Goal: Task Accomplishment & Management: Complete application form

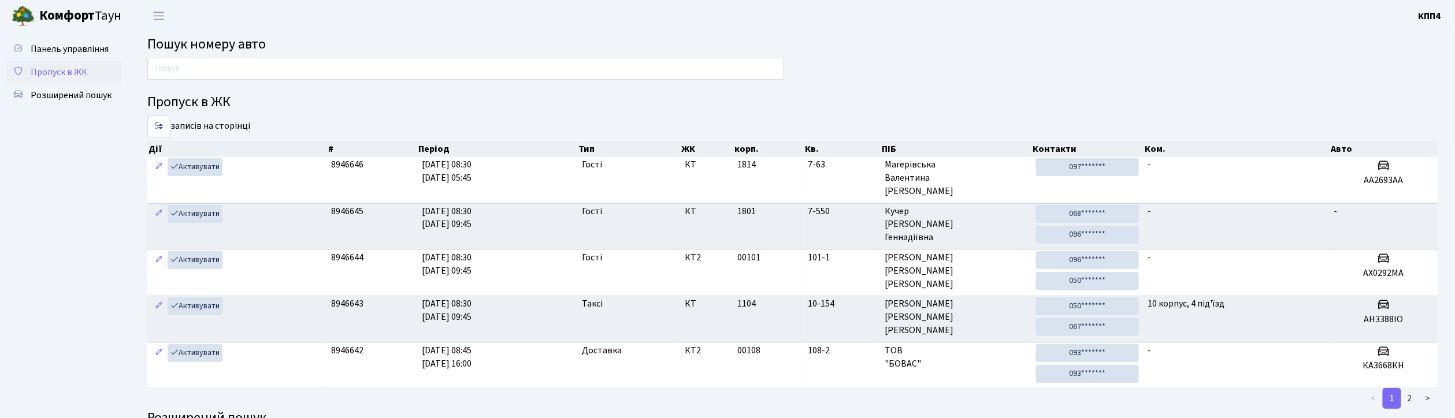
click at [47, 75] on span "Пропуск в ЖК" at bounding box center [59, 72] width 57 height 13
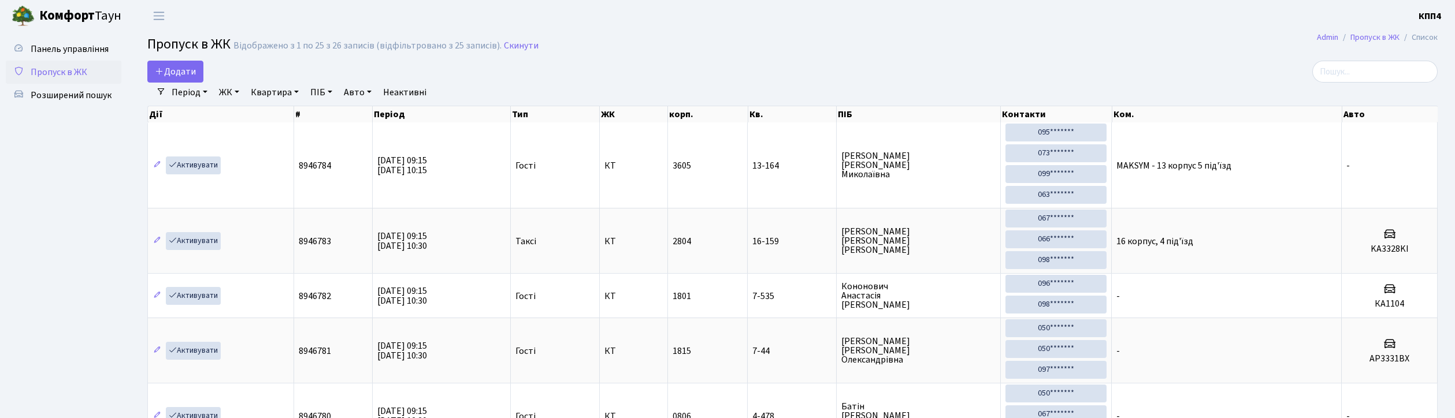
select select "25"
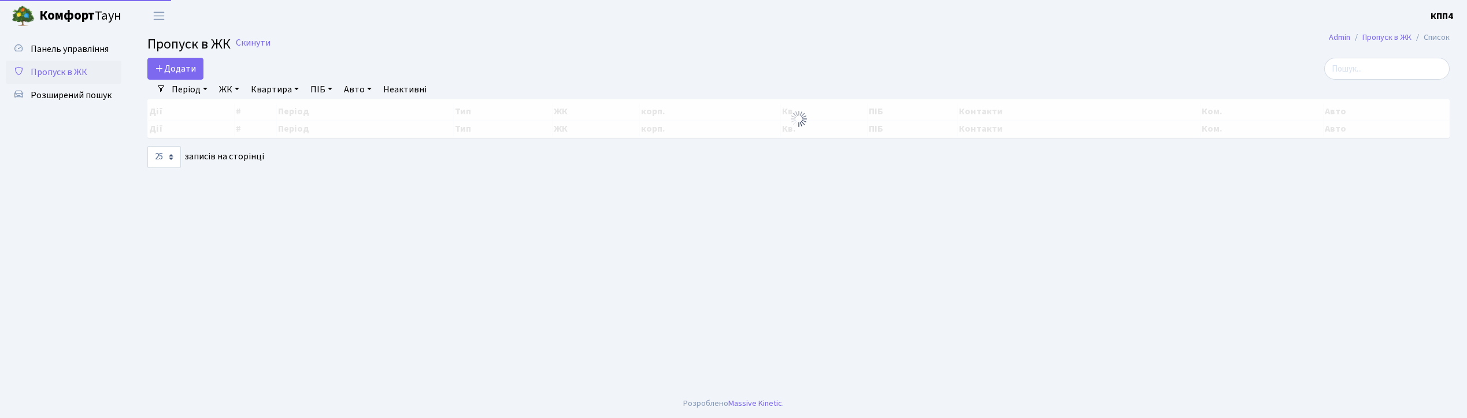
select select "25"
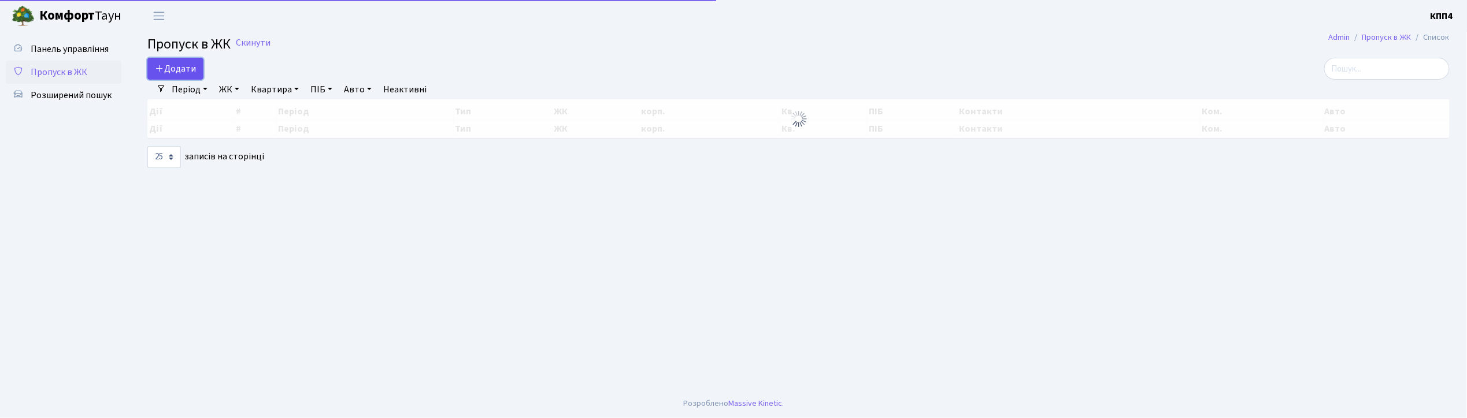
click at [169, 68] on span "Додати" at bounding box center [175, 68] width 41 height 13
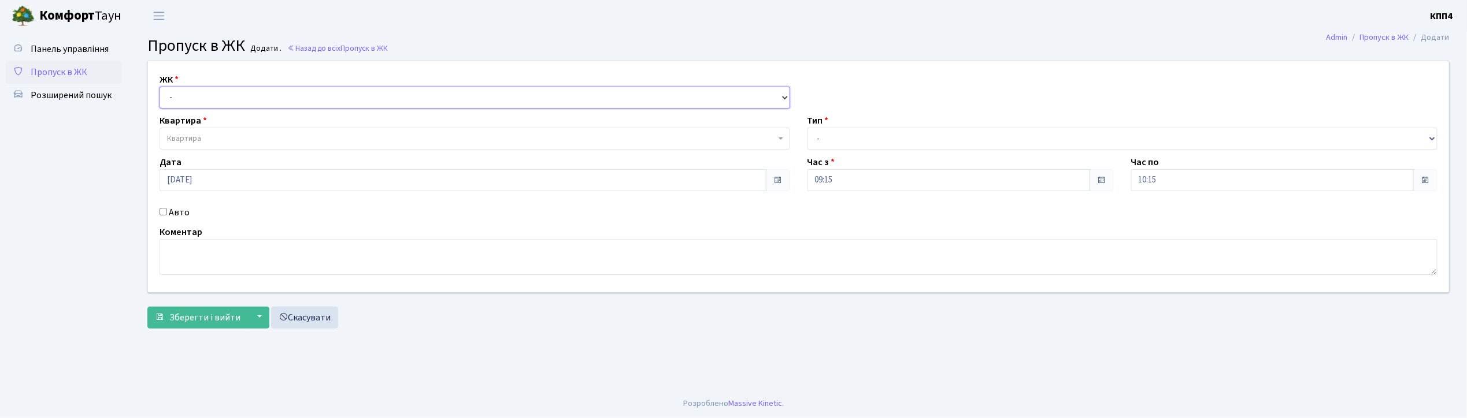
click at [181, 94] on select "- КТ, вул. Регенераторна, 4 КТ2, просп. Соборності, 17 КТ3, вул. Березнева, 16 …" at bounding box center [475, 98] width 631 height 22
select select "271"
click at [160, 87] on select "- КТ, вул. Регенераторна, 4 КТ2, просп. Соборності, 17 КТ3, вул. Березнева, 16 …" at bounding box center [475, 98] width 631 height 22
select select
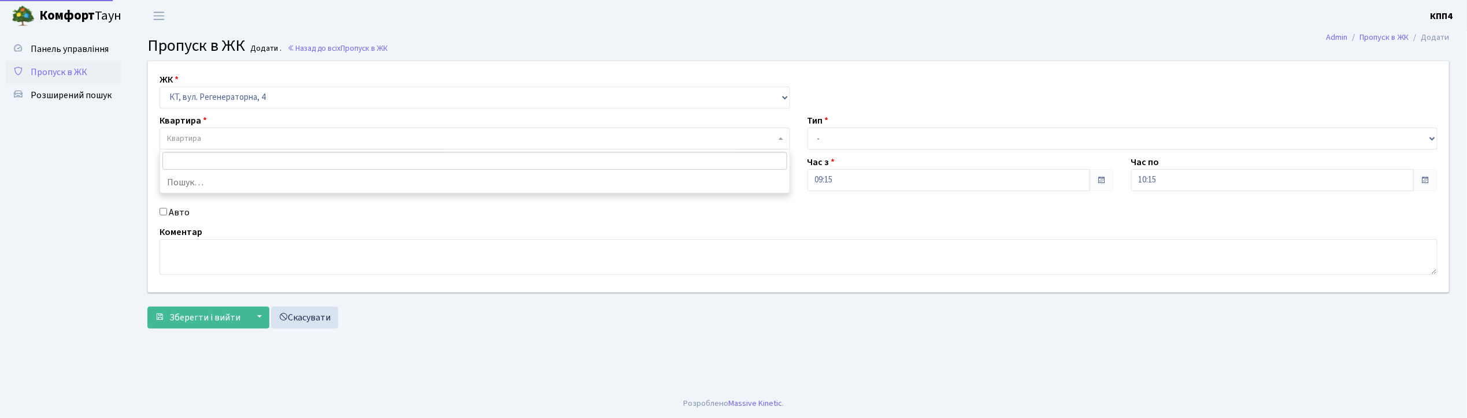
click at [186, 138] on span "Квартира" at bounding box center [184, 139] width 34 height 12
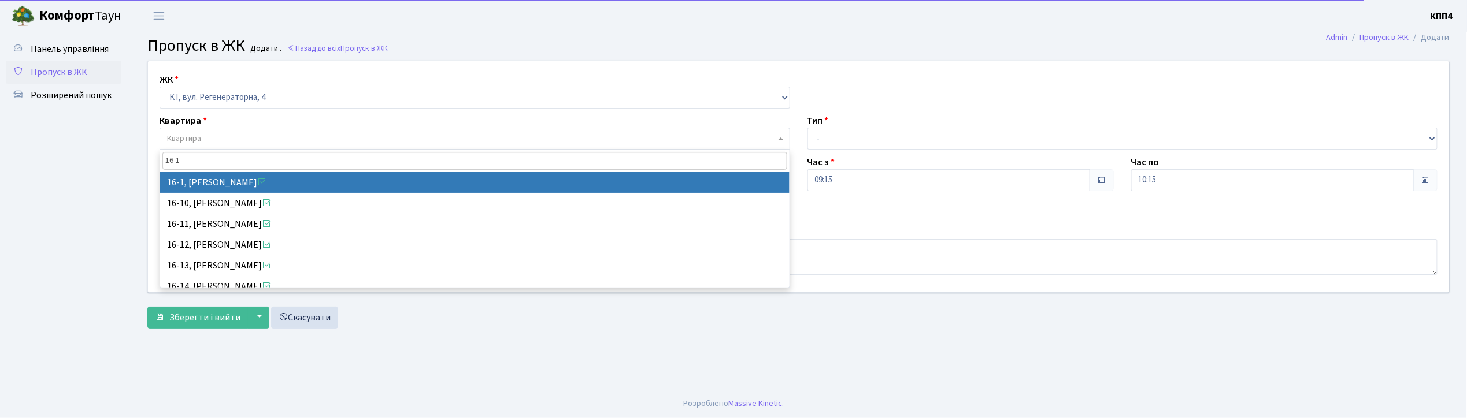
type input "16-1"
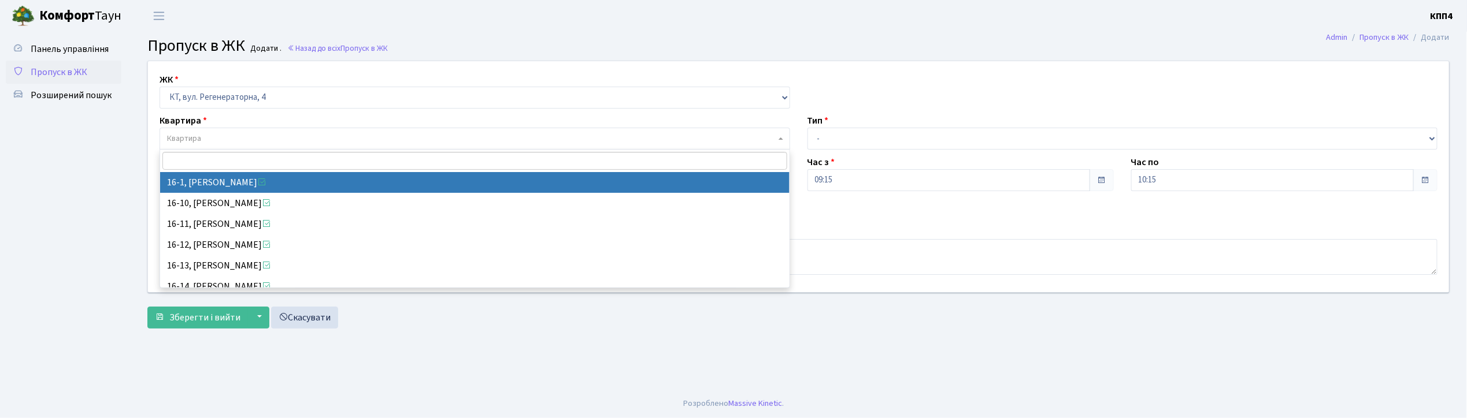
select select "8562"
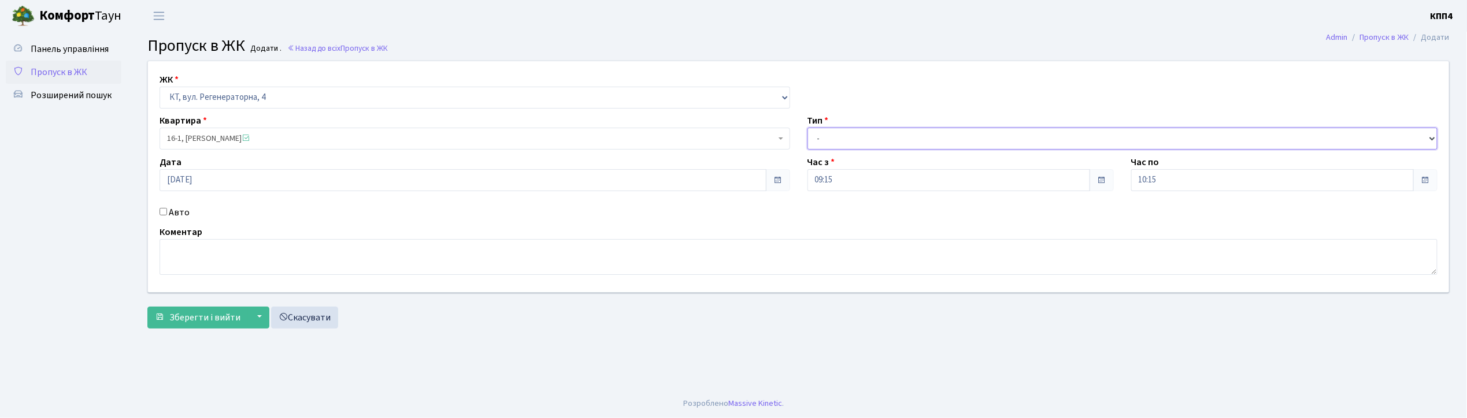
click at [843, 140] on select "- Доставка Таксі Гості Сервіс" at bounding box center [1122, 139] width 631 height 22
select select "3"
click at [807, 128] on select "- Доставка Таксі Гості Сервіс" at bounding box center [1122, 139] width 631 height 22
click at [174, 265] on textarea at bounding box center [799, 257] width 1278 height 36
type textarea "ВСІХ І МЕНЕ"
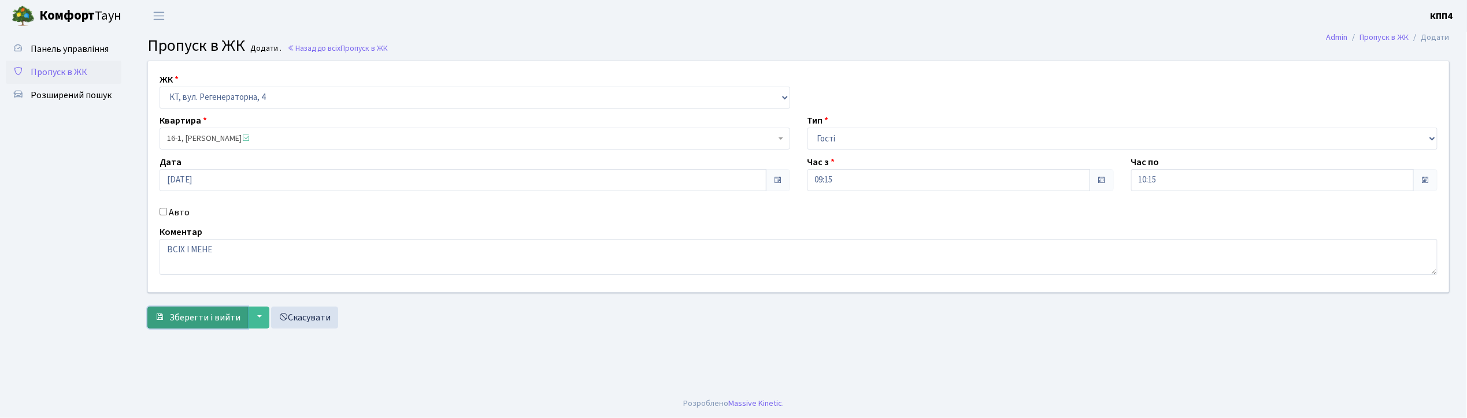
click at [183, 324] on span "Зберегти і вийти" at bounding box center [204, 318] width 71 height 13
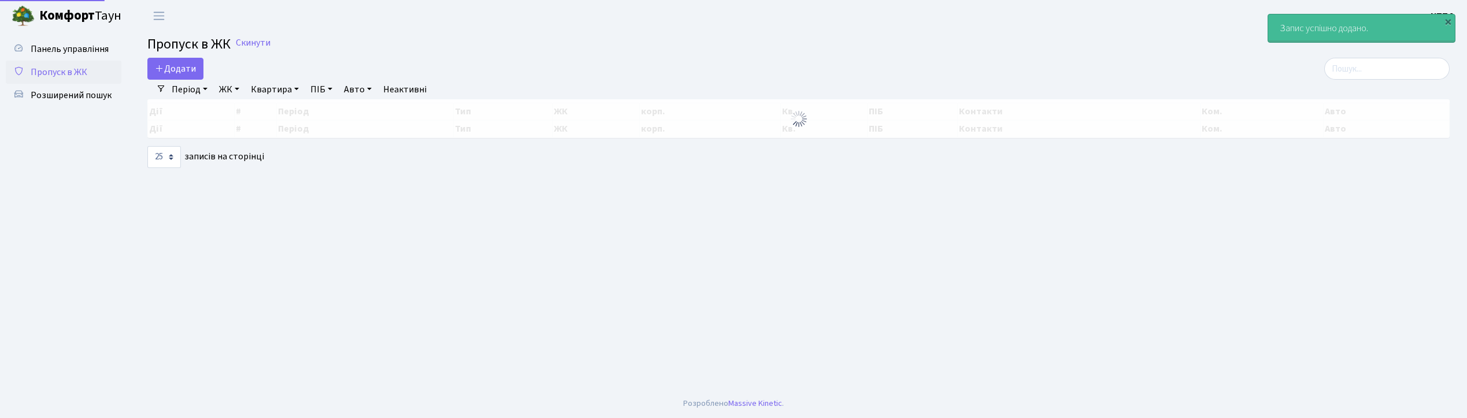
select select "25"
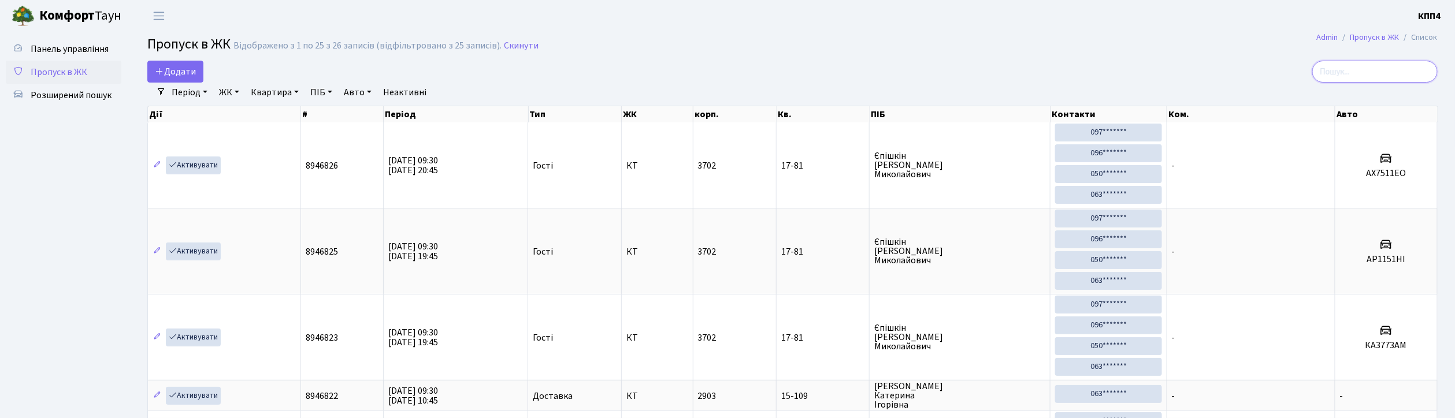
click at [1344, 68] on input "search" at bounding box center [1375, 72] width 125 height 22
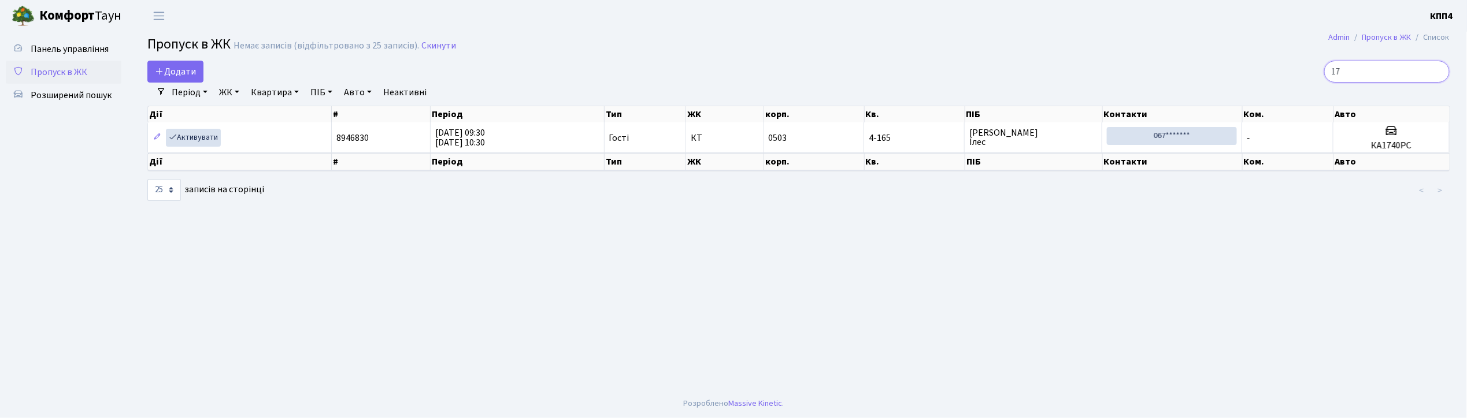
type input "1"
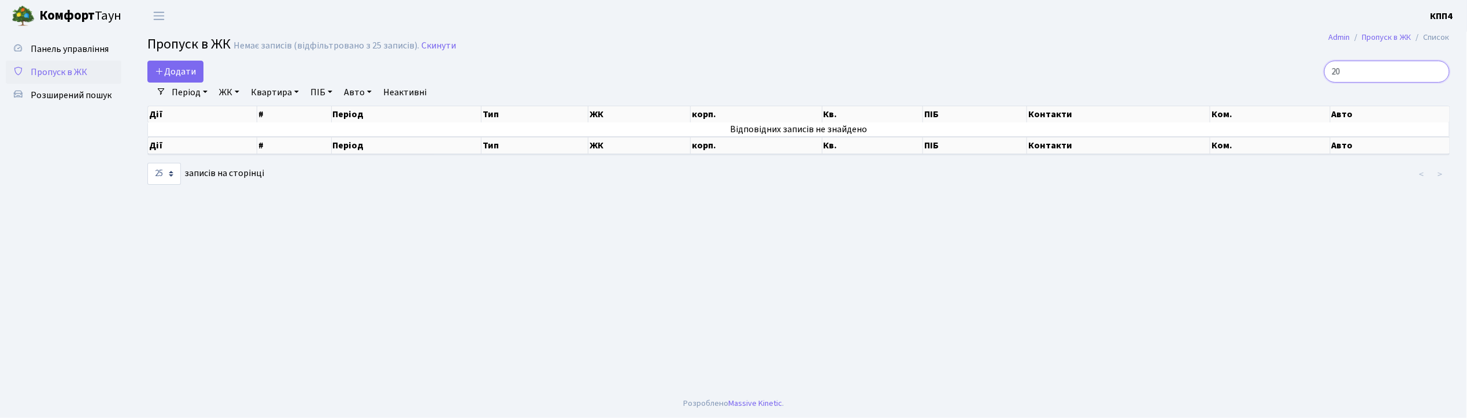
type input "2"
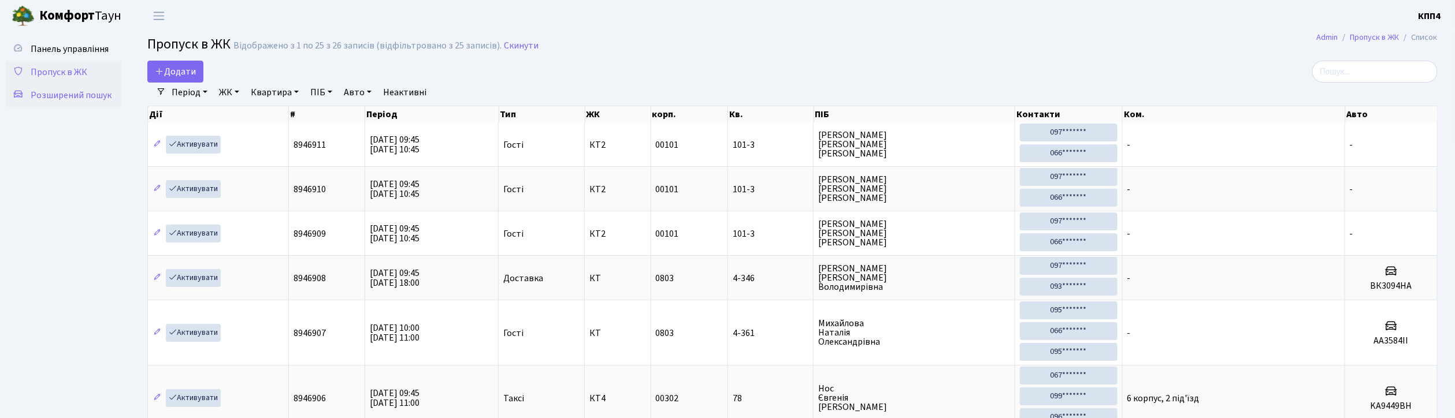
click at [66, 92] on span "Розширений пошук" at bounding box center [71, 95] width 81 height 13
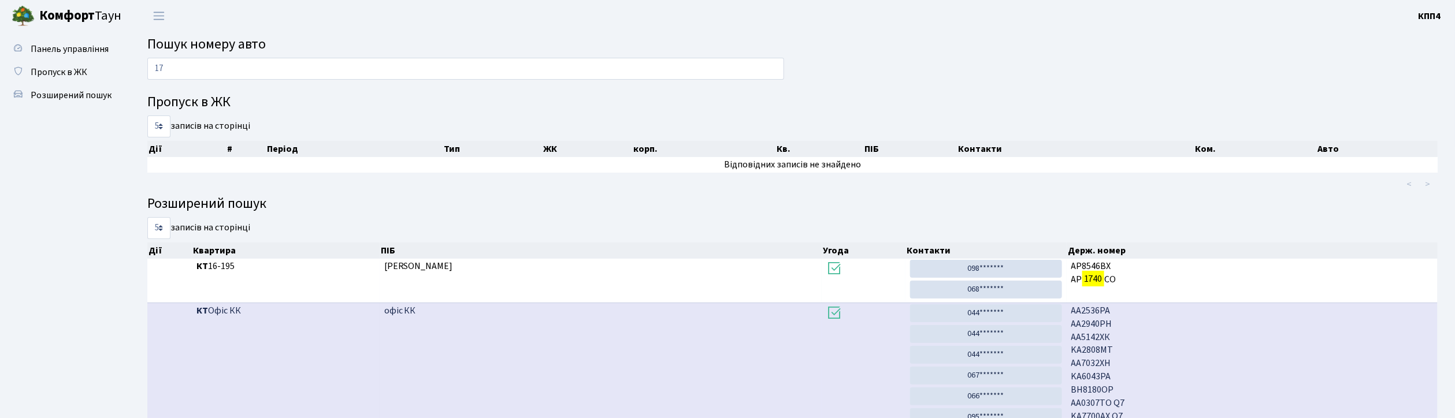
type input "1"
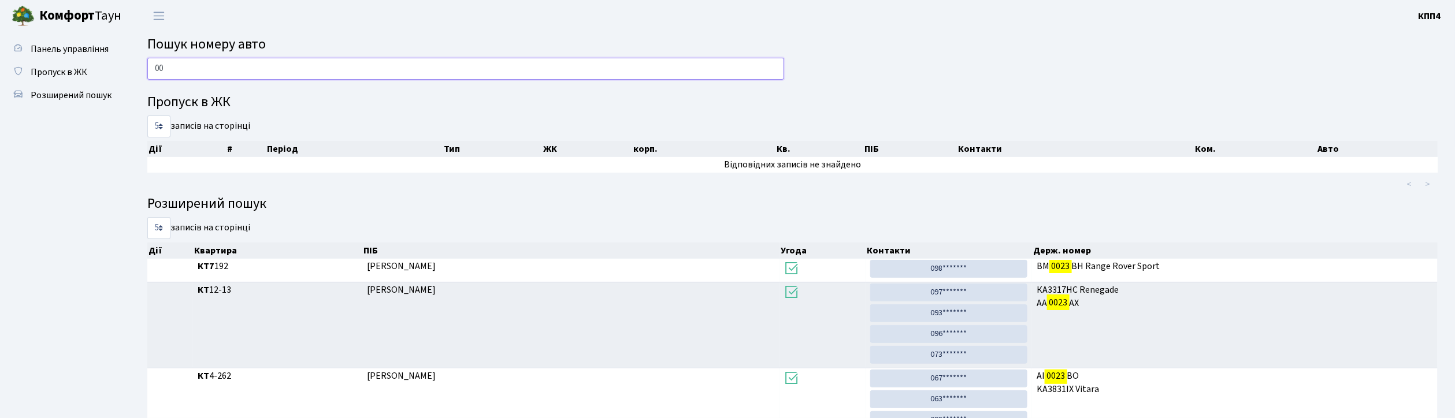
type input "0"
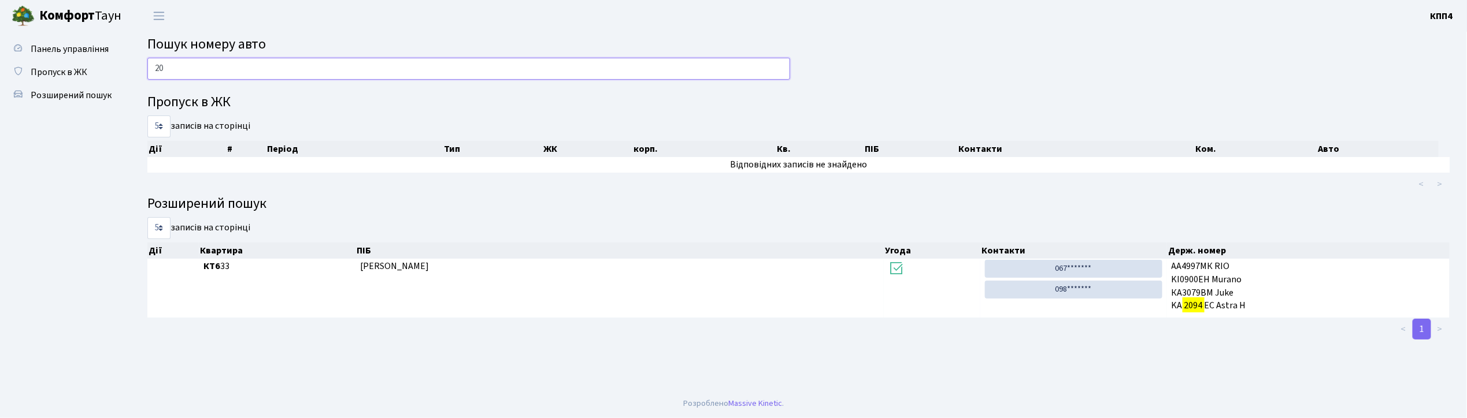
type input "2"
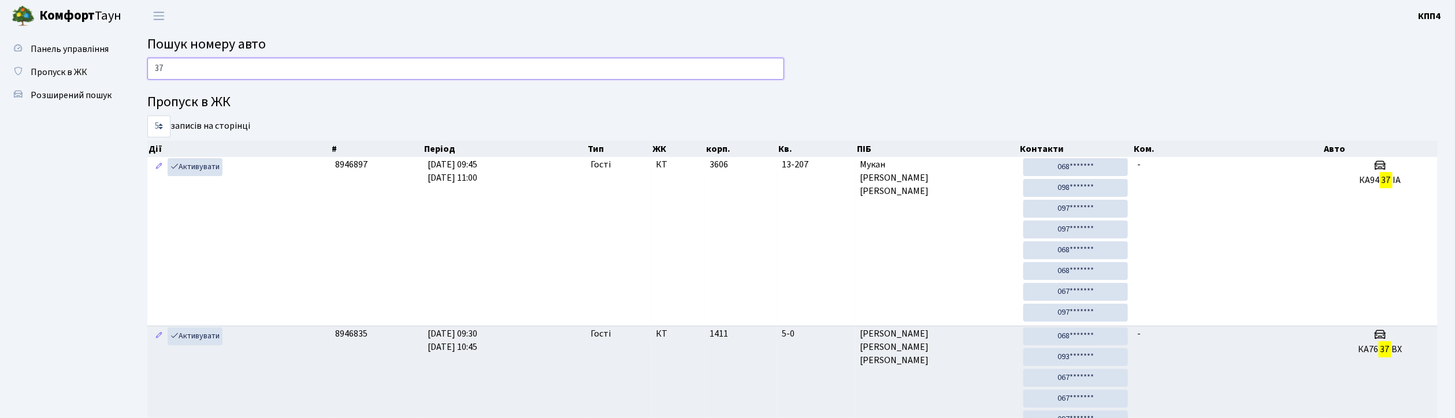
click at [183, 74] on input "37" at bounding box center [465, 69] width 637 height 22
click at [183, 72] on input "37" at bounding box center [465, 69] width 637 height 22
click at [190, 76] on input "37" at bounding box center [465, 69] width 637 height 22
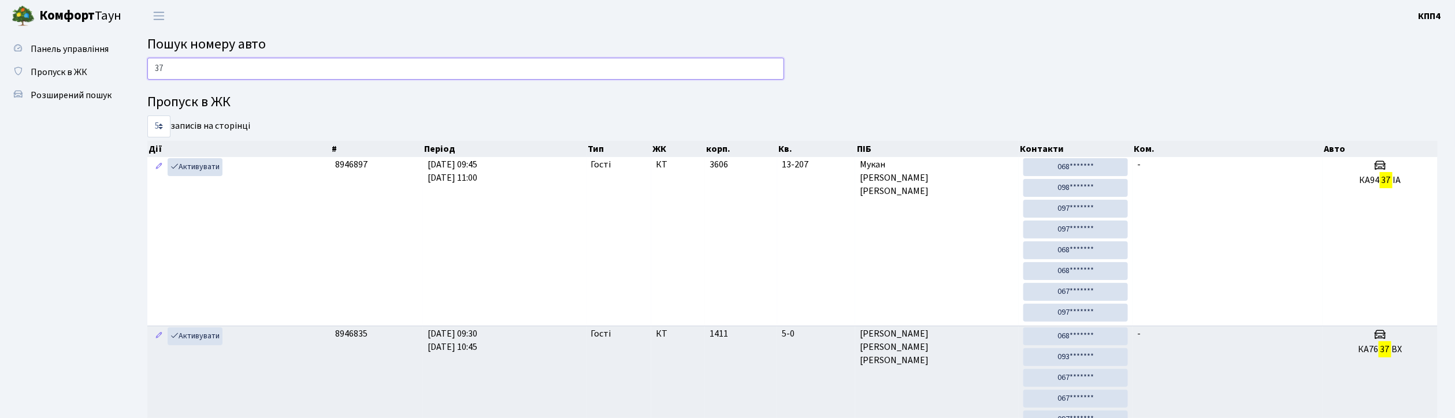
click at [169, 68] on input "37" at bounding box center [465, 69] width 637 height 22
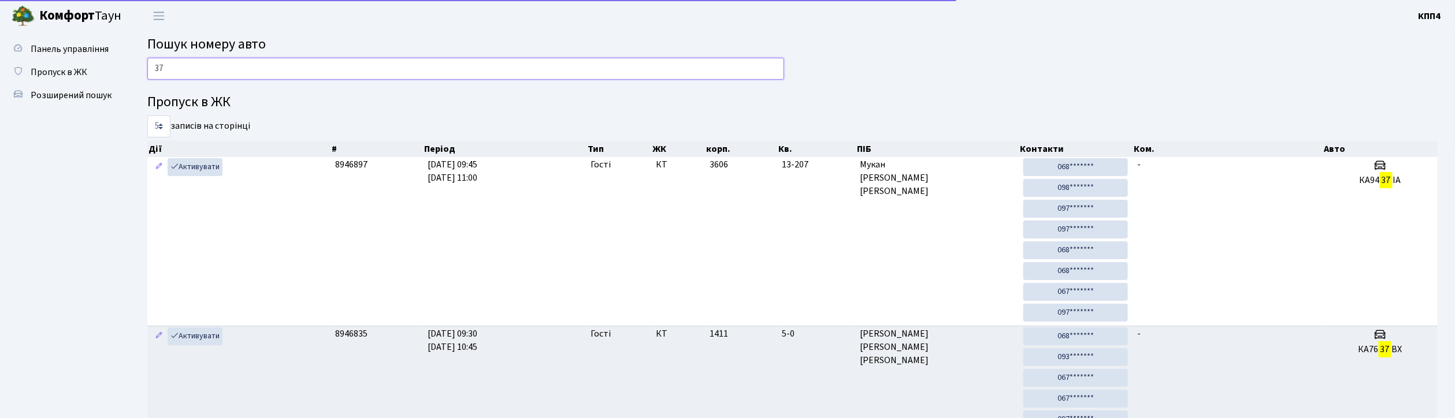
click at [180, 68] on input "37" at bounding box center [465, 69] width 637 height 22
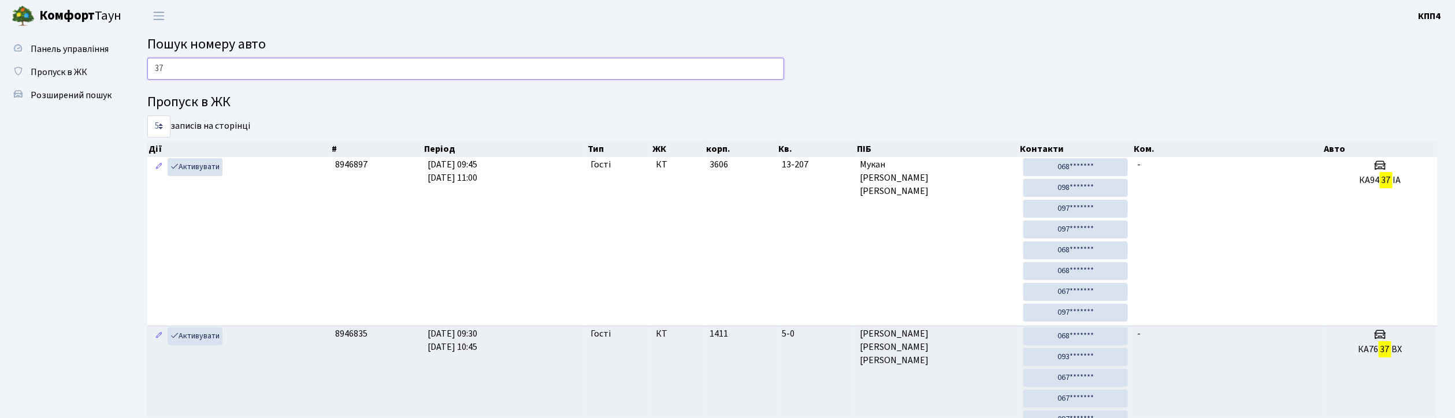
click at [180, 68] on input "37" at bounding box center [465, 69] width 637 height 22
click at [186, 76] on input "37" at bounding box center [465, 69] width 637 height 22
click at [176, 62] on input "37" at bounding box center [465, 69] width 637 height 22
type input "3"
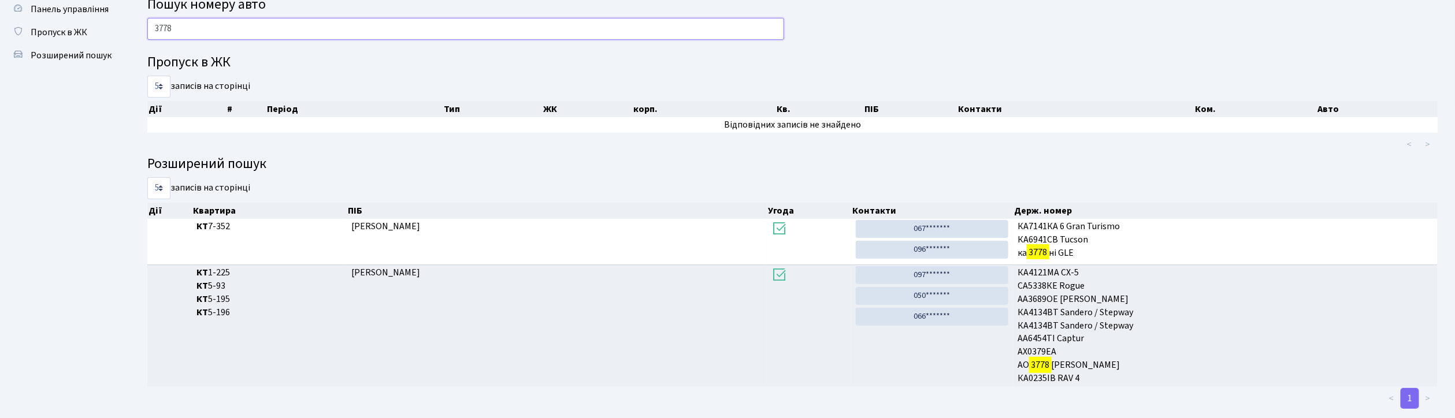
scroll to position [61, 0]
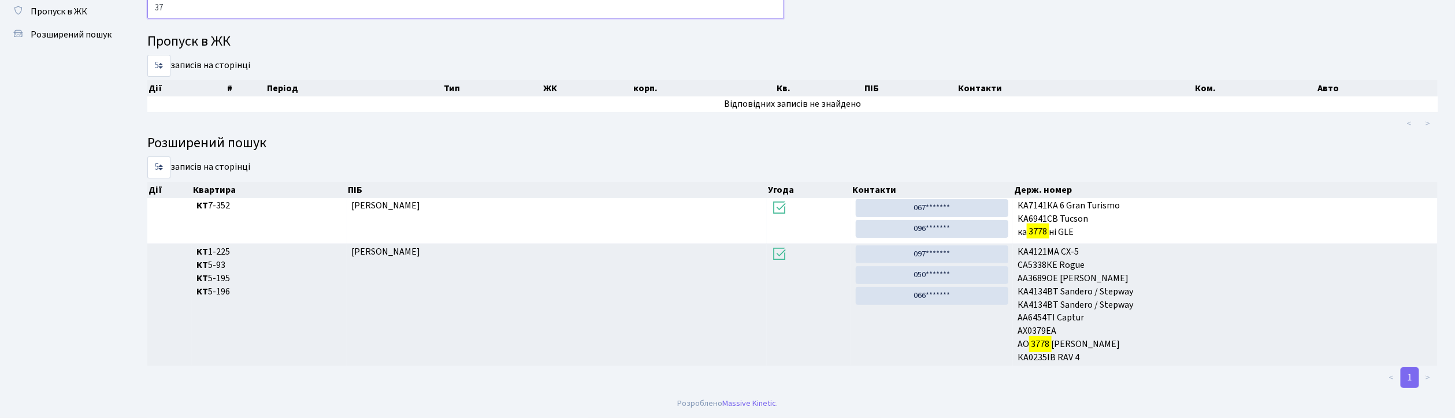
type input "3"
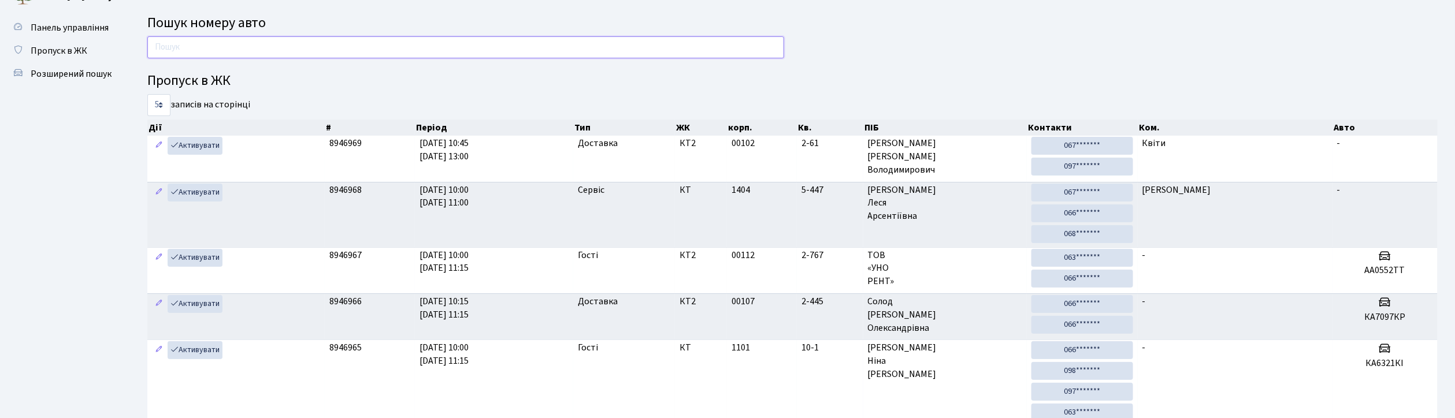
scroll to position [0, 0]
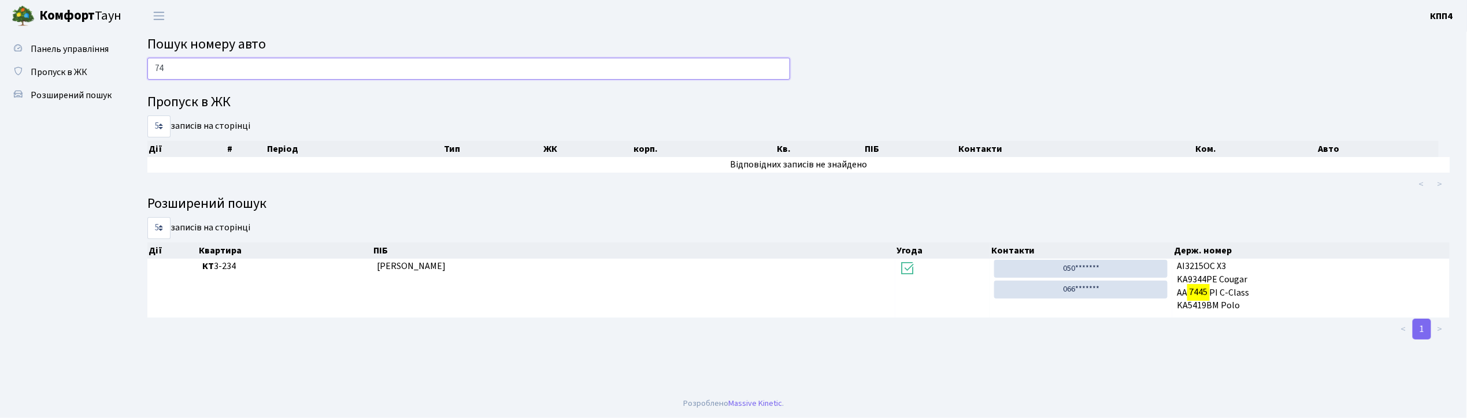
type input "7"
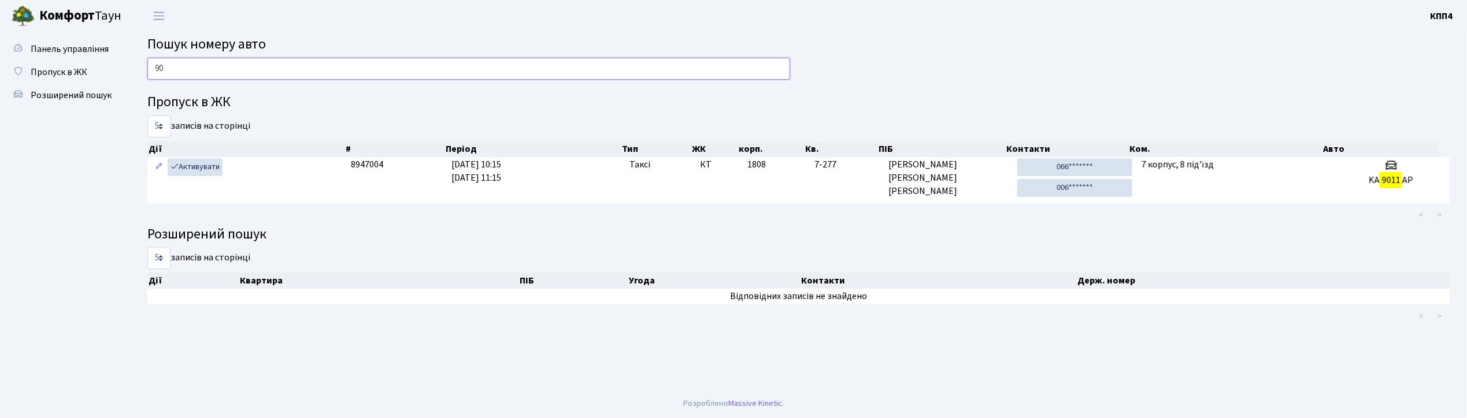
type input "9"
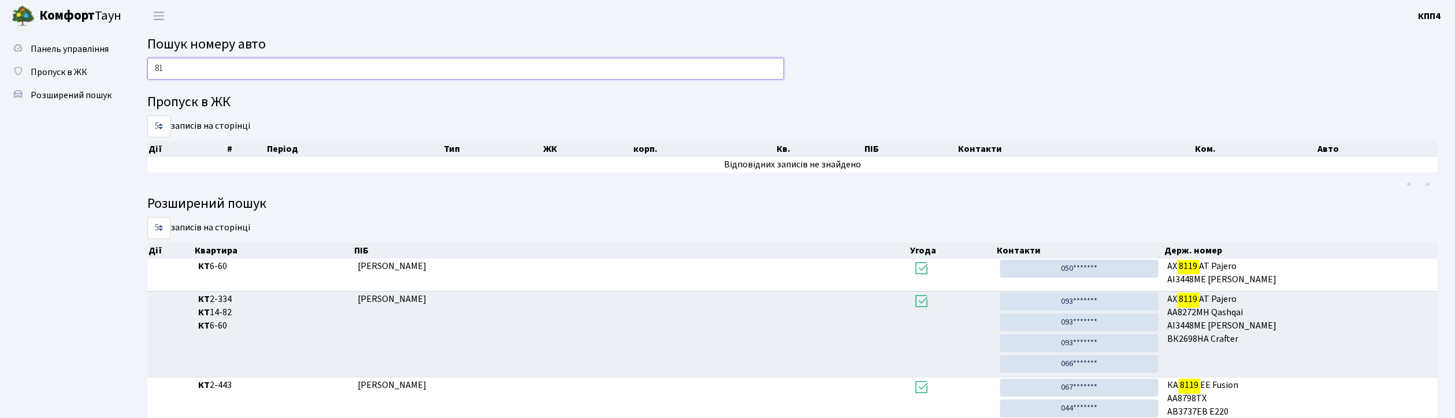
type input "8"
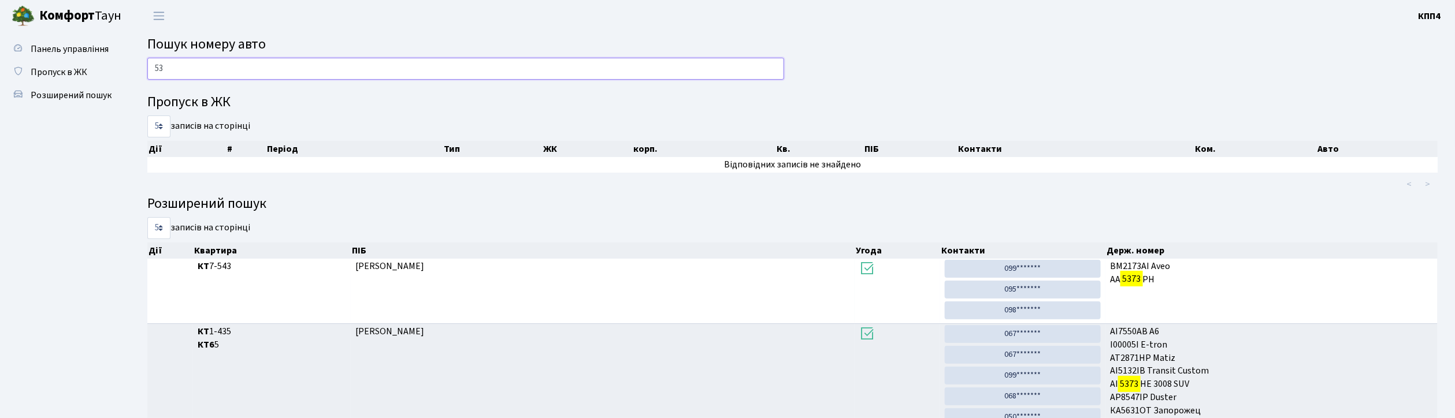
type input "5"
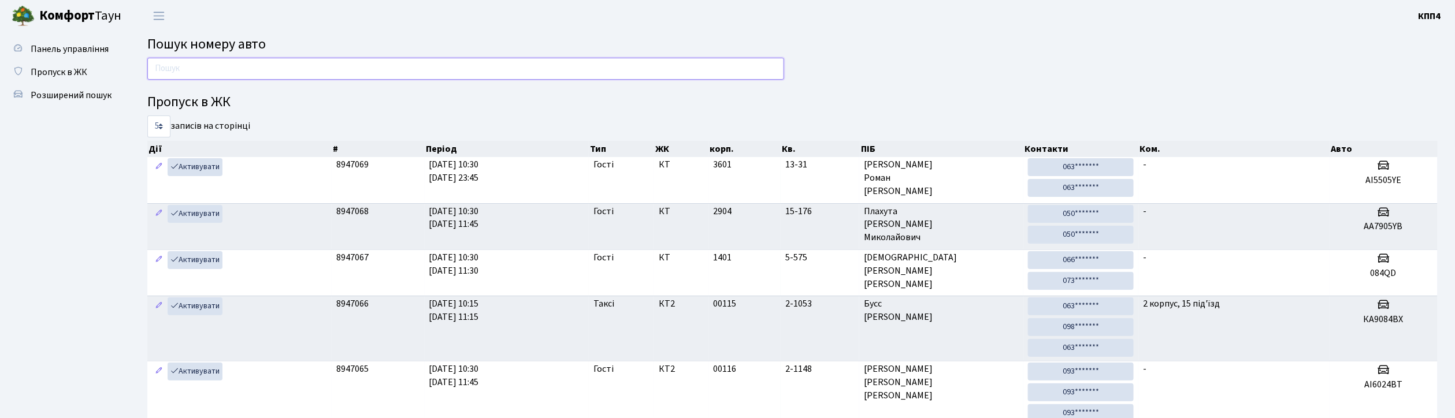
type input "X"
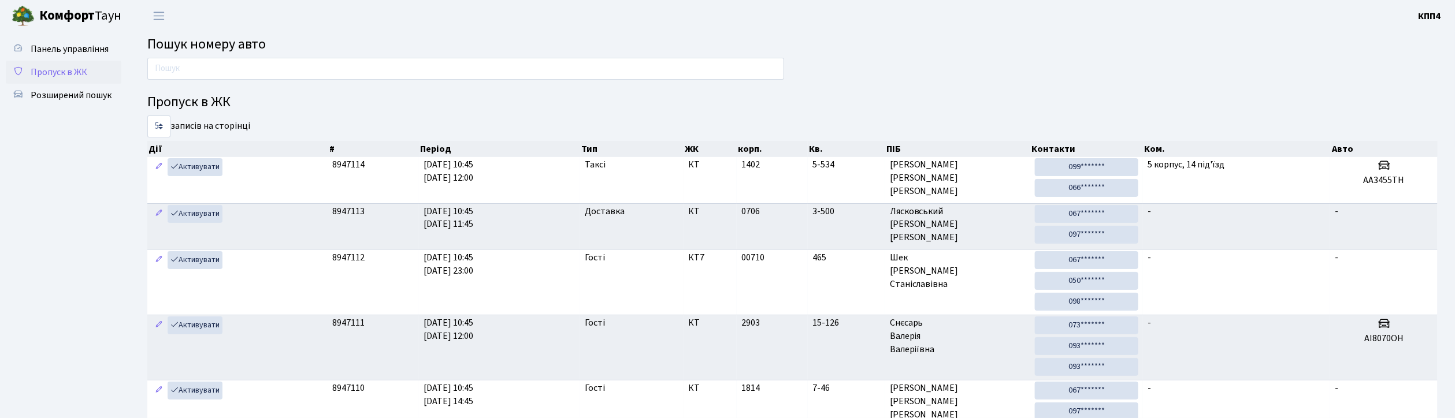
click at [69, 69] on span "Пропуск в ЖК" at bounding box center [59, 72] width 57 height 13
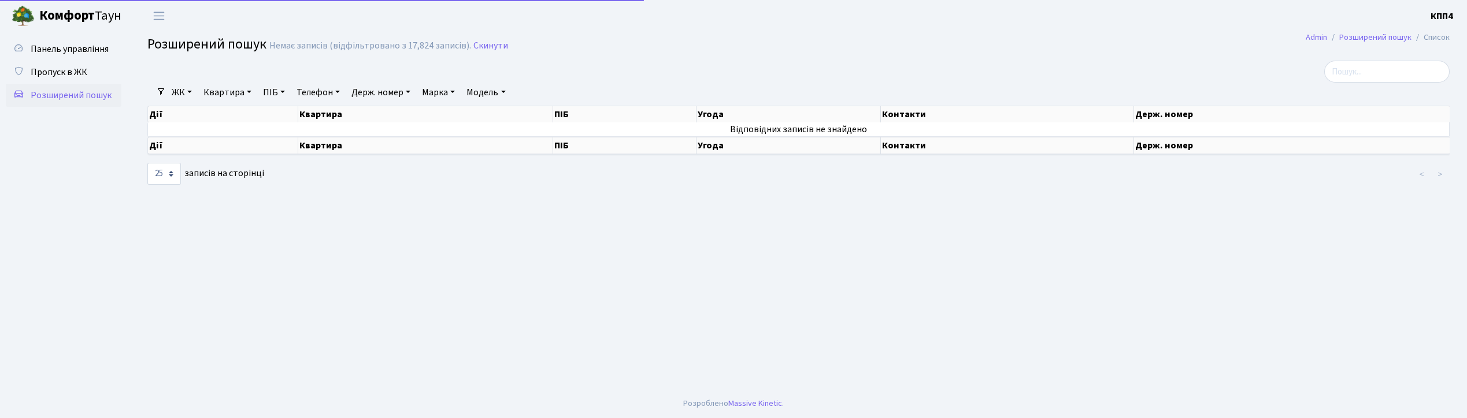
select select "25"
click at [387, 92] on link "Держ. номер" at bounding box center [381, 93] width 68 height 20
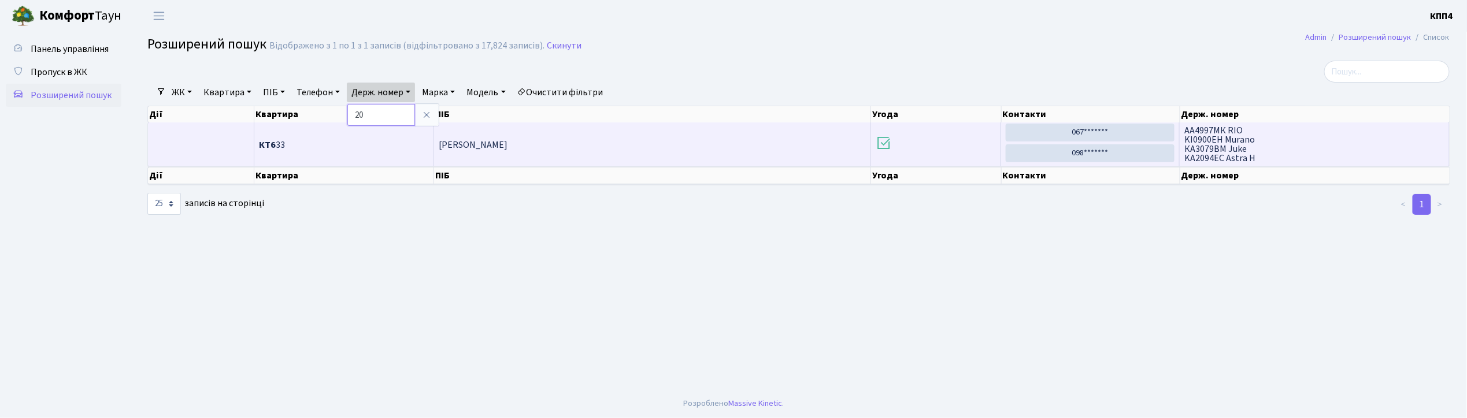
type input "2"
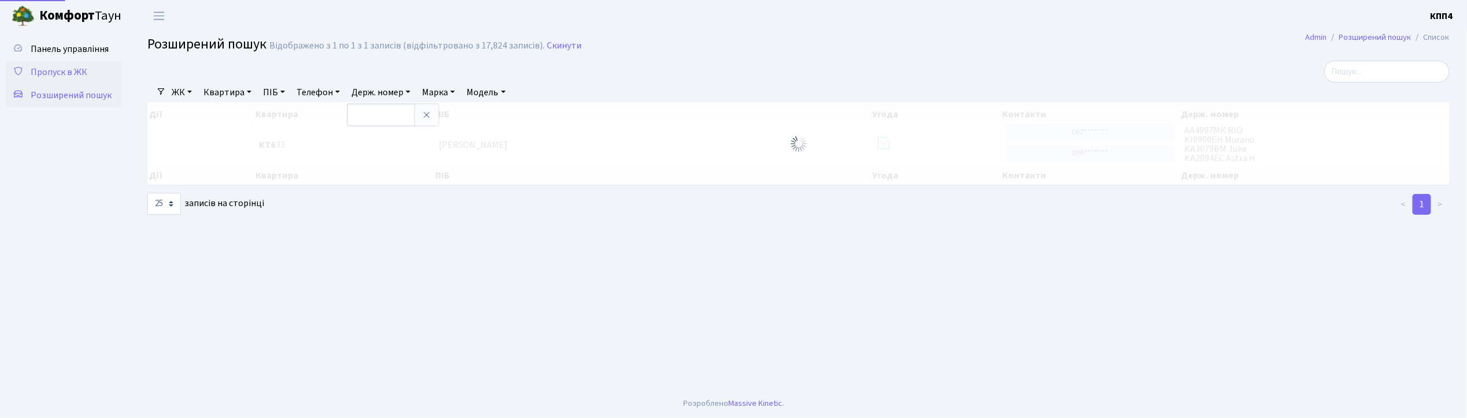
click at [75, 74] on span "Пропуск в ЖК" at bounding box center [59, 72] width 57 height 13
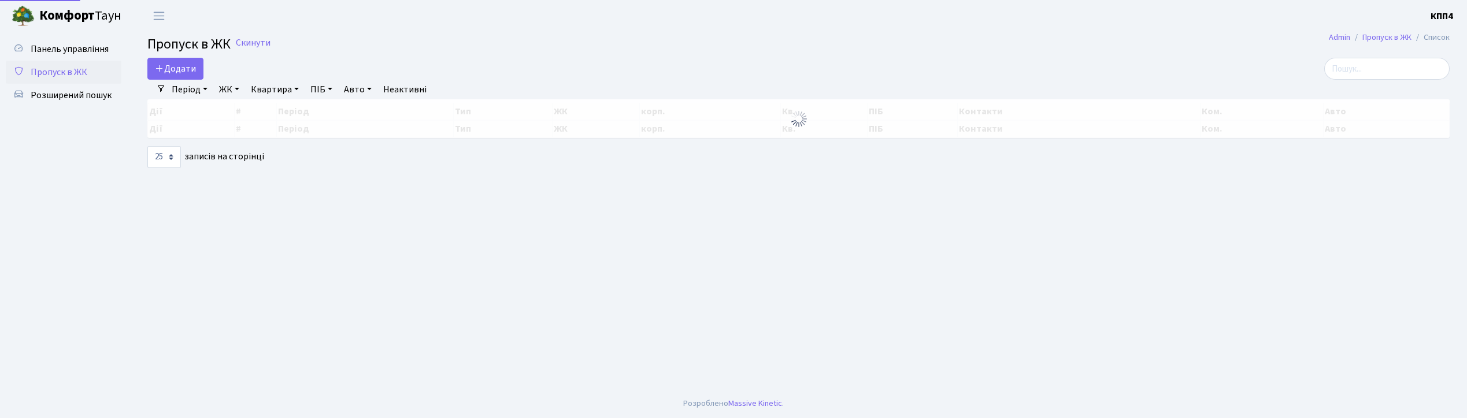
select select "25"
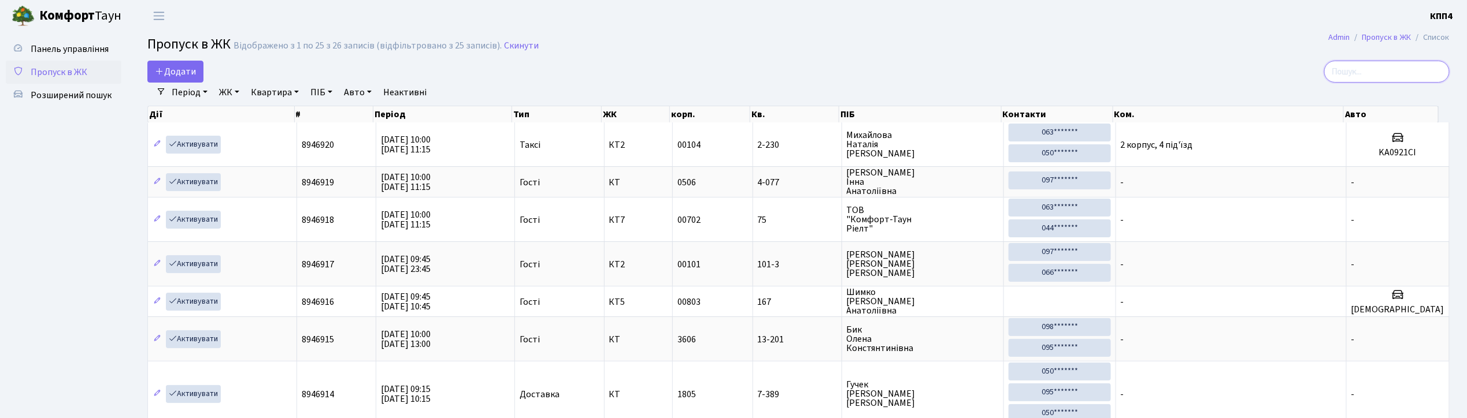
click at [1377, 67] on input "search" at bounding box center [1386, 72] width 125 height 22
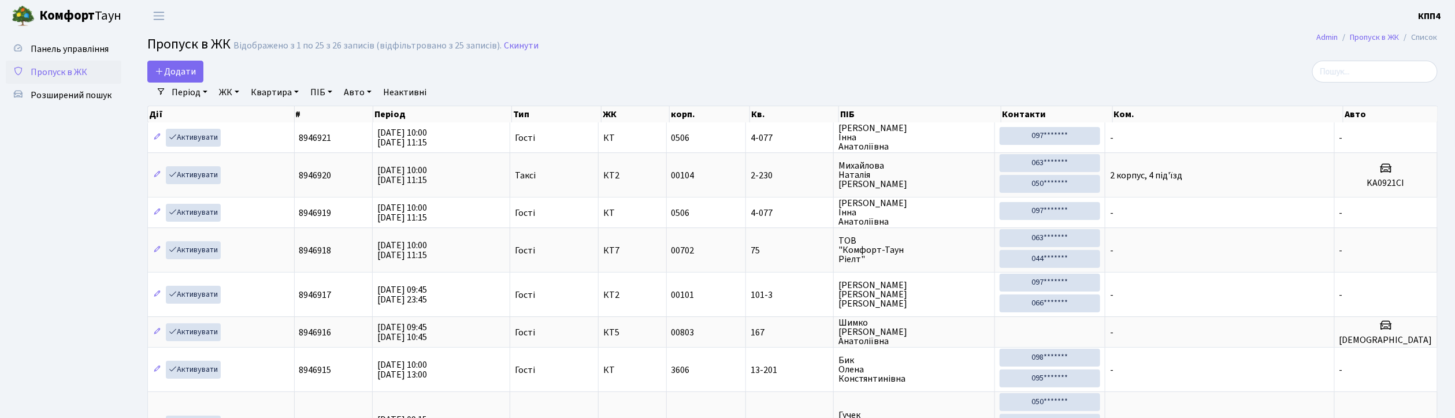
click at [418, 95] on link "Неактивні" at bounding box center [405, 93] width 53 height 20
click at [1371, 68] on input "search" at bounding box center [1375, 72] width 125 height 22
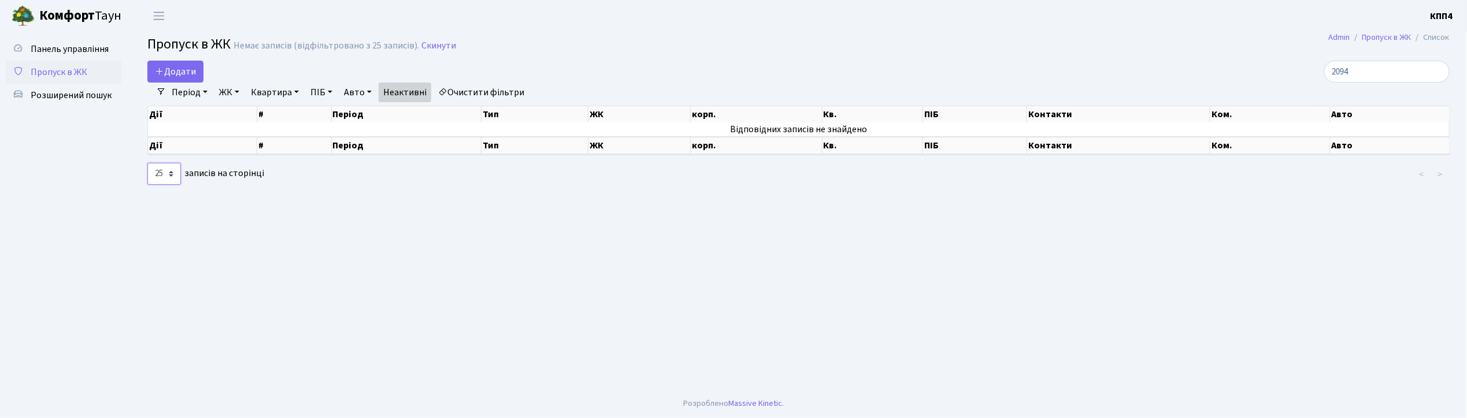
click at [160, 177] on select "10 25 50 100 250 500 1,000" at bounding box center [164, 174] width 34 height 22
click at [70, 238] on ul "Панель управління Пропуск в ЖК Розширений пошук" at bounding box center [64, 211] width 116 height 346
click at [199, 95] on link "Період" at bounding box center [189, 93] width 45 height 20
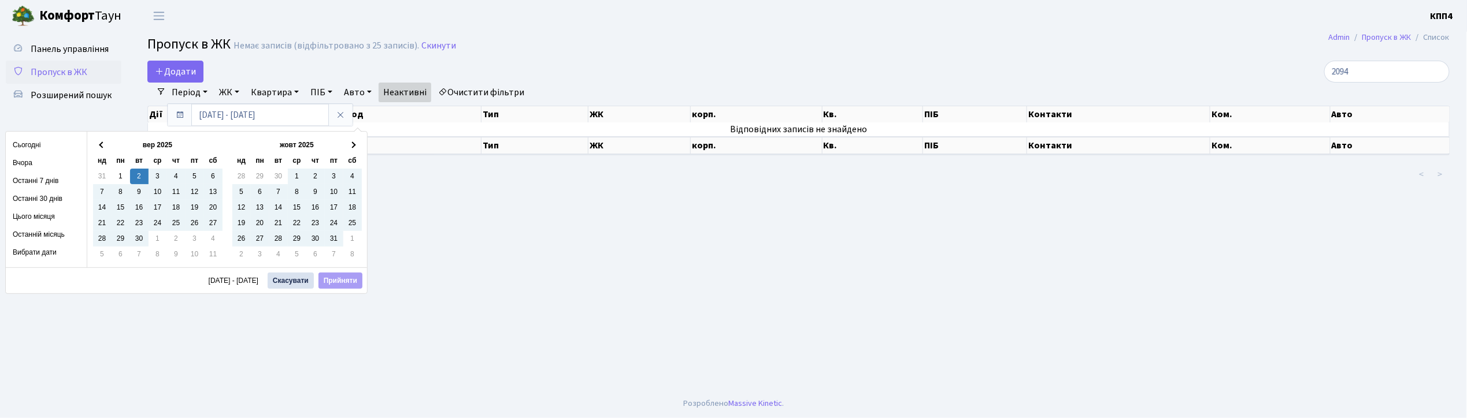
click at [324, 327] on main "Admin Пропуск в ЖК Список Пропуск в ЖК Немає записів (відфільтровано з 25 запис…" at bounding box center [798, 211] width 1337 height 358
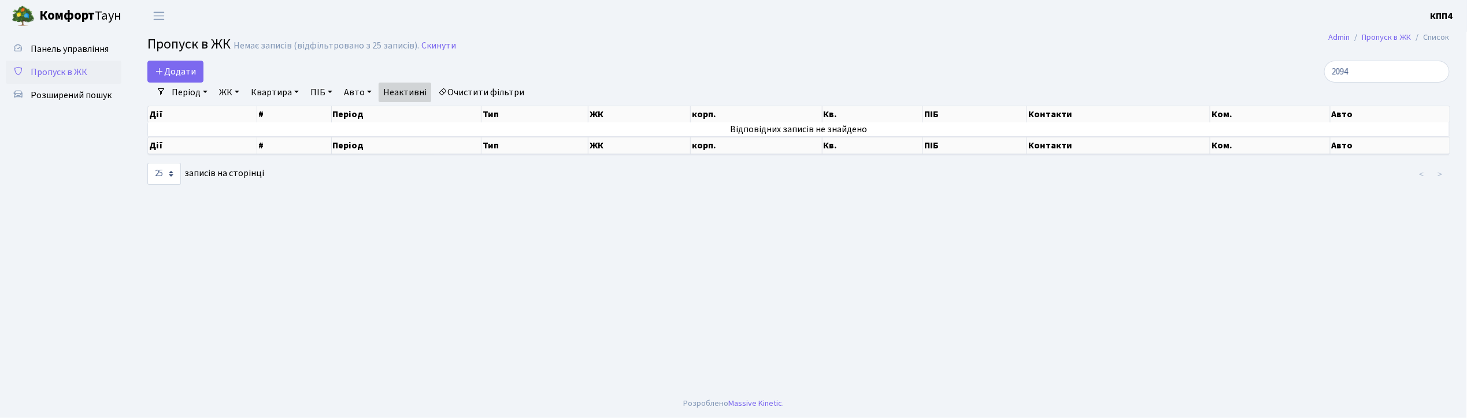
click at [192, 96] on link "Період" at bounding box center [189, 93] width 45 height 20
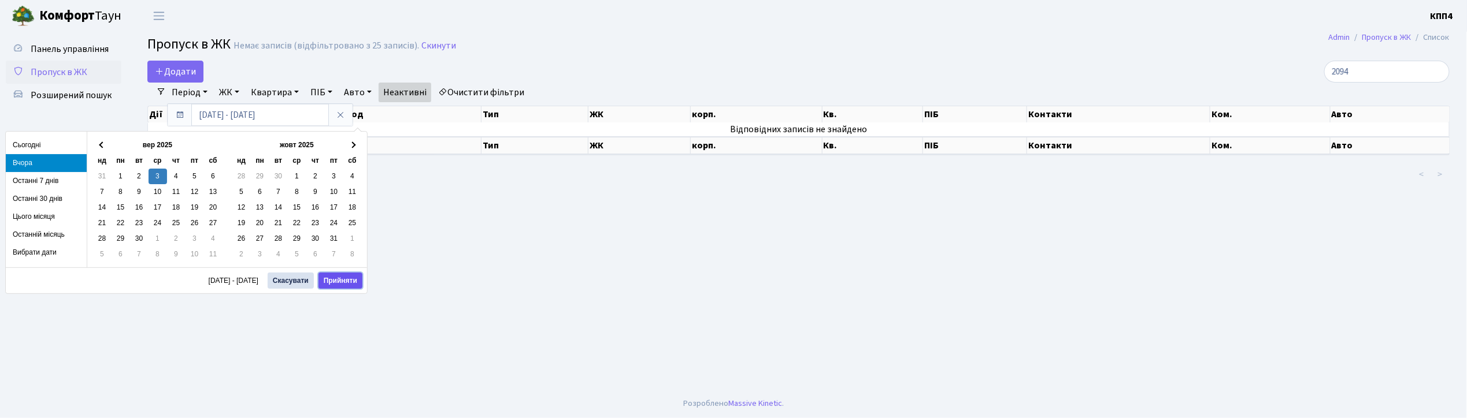
click at [334, 285] on button "Прийняти" at bounding box center [340, 281] width 44 height 16
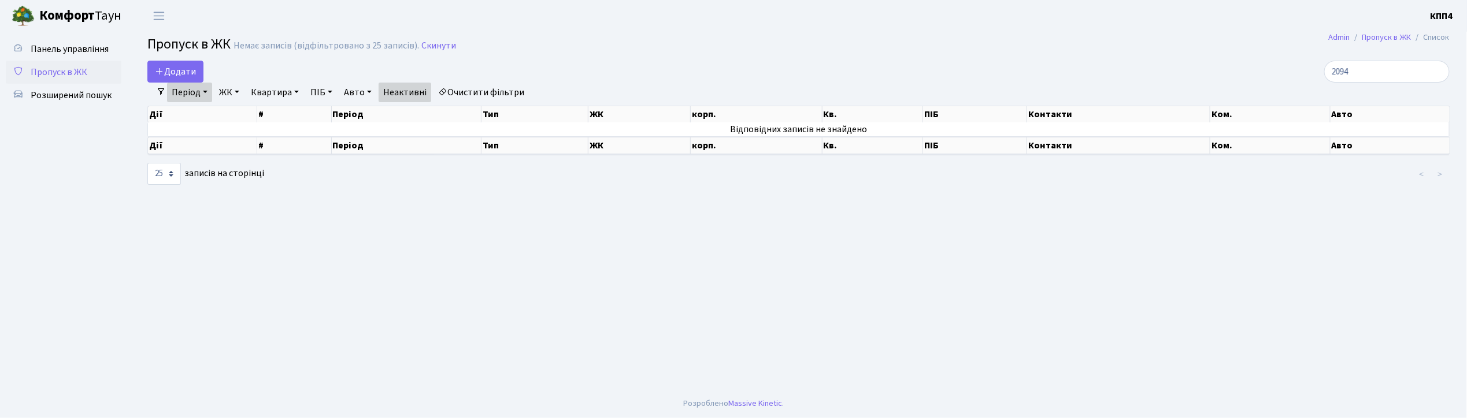
click at [194, 96] on link "Період" at bounding box center [189, 93] width 45 height 20
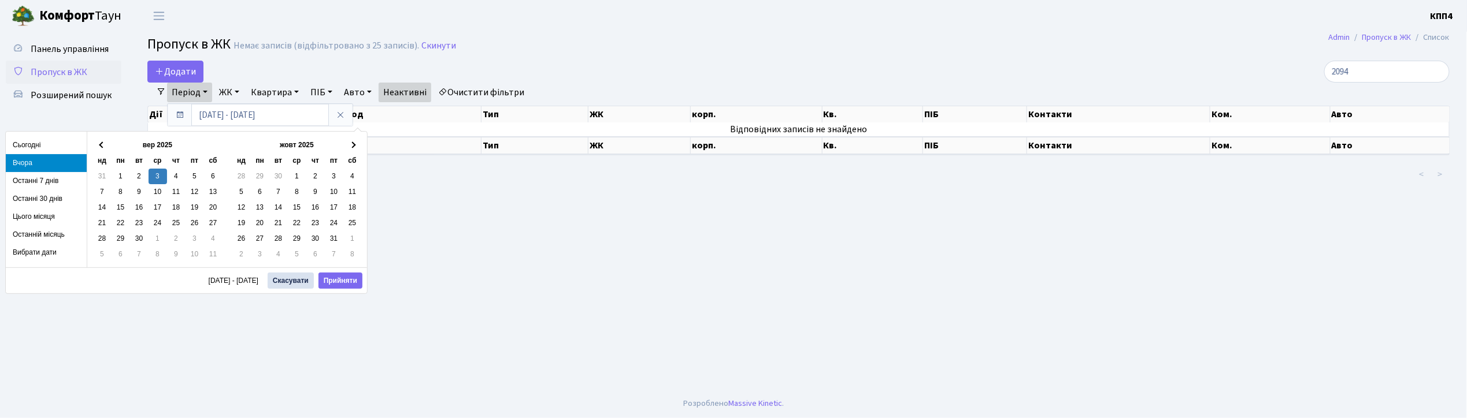
click at [72, 161] on li "Вчора" at bounding box center [46, 163] width 81 height 18
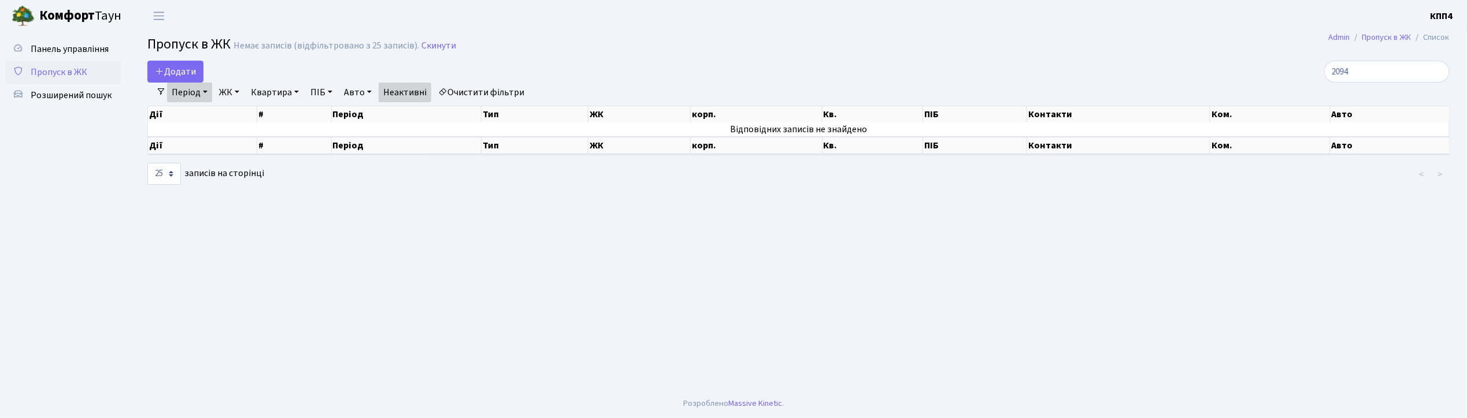
click at [195, 89] on link "Період" at bounding box center [189, 93] width 45 height 20
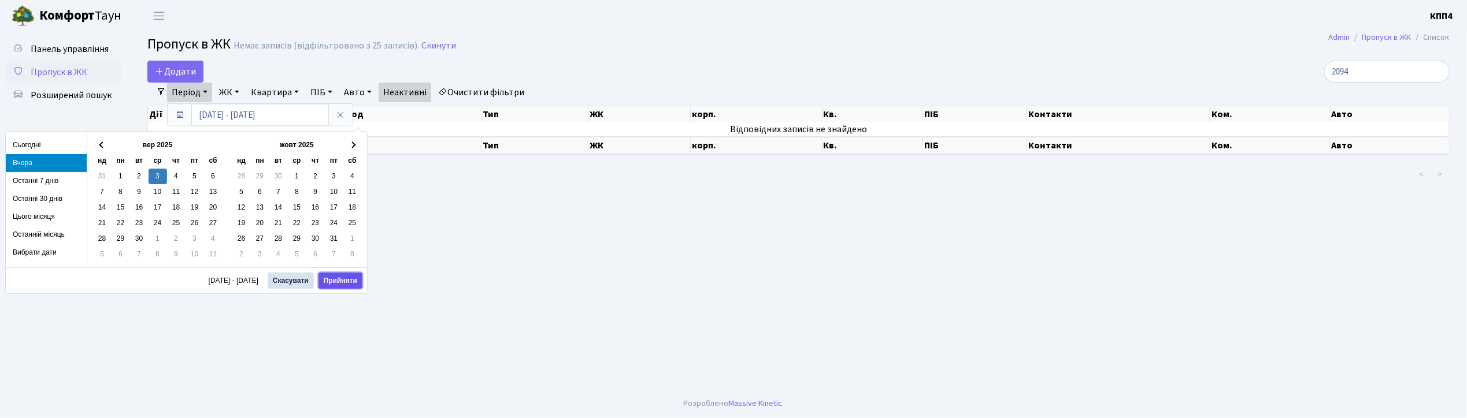
click at [336, 285] on button "Прийняти" at bounding box center [340, 281] width 44 height 16
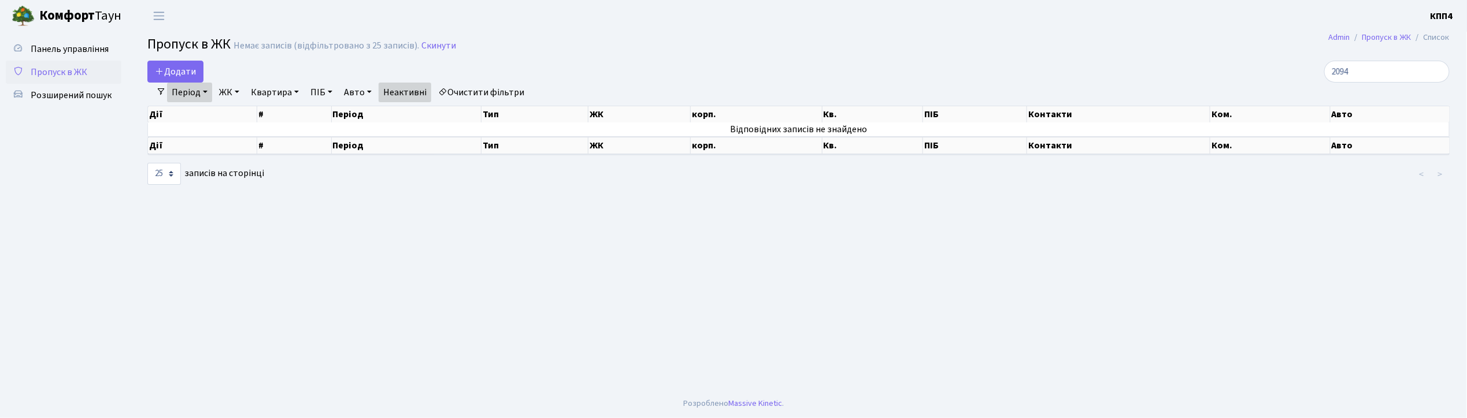
click at [193, 91] on link "Період" at bounding box center [189, 93] width 45 height 20
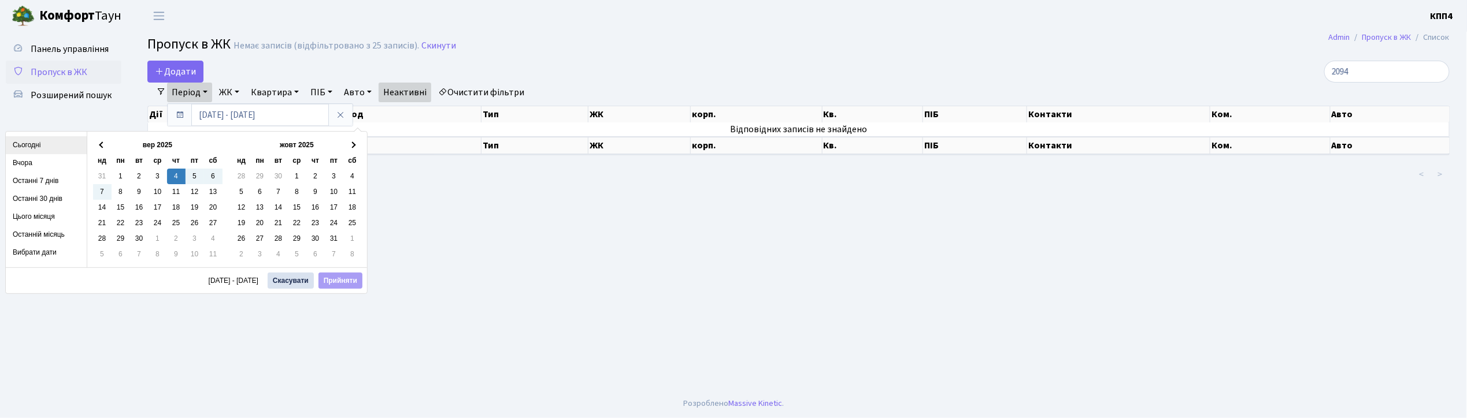
click at [42, 142] on li "Сьогодні" at bounding box center [46, 145] width 81 height 18
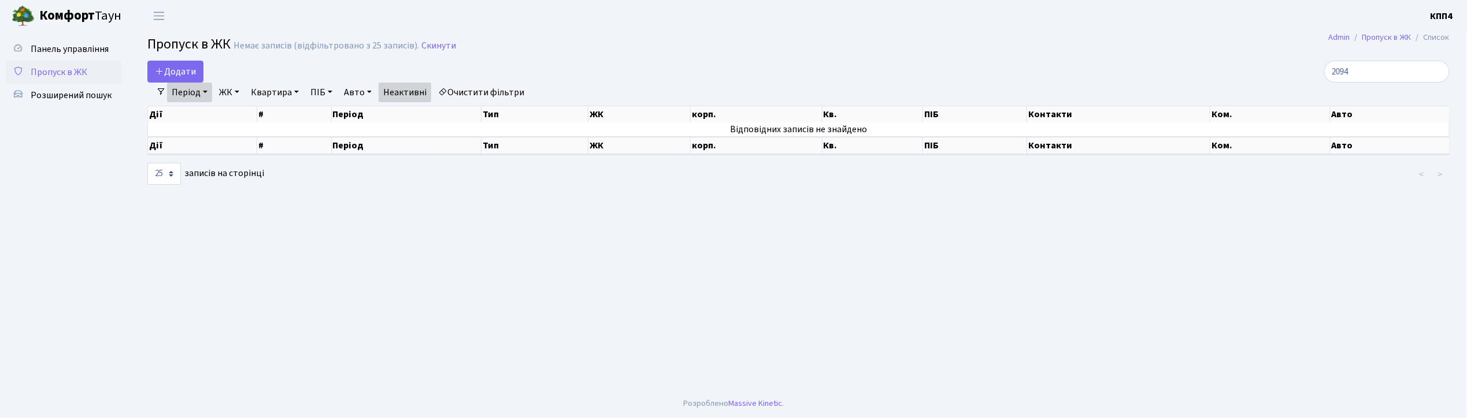
click at [188, 93] on link "Період" at bounding box center [189, 93] width 45 height 20
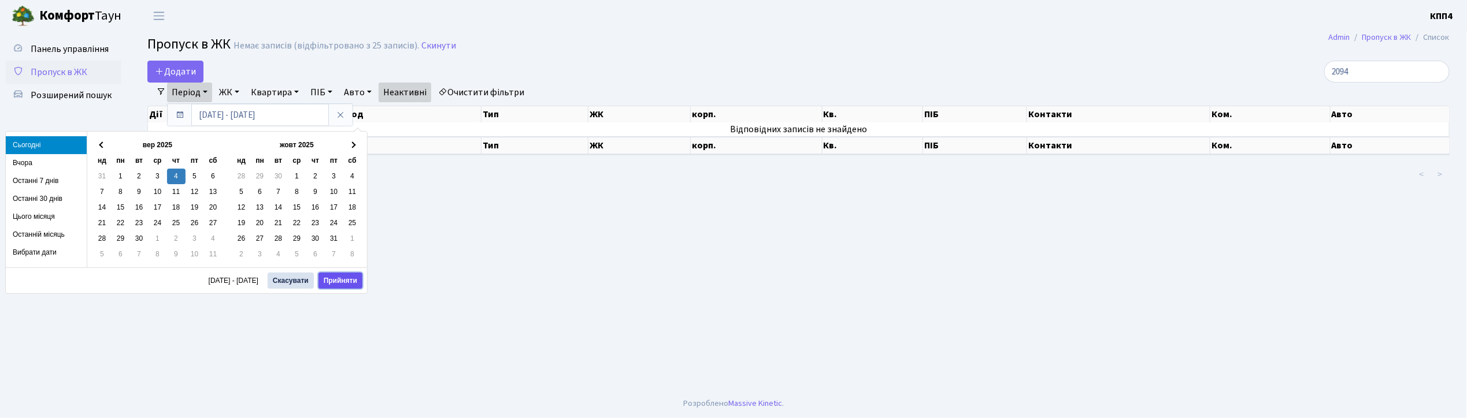
click at [350, 285] on button "Прийняти" at bounding box center [340, 281] width 44 height 16
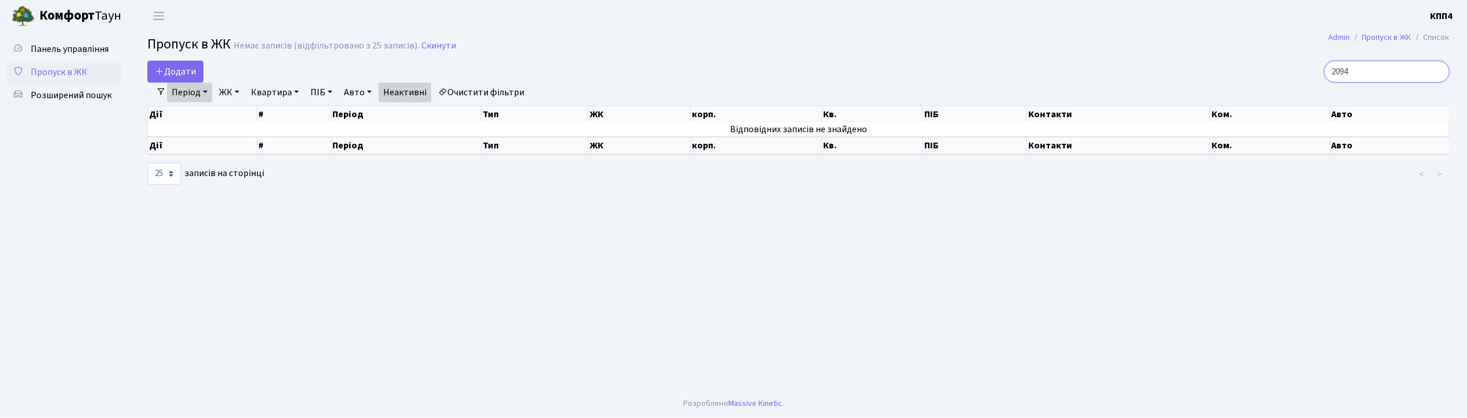
click at [1421, 76] on input "2094" at bounding box center [1386, 72] width 125 height 22
type input "2"
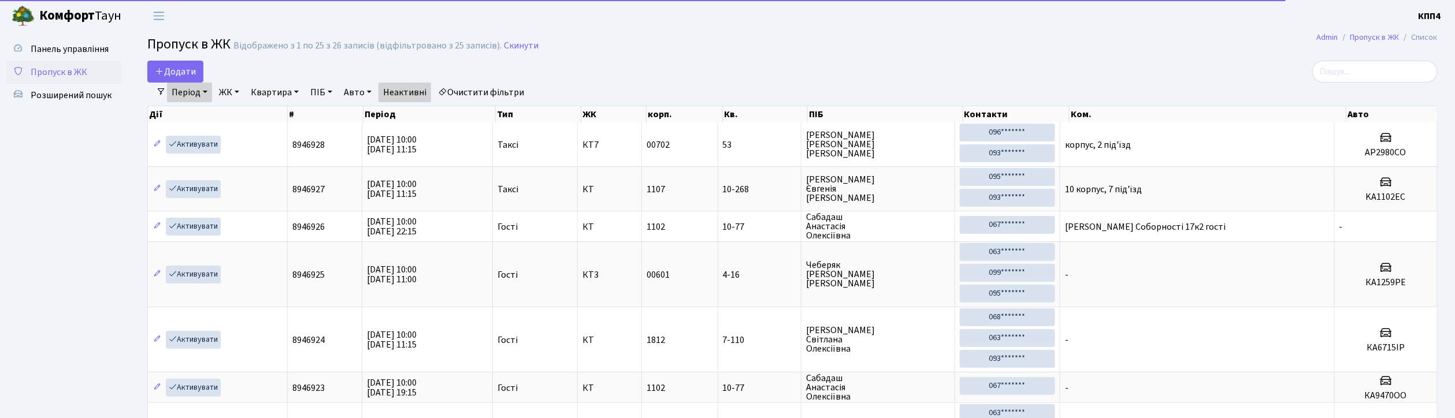
click at [192, 90] on link "Період" at bounding box center [189, 93] width 45 height 20
click at [403, 53] on h2 "Пропуск в ЖК Відображено з 1 по 25 з 26 записів (відфільтровано з 25 записів). …" at bounding box center [792, 46] width 1291 height 20
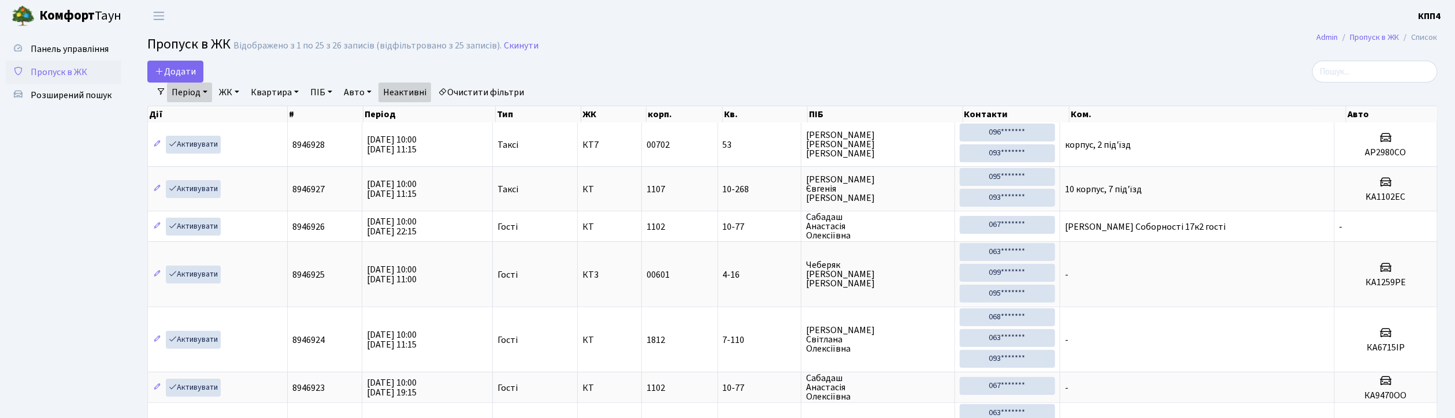
click at [229, 86] on link "ЖК" at bounding box center [228, 93] width 29 height 20
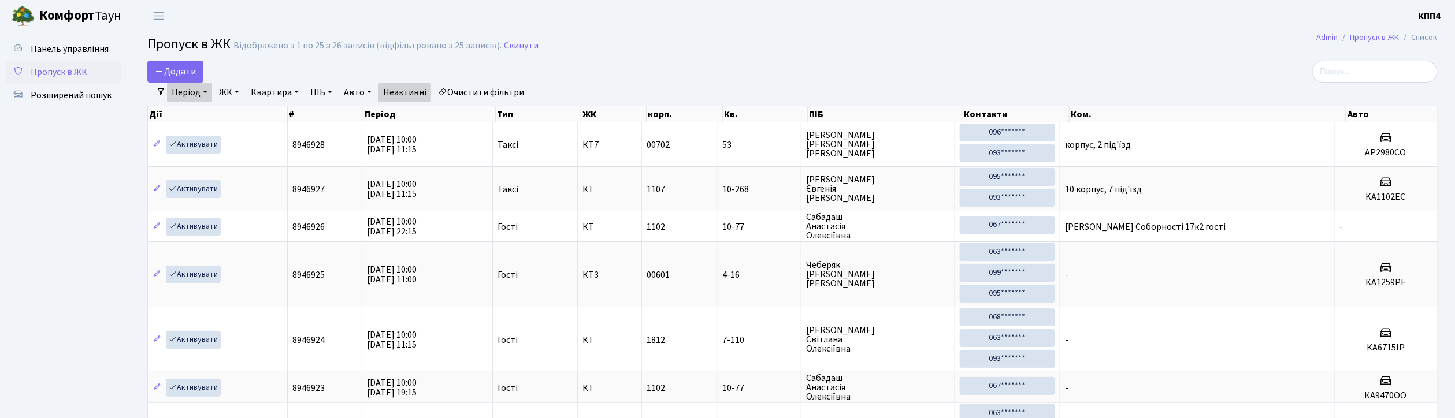
click at [409, 98] on link "Неактивні" at bounding box center [405, 93] width 53 height 20
click at [191, 95] on link "Період" at bounding box center [189, 93] width 45 height 20
click at [223, 95] on link "ЖК" at bounding box center [228, 93] width 29 height 20
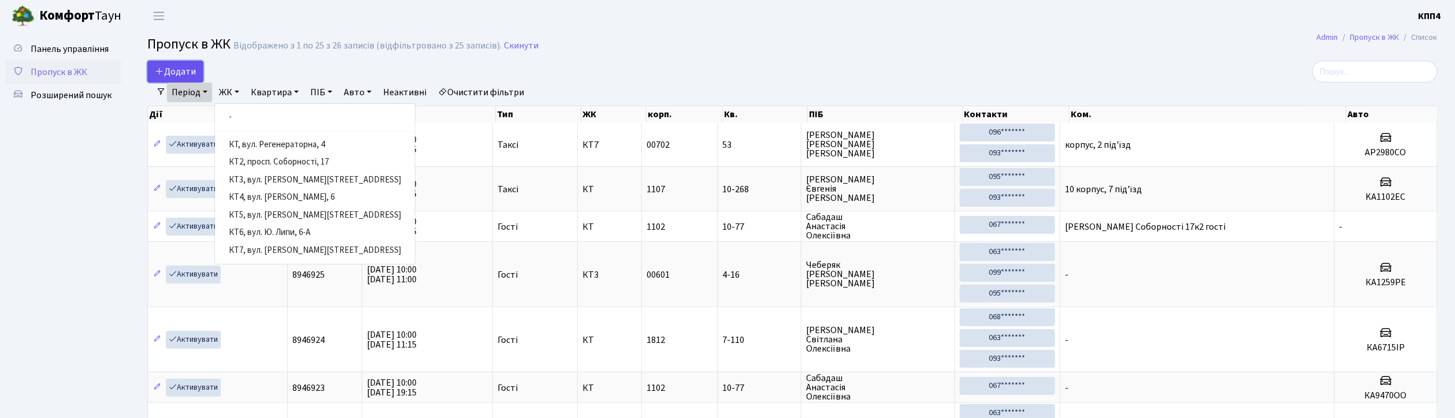
click at [192, 70] on span "Додати" at bounding box center [175, 71] width 41 height 13
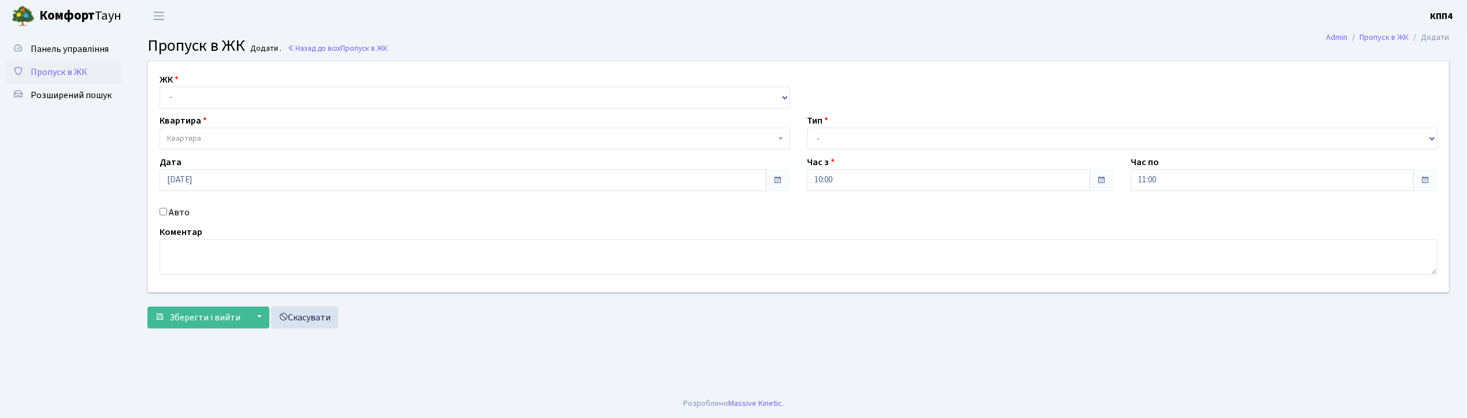
click at [91, 64] on link "Пропуск в ЖК" at bounding box center [64, 72] width 116 height 23
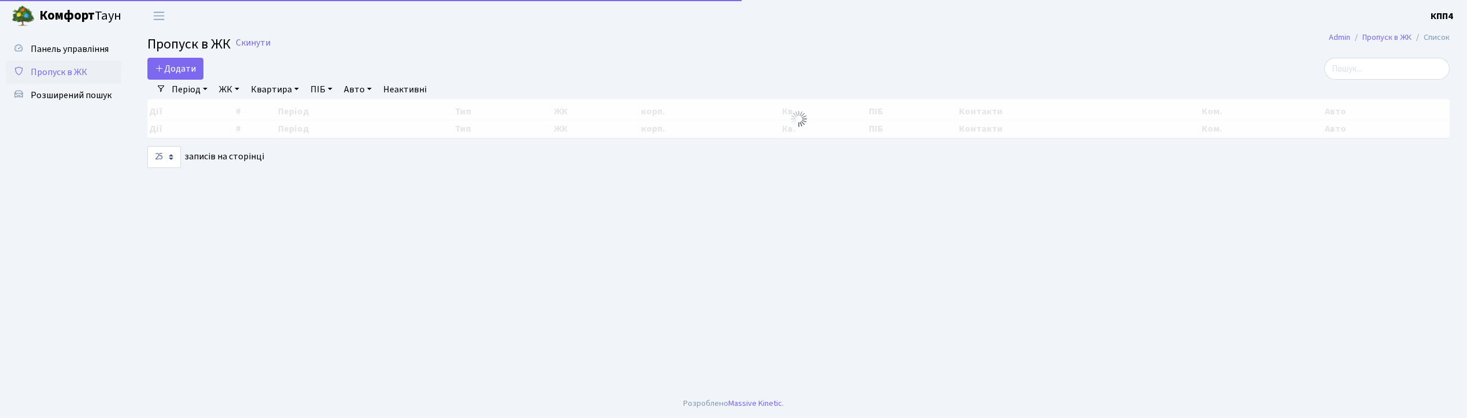
select select "25"
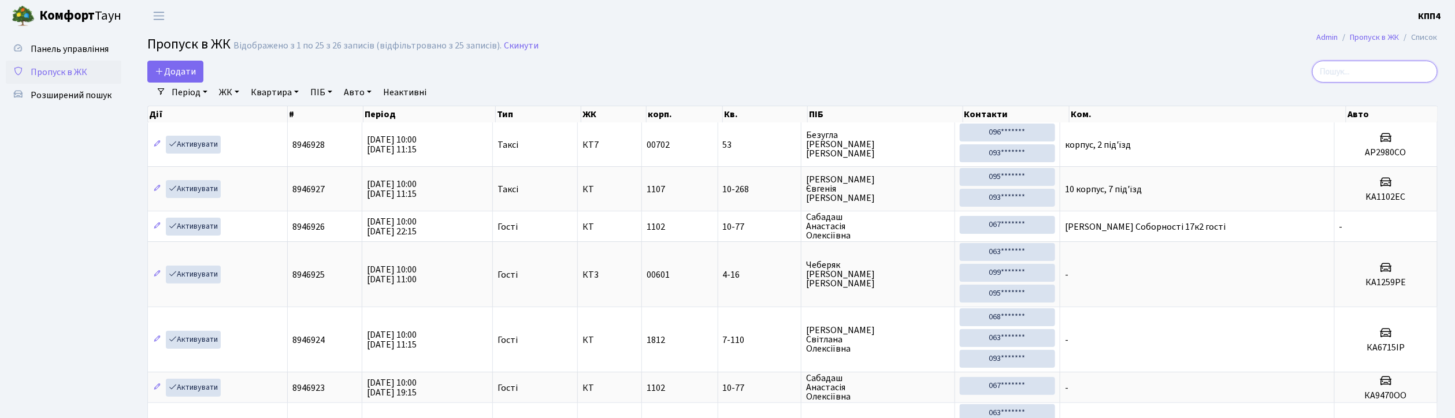
click at [1341, 73] on input "search" at bounding box center [1375, 72] width 125 height 22
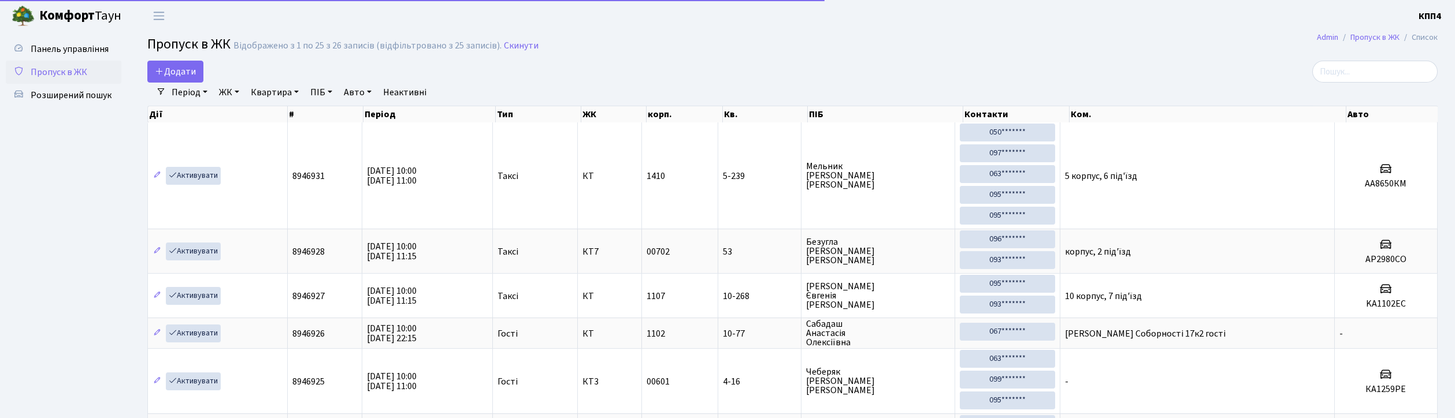
select select "25"
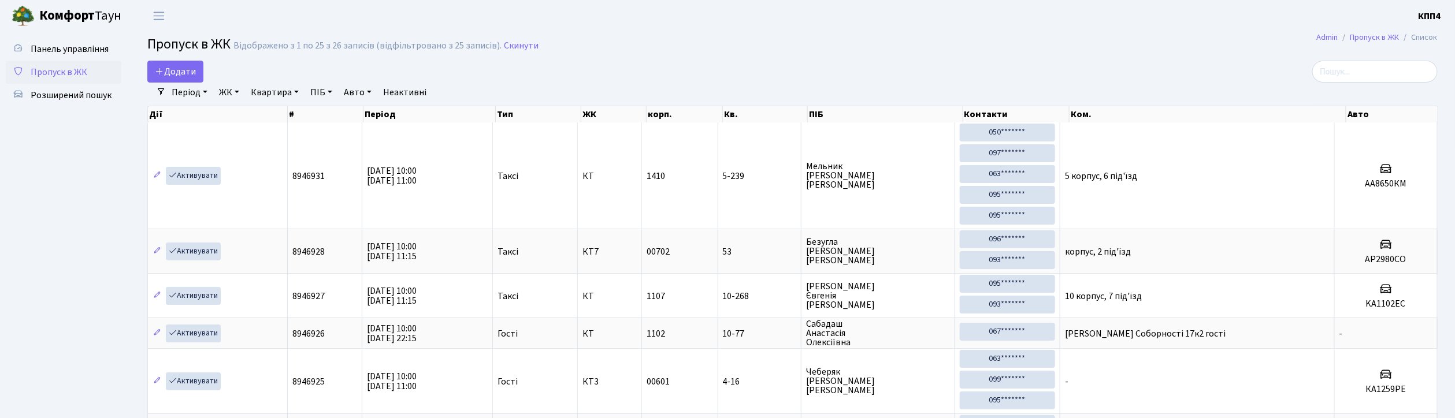
drag, startPoint x: 287, startPoint y: 0, endPoint x: 123, endPoint y: 136, distance: 213.0
click at [180, 68] on span "Додати" at bounding box center [175, 71] width 41 height 13
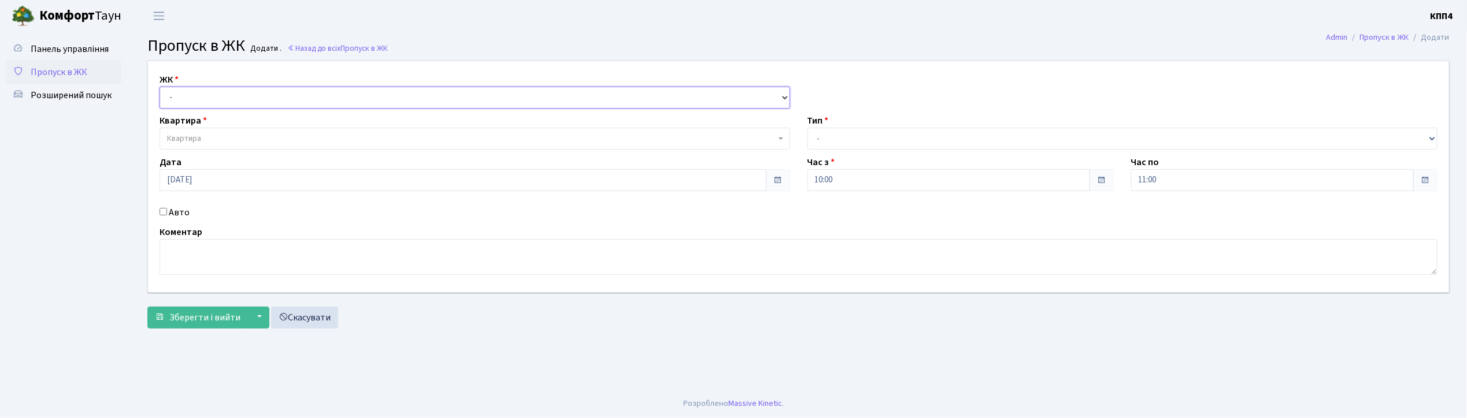
click at [188, 99] on select "- КТ, вул. Регенераторна, 4 КТ2, просп. [STREET_ADDRESS] [STREET_ADDRESS] [PERS…" at bounding box center [475, 98] width 631 height 22
select select "271"
click at [160, 87] on select "- КТ, вул. Регенераторна, 4 КТ2, просп. [STREET_ADDRESS] [STREET_ADDRESS] [PERS…" at bounding box center [475, 98] width 631 height 22
select select
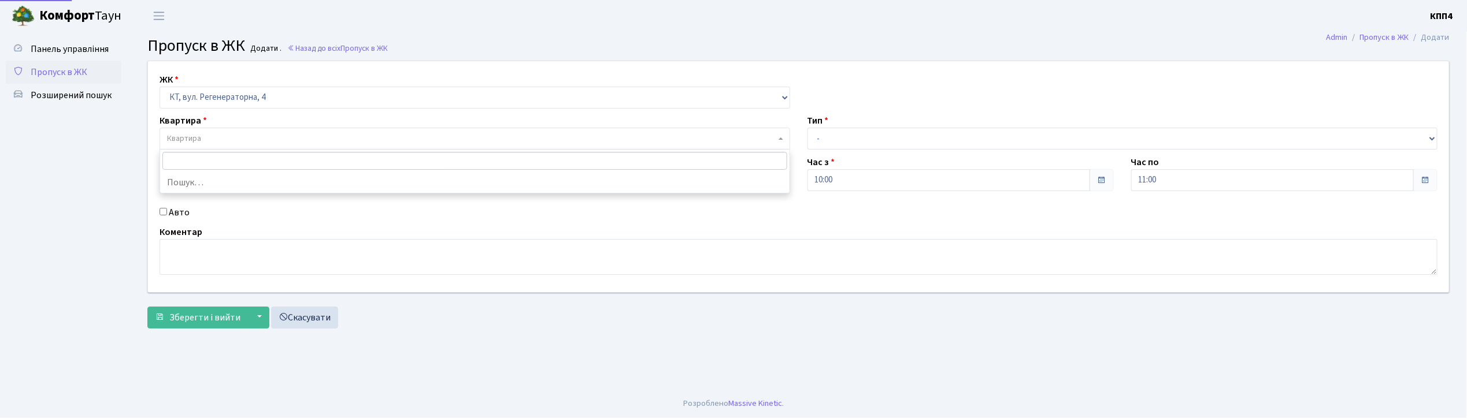
click at [206, 140] on span "Квартира" at bounding box center [471, 139] width 609 height 12
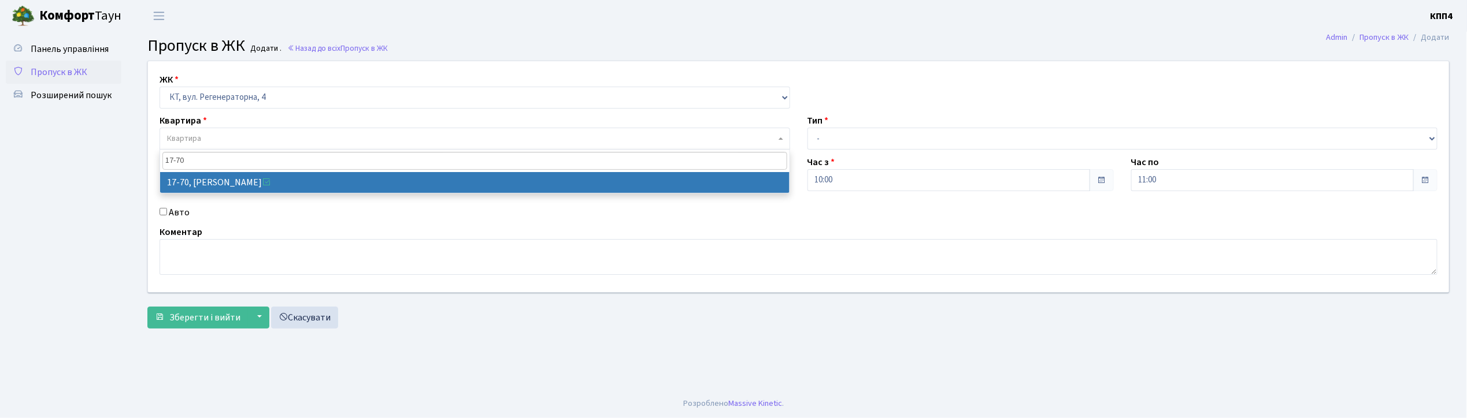
type input "17-70"
select select "9024"
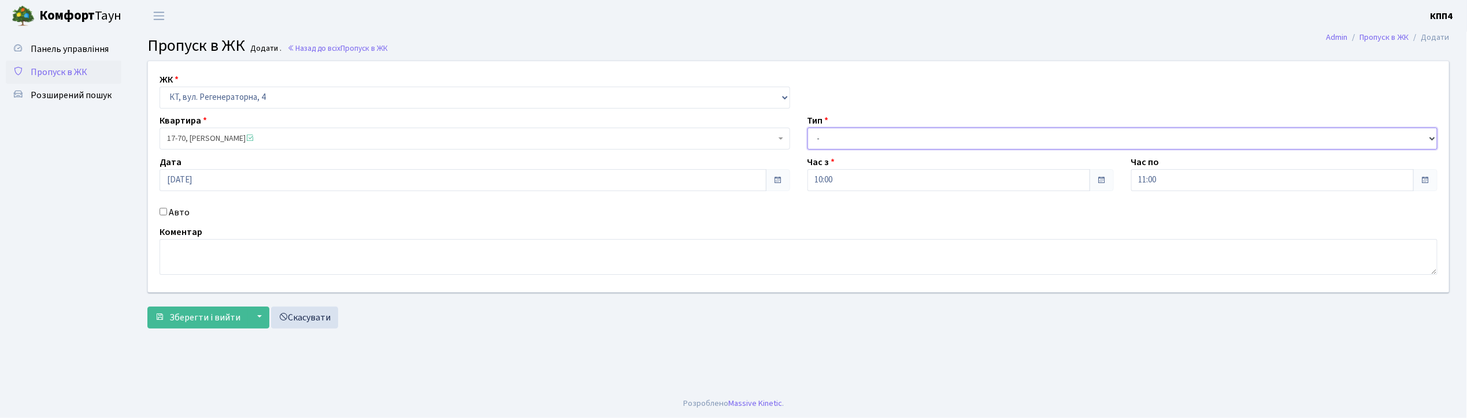
click at [823, 143] on select "- Доставка Таксі Гості Сервіс" at bounding box center [1122, 139] width 631 height 22
select select "1"
click at [807, 128] on select "- Доставка Таксі Гості Сервіс" at bounding box center [1122, 139] width 631 height 22
click at [210, 315] on span "Зберегти і вийти" at bounding box center [204, 318] width 71 height 13
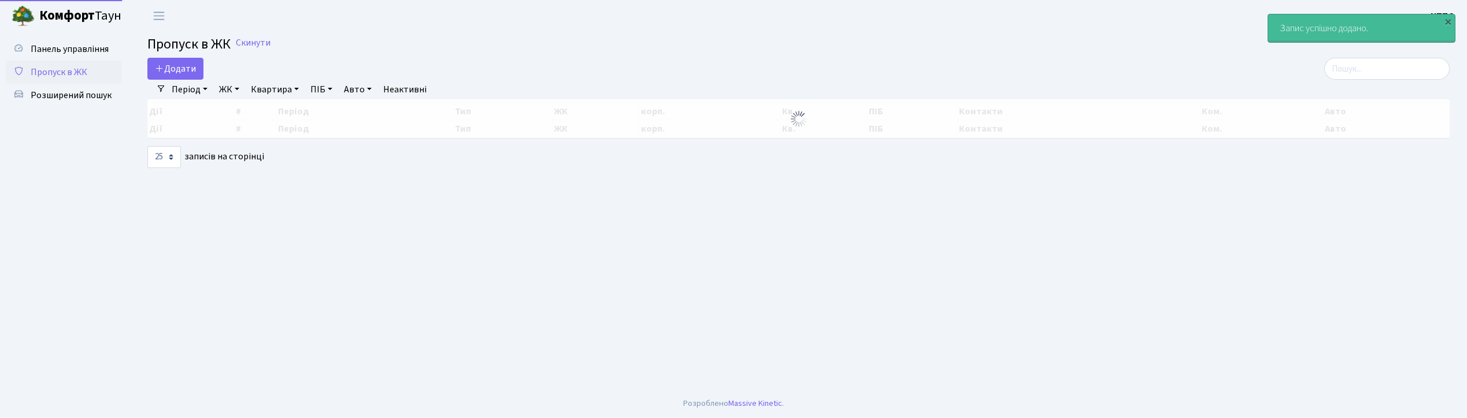
select select "25"
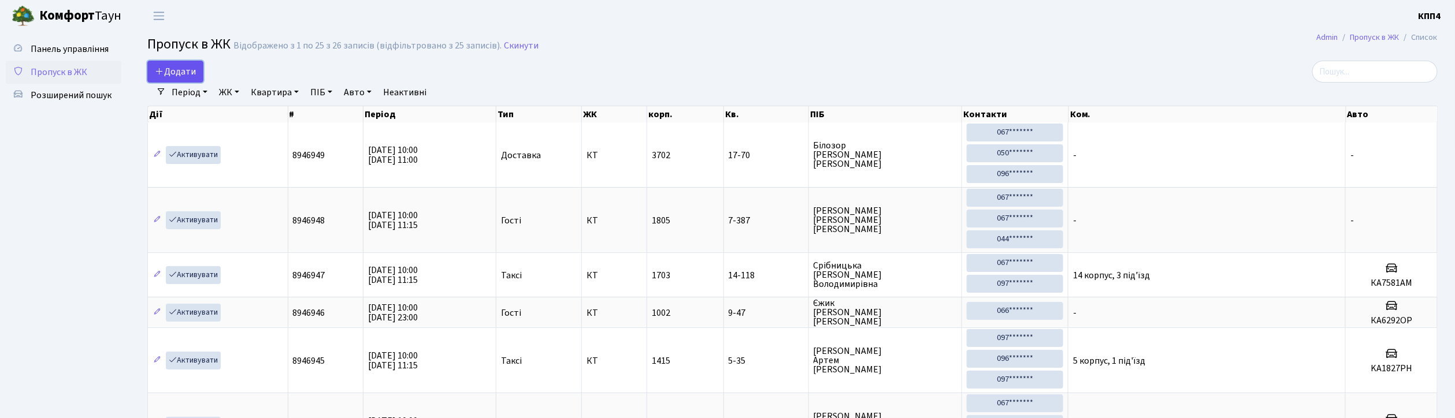
click at [191, 65] on link "Додати" at bounding box center [175, 72] width 56 height 22
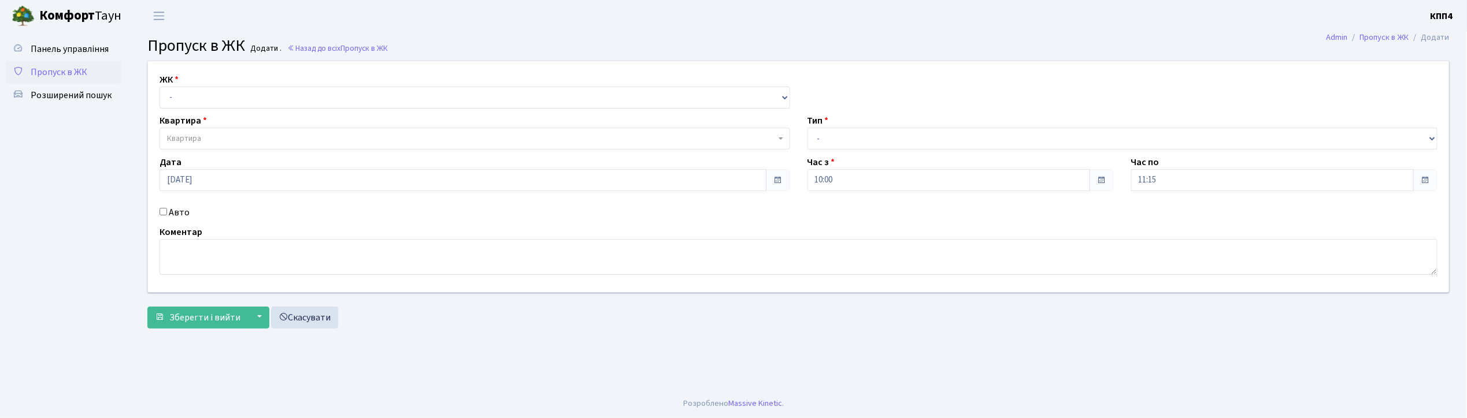
click at [162, 213] on input "Авто" at bounding box center [164, 212] width 8 height 8
checkbox input "true"
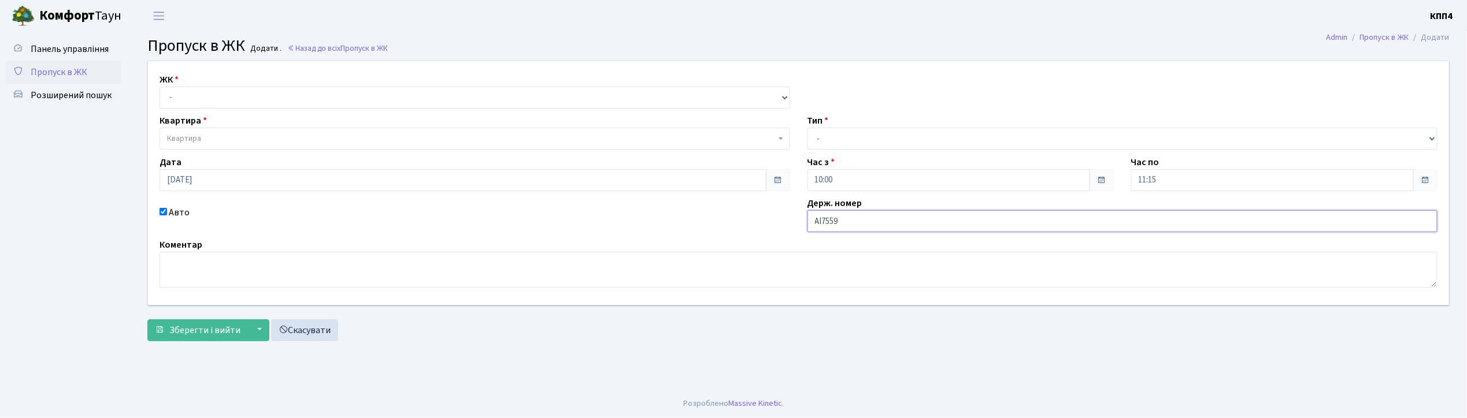
type input "АІ7559СК"
click at [186, 95] on select "- КТ, вул. Регенераторна, 4 КТ2, просп. [STREET_ADDRESS] [STREET_ADDRESS] [PERS…" at bounding box center [475, 98] width 631 height 22
select select "271"
click at [160, 87] on select "- КТ, вул. Регенераторна, 4 КТ2, просп. [STREET_ADDRESS] [STREET_ADDRESS] [PERS…" at bounding box center [475, 98] width 631 height 22
select select
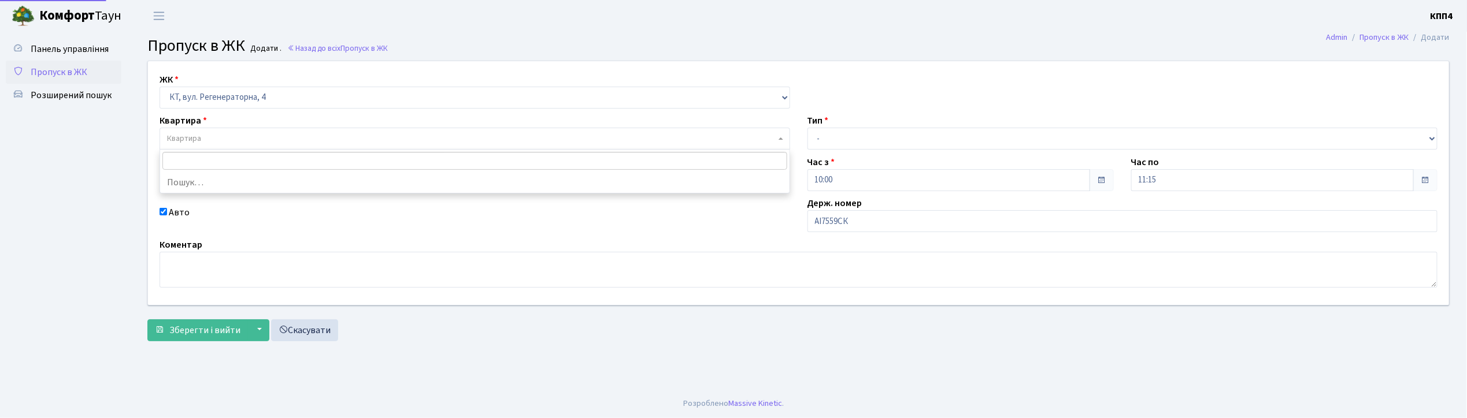
click at [198, 135] on span "Квартира" at bounding box center [184, 139] width 34 height 12
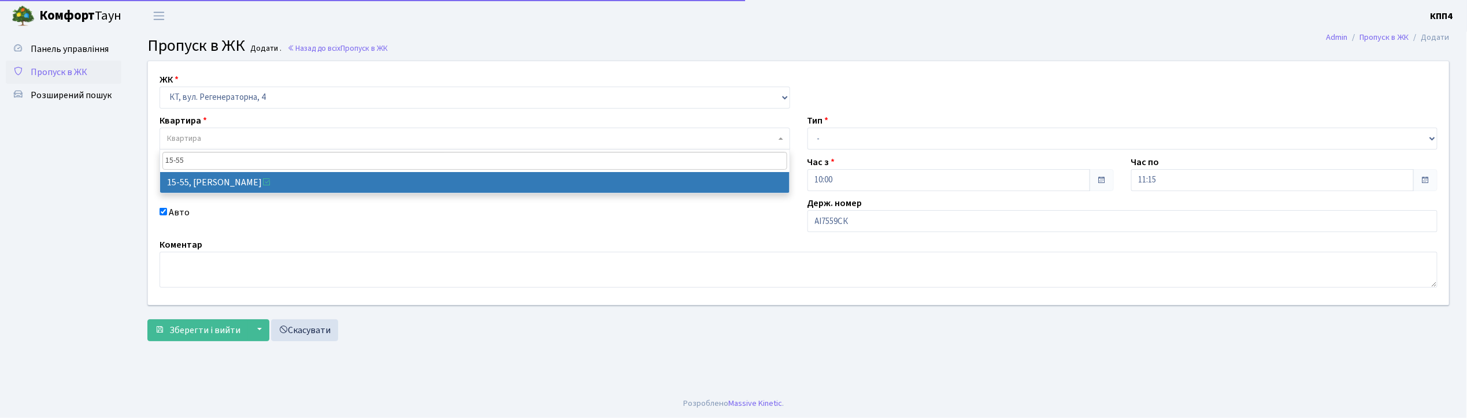
type input "15-55"
select select "8830"
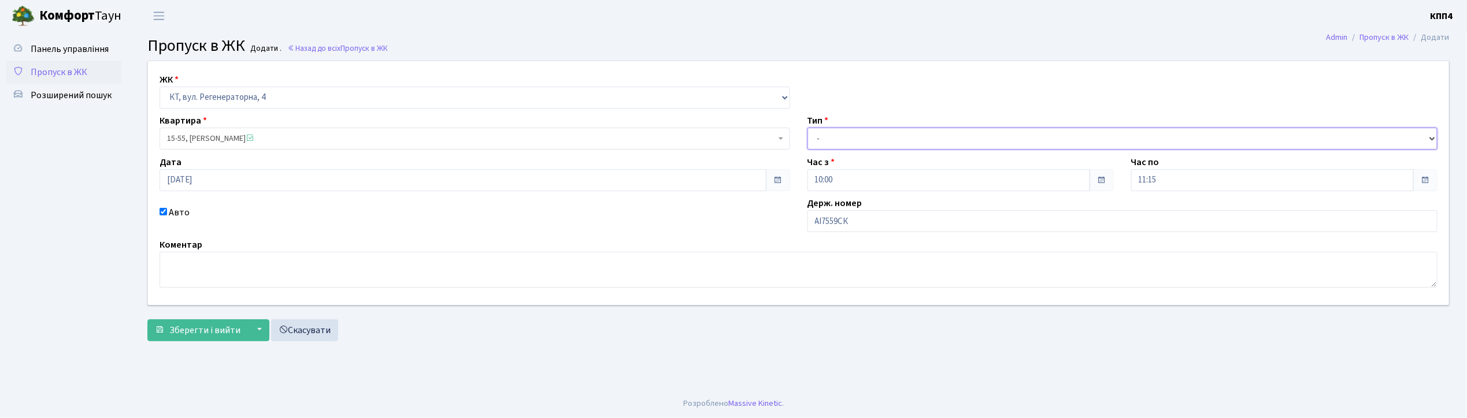
click at [835, 128] on select "- Доставка Таксі Гості Сервіс" at bounding box center [1122, 139] width 631 height 22
select select "2"
click at [807, 128] on select "- Доставка Таксі Гості Сервіс" at bounding box center [1122, 139] width 631 height 22
click at [199, 332] on span "Зберегти і вийти" at bounding box center [204, 330] width 71 height 13
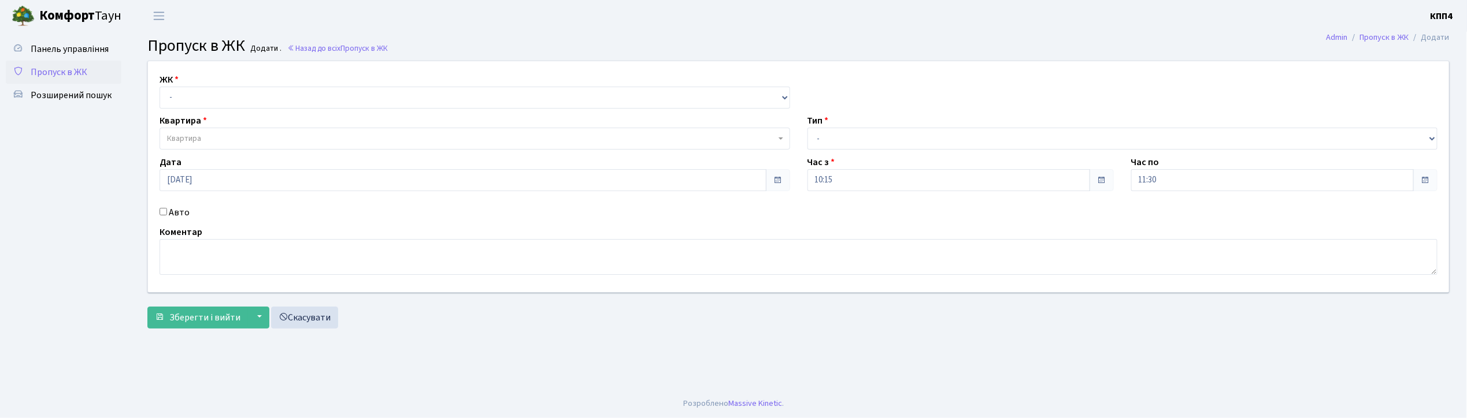
click at [162, 210] on input "Авто" at bounding box center [164, 212] width 8 height 8
checkbox input "true"
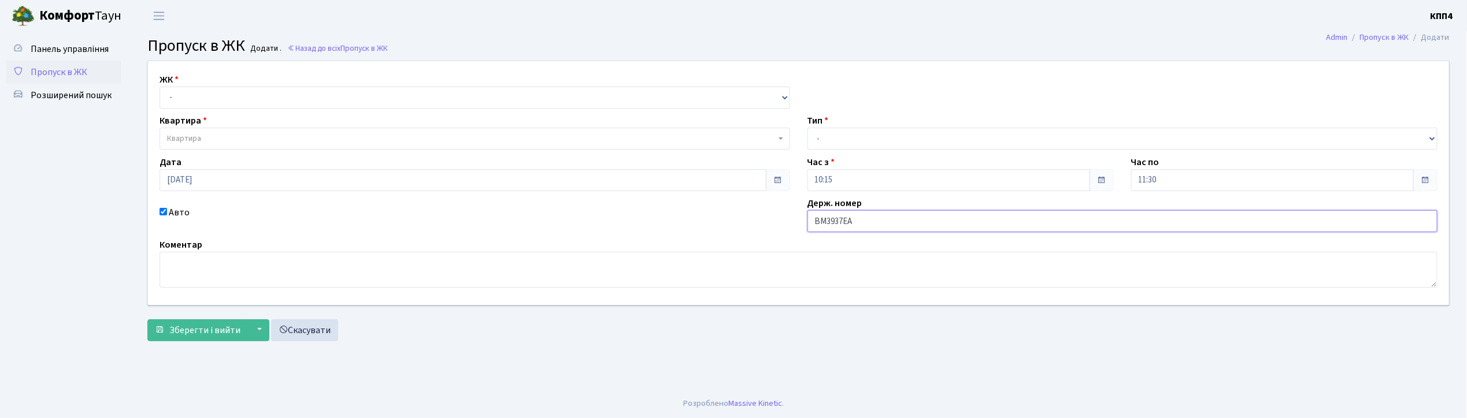
type input "ВМ3937ЕА"
click at [185, 95] on select "- КТ, вул. Регенераторна, 4 КТ2, просп. [STREET_ADDRESS] [STREET_ADDRESS] [PERS…" at bounding box center [475, 98] width 631 height 22
select select "271"
click at [160, 87] on select "- КТ, вул. Регенераторна, 4 КТ2, просп. [STREET_ADDRESS] [STREET_ADDRESS] [PERS…" at bounding box center [475, 98] width 631 height 22
select select
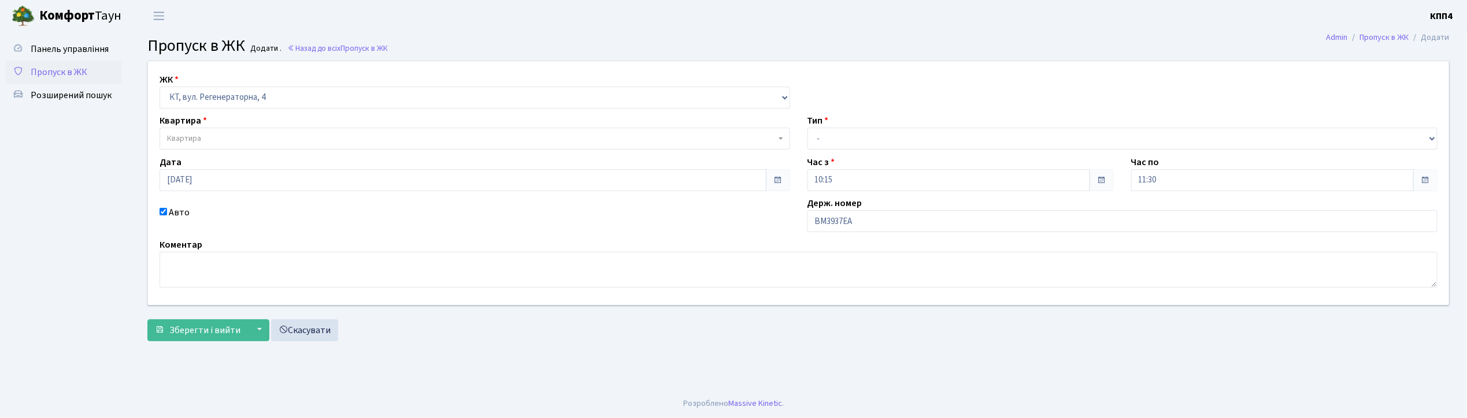
click at [188, 135] on span "Квартира" at bounding box center [184, 139] width 34 height 12
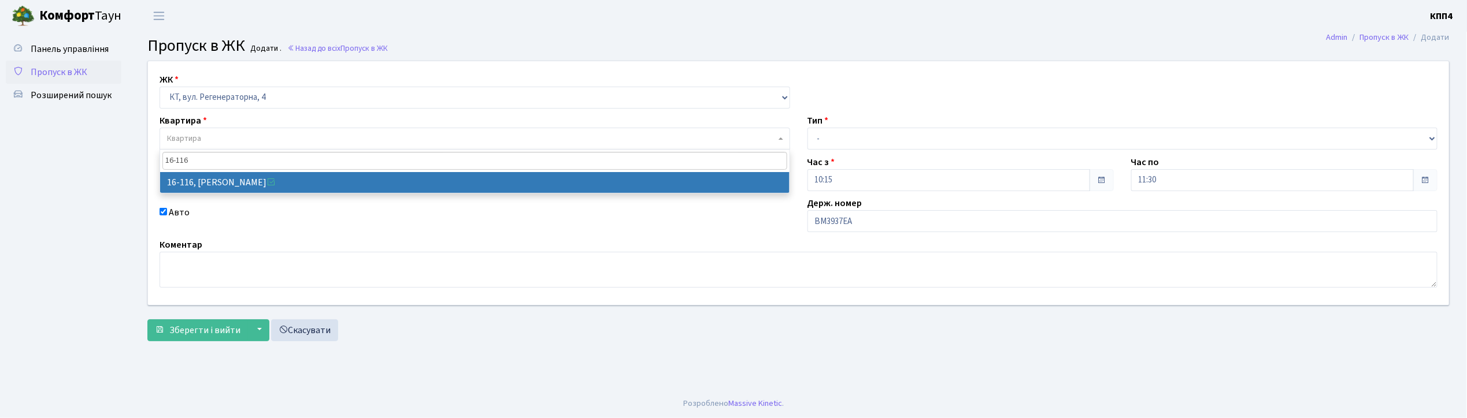
type input "16-116"
select select "8677"
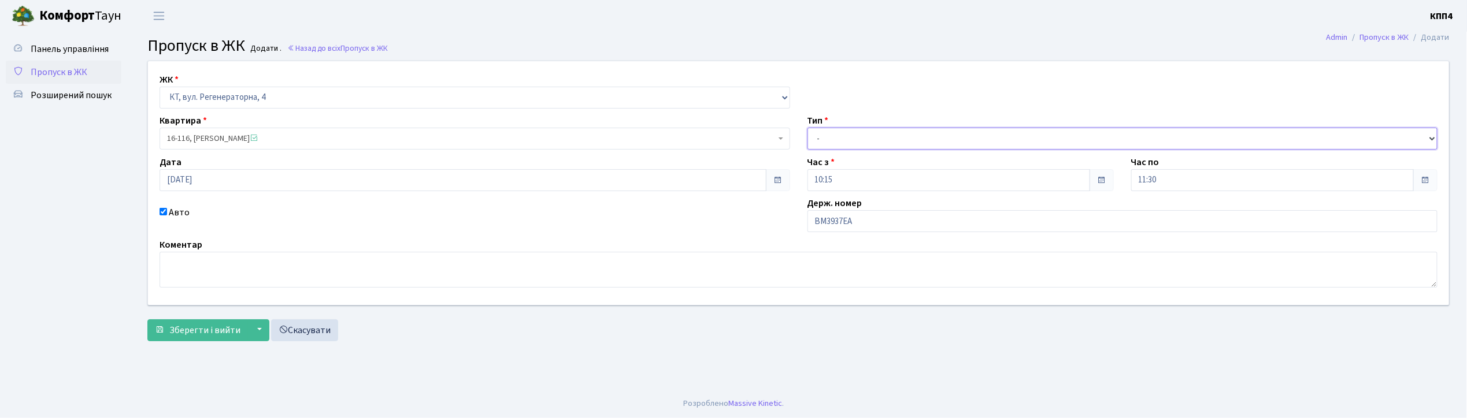
click at [815, 134] on select "- Доставка Таксі Гості Сервіс" at bounding box center [1122, 139] width 631 height 22
select select "2"
click at [807, 128] on select "- Доставка Таксі Гості Сервіс" at bounding box center [1122, 139] width 631 height 22
click at [195, 336] on span "Зберегти і вийти" at bounding box center [204, 330] width 71 height 13
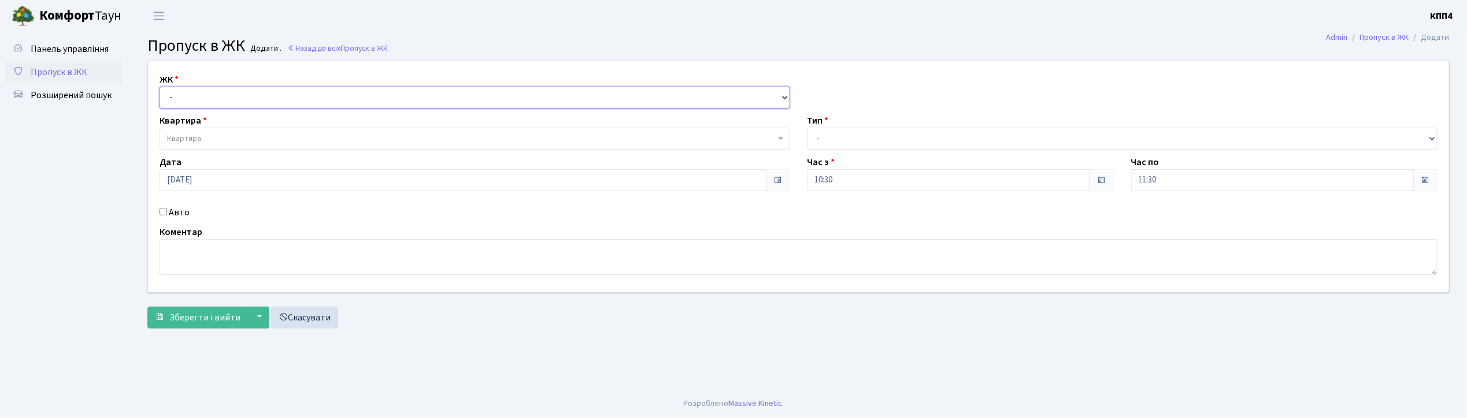
click at [209, 95] on select "- КТ, вул. Регенераторна, 4 КТ2, просп. [STREET_ADDRESS] [STREET_ADDRESS] [PERS…" at bounding box center [475, 98] width 631 height 22
select select "271"
click at [160, 87] on select "- КТ, вул. Регенераторна, 4 КТ2, просп. [STREET_ADDRESS] [STREET_ADDRESS] [PERS…" at bounding box center [475, 98] width 631 height 22
select select
click at [203, 132] on span "Квартира" at bounding box center [475, 139] width 631 height 22
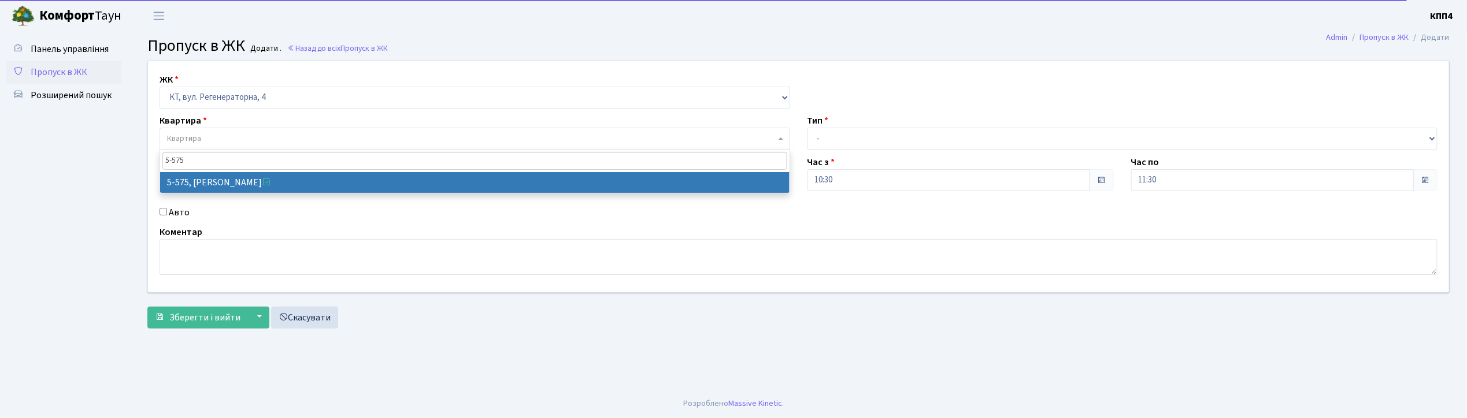
type input "5-575"
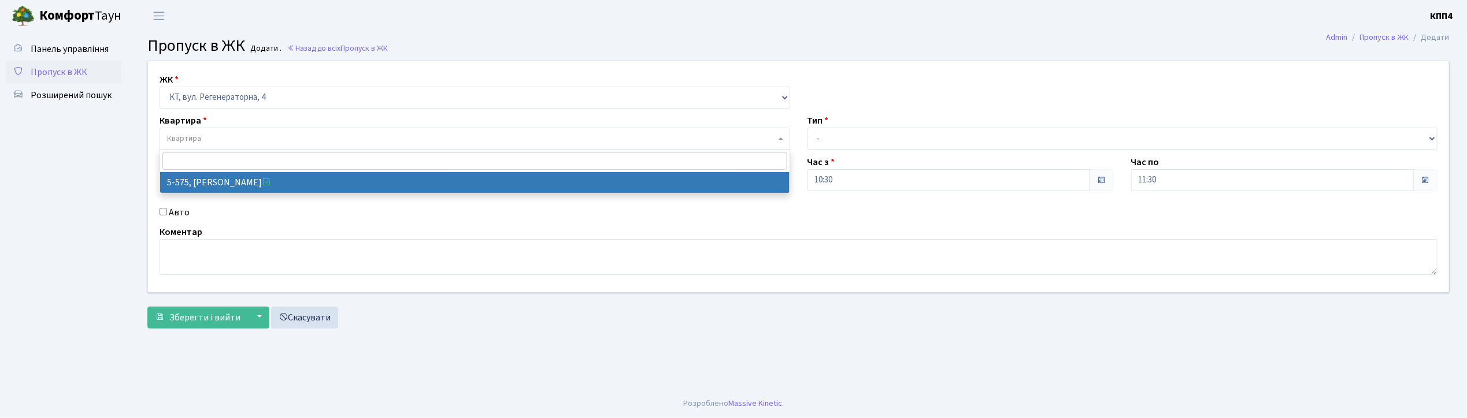
select select "1969"
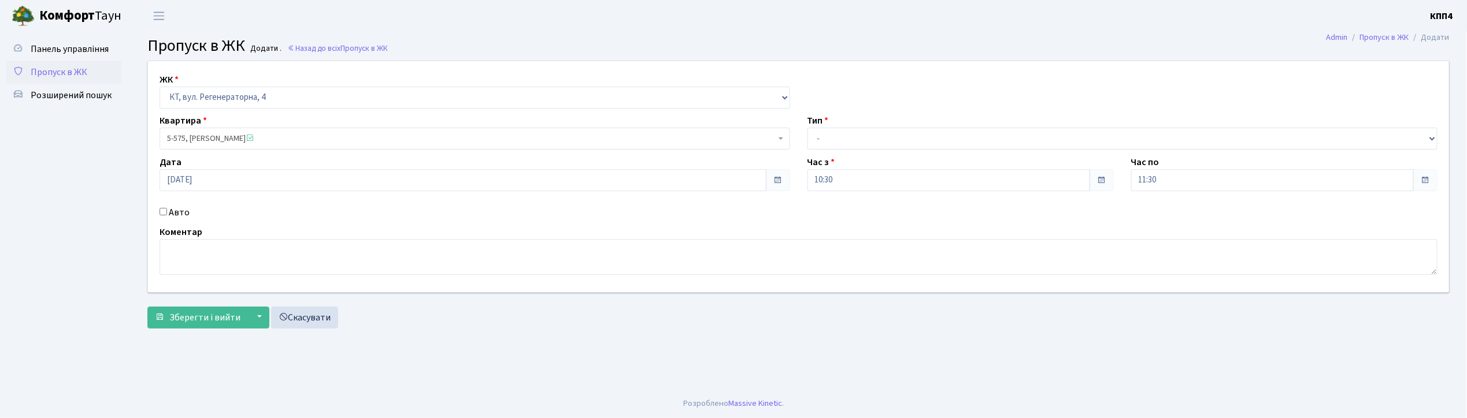
click at [162, 213] on input "Авто" at bounding box center [164, 212] width 8 height 8
checkbox input "true"
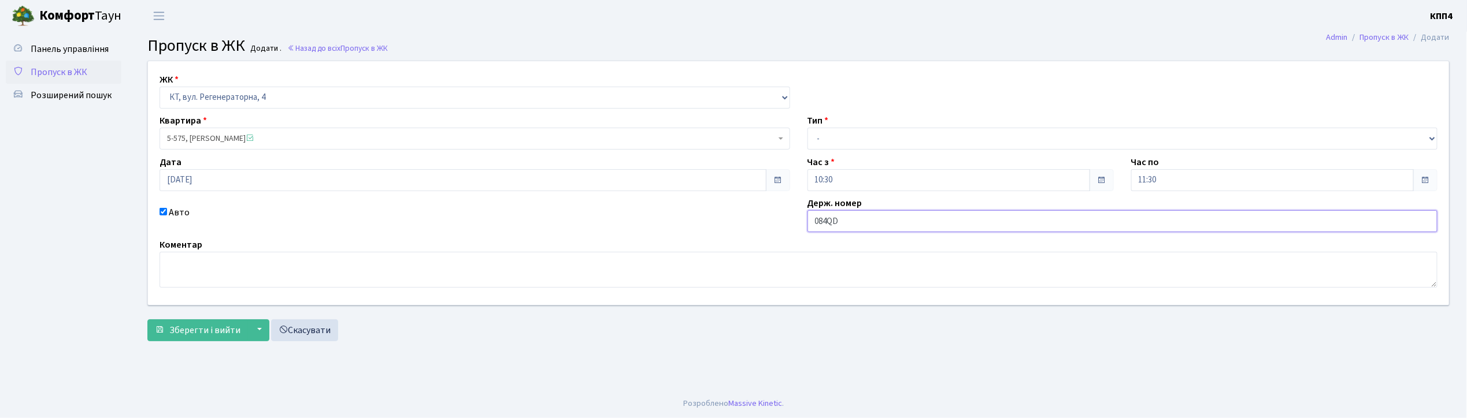
type input "084QD"
click at [861, 135] on select "- Доставка Таксі Гості Сервіс" at bounding box center [1122, 139] width 631 height 22
select select "3"
click at [807, 128] on select "- Доставка Таксі Гості Сервіс" at bounding box center [1122, 139] width 631 height 22
click at [203, 331] on span "Зберегти і вийти" at bounding box center [204, 330] width 71 height 13
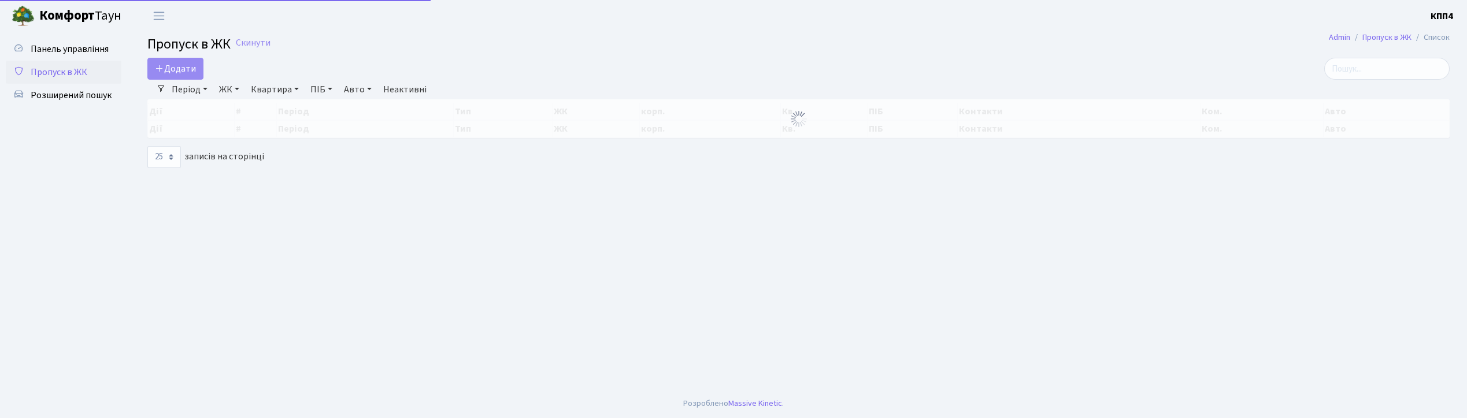
select select "25"
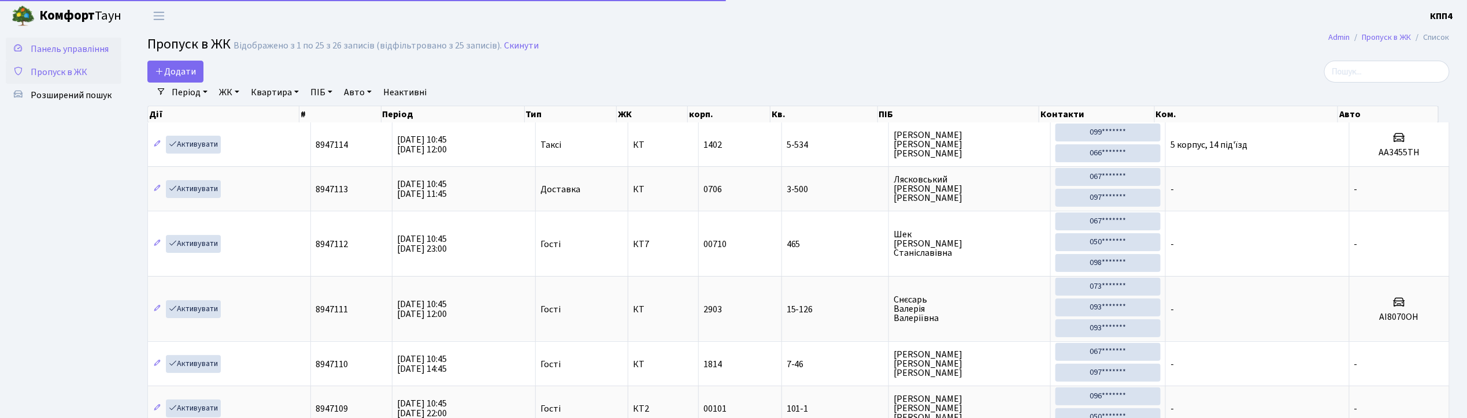
click at [74, 50] on span "Панель управління" at bounding box center [70, 49] width 78 height 13
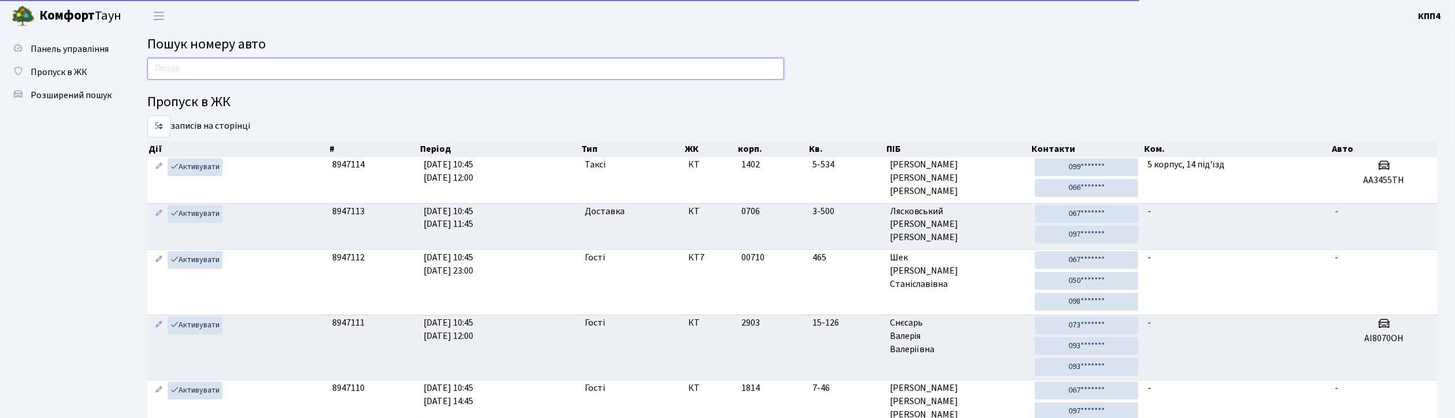
drag, startPoint x: 0, startPoint y: 0, endPoint x: 220, endPoint y: 77, distance: 232.9
click at [220, 77] on input "text" at bounding box center [465, 69] width 637 height 22
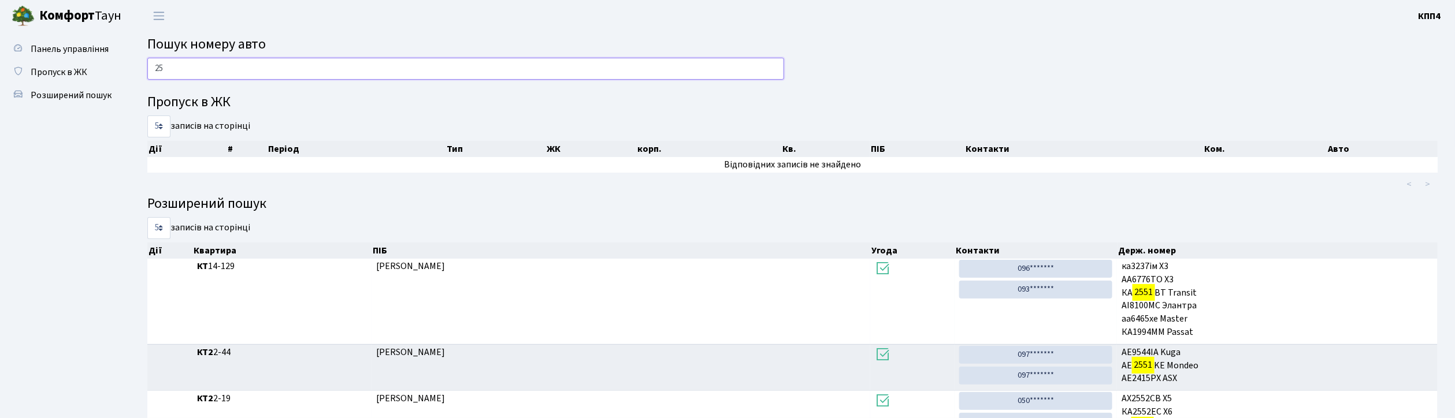
type input "2"
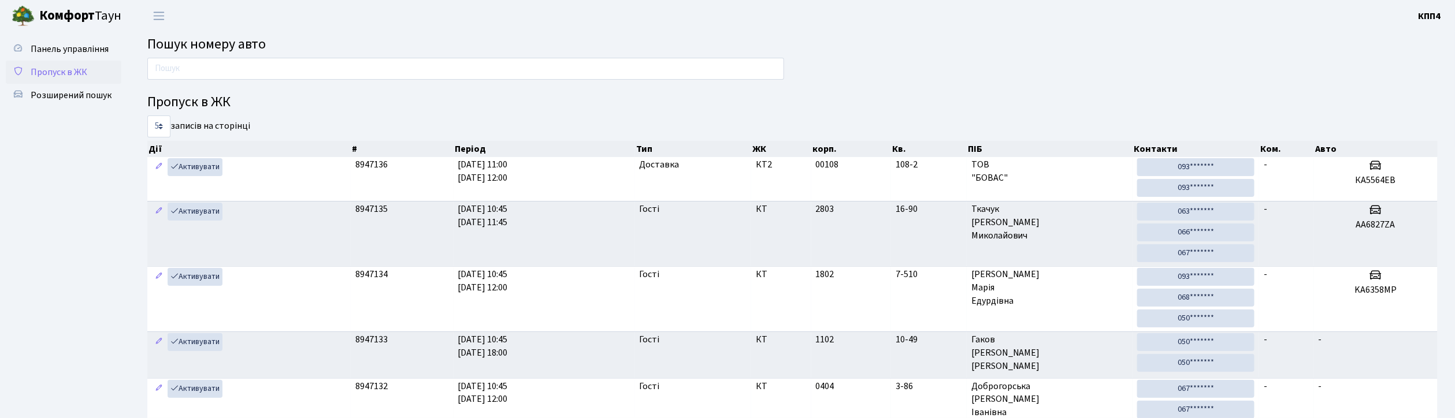
click at [65, 68] on span "Пропуск в ЖК" at bounding box center [59, 72] width 57 height 13
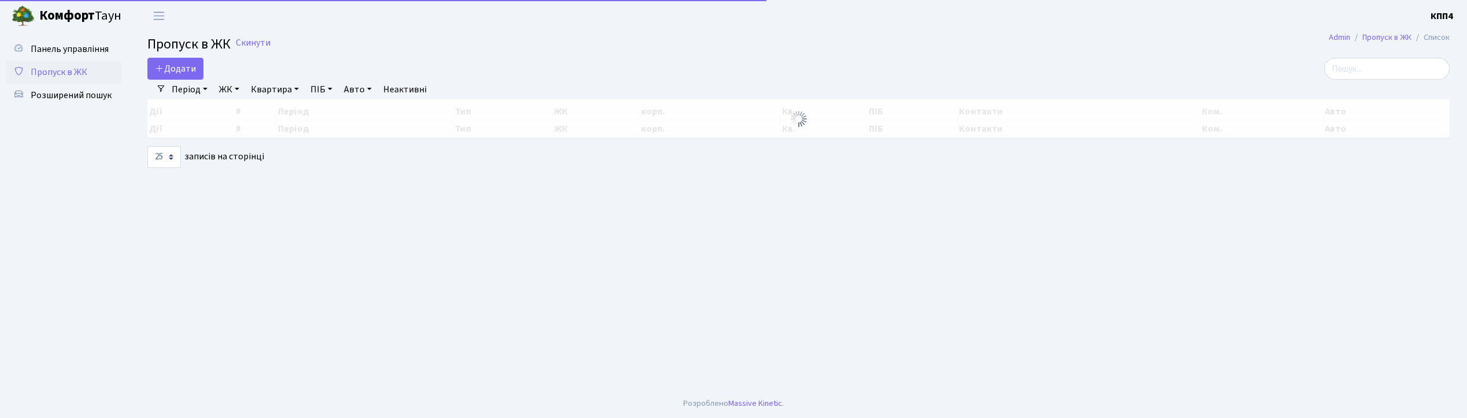
select select "25"
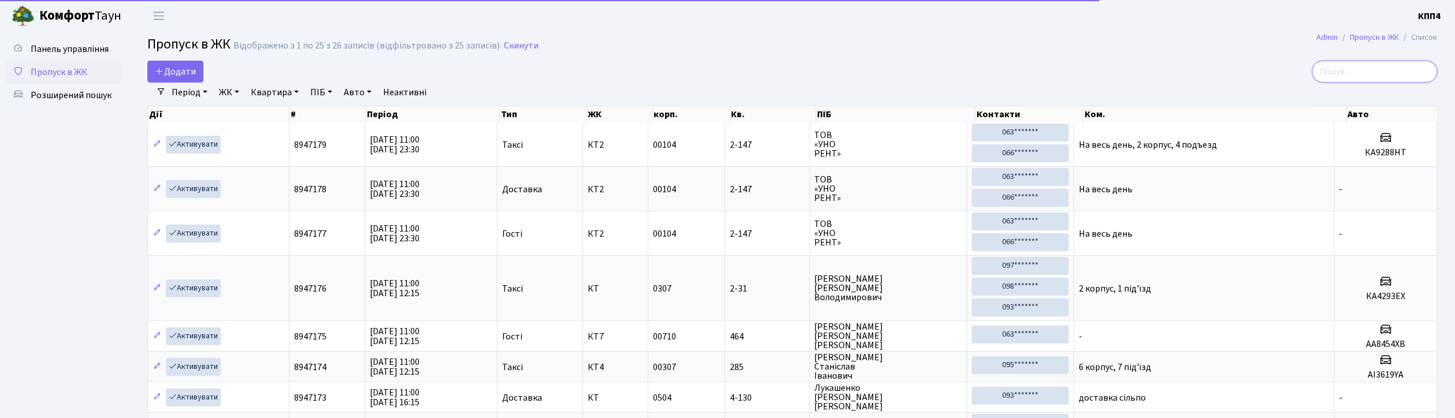
click at [1358, 73] on input "search" at bounding box center [1375, 72] width 125 height 22
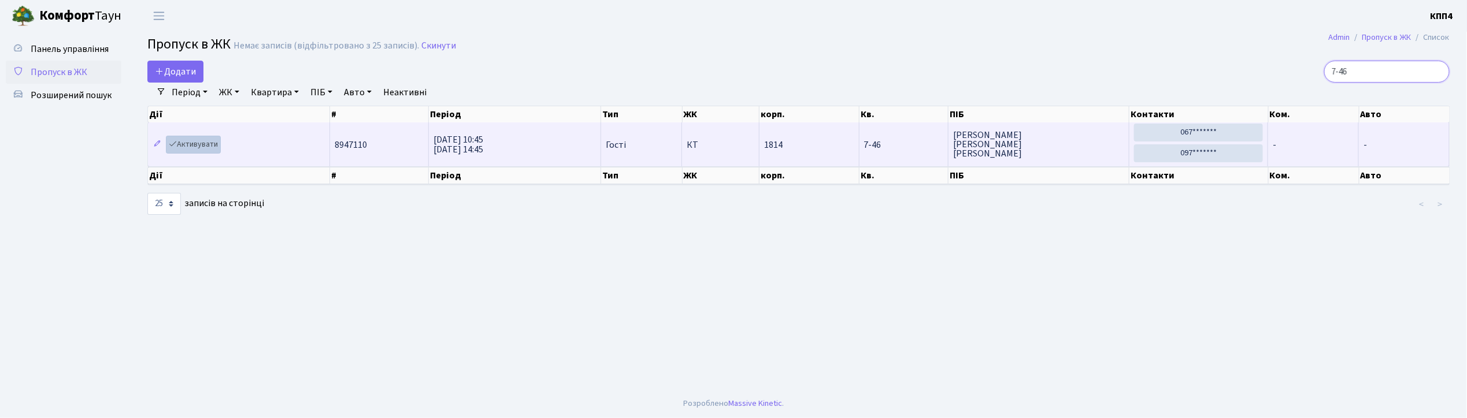
type input "7-46"
click at [195, 144] on link "Активувати" at bounding box center [193, 145] width 55 height 18
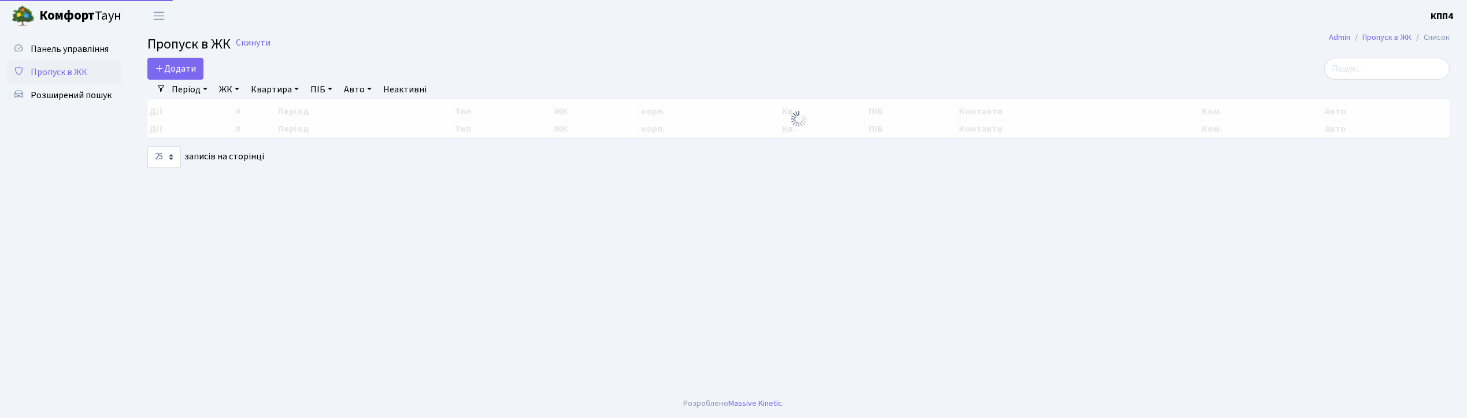
select select "25"
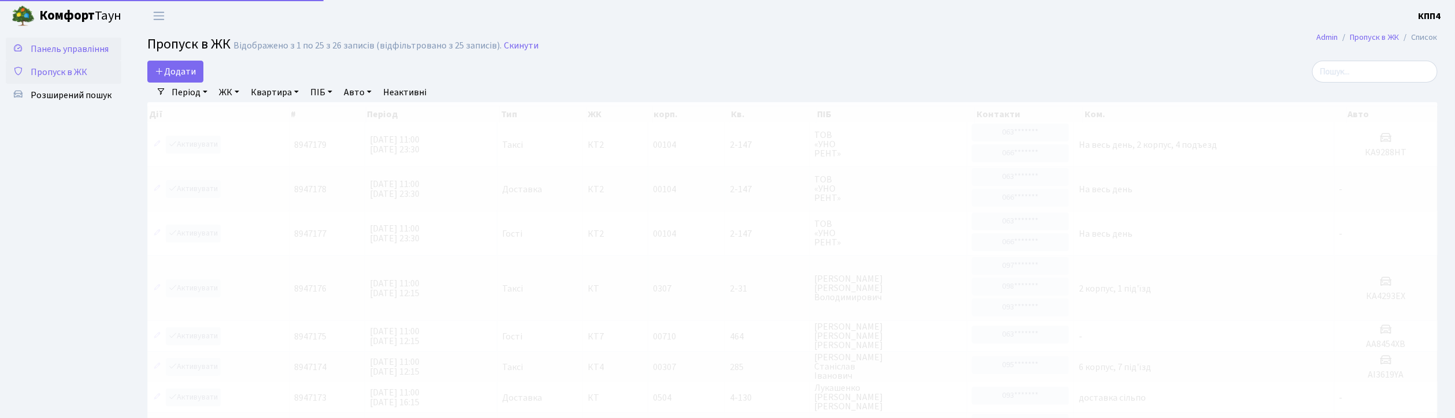
click at [81, 49] on span "Панель управління" at bounding box center [70, 49] width 78 height 13
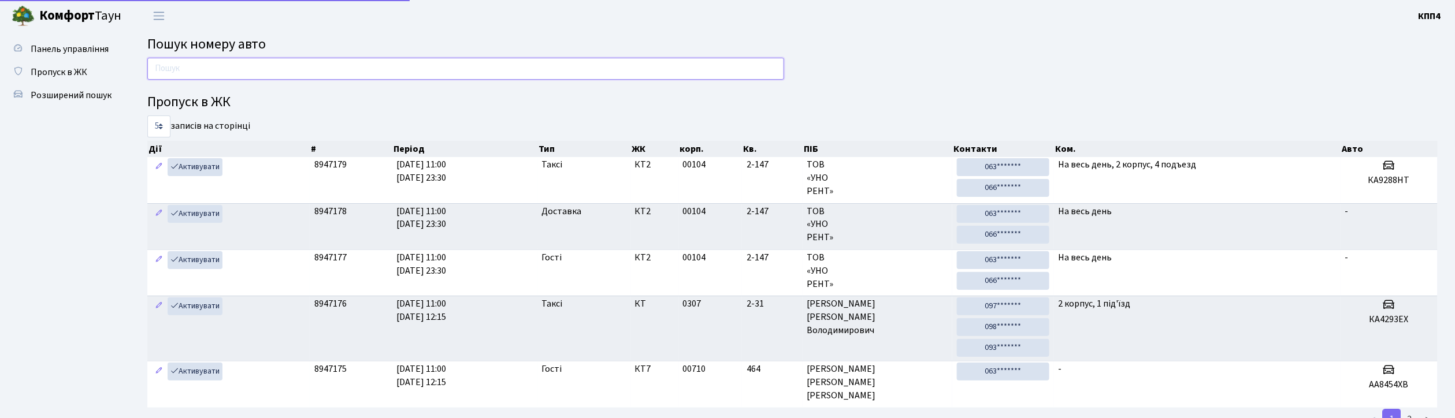
drag, startPoint x: 0, startPoint y: 0, endPoint x: 225, endPoint y: 74, distance: 237.2
click at [225, 74] on input "text" at bounding box center [465, 69] width 637 height 22
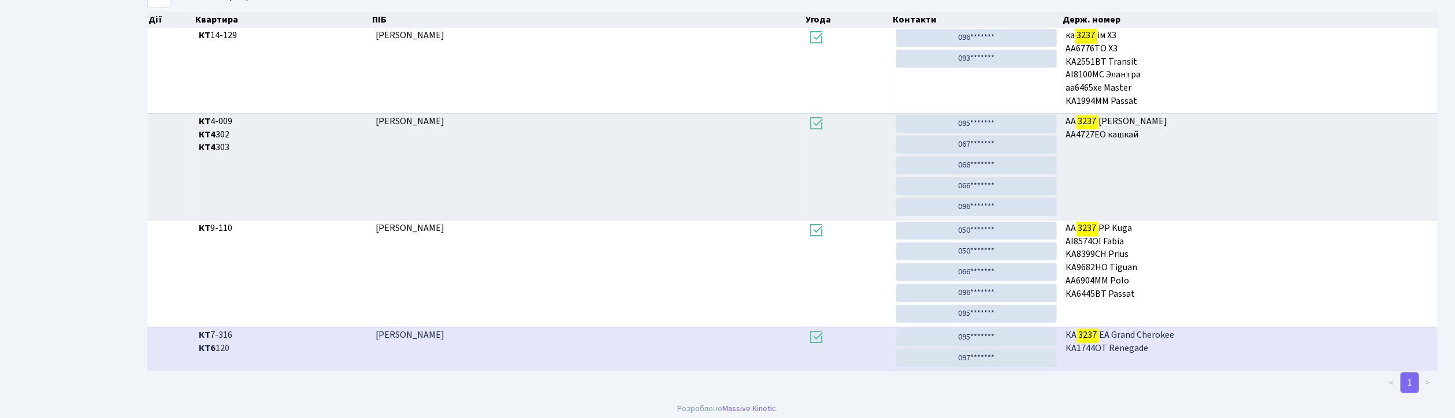
scroll to position [62, 0]
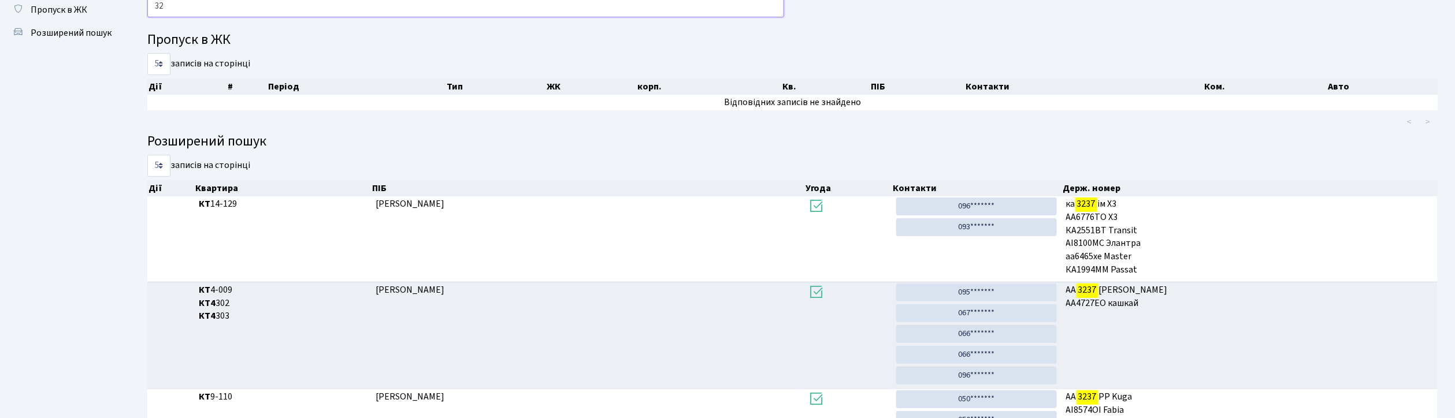
type input "3"
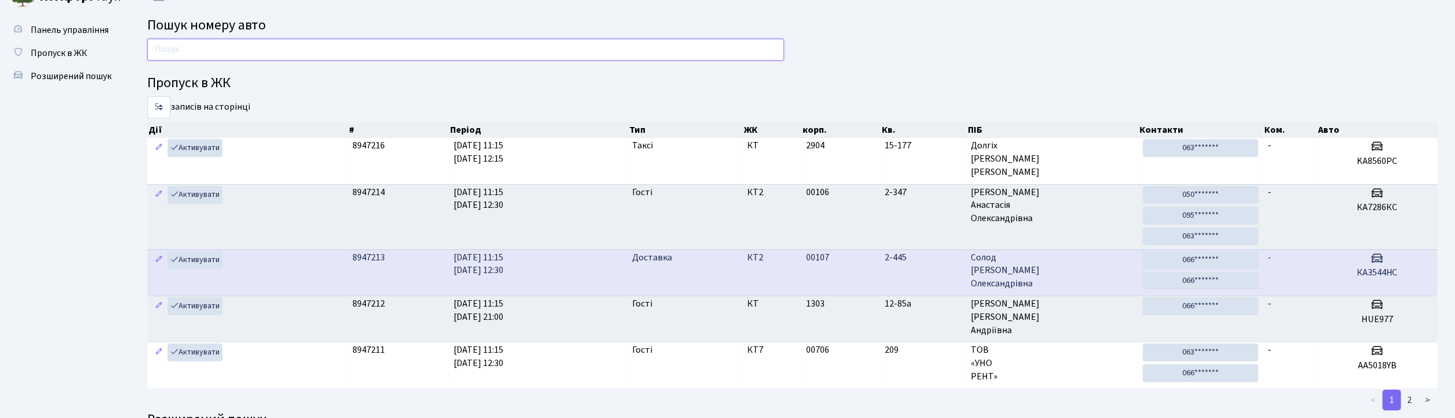
scroll to position [0, 0]
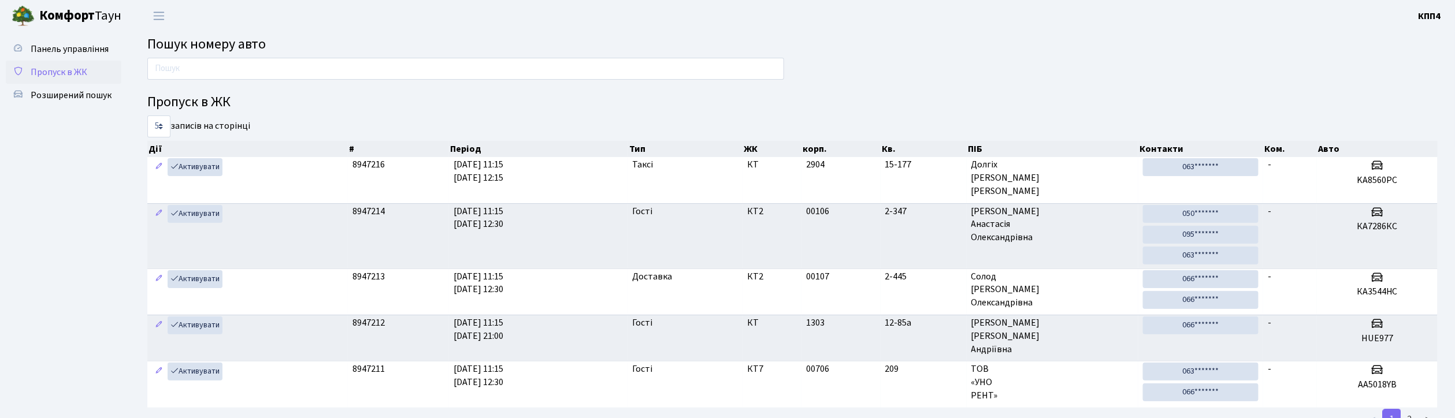
click at [60, 72] on span "Пропуск в ЖК" at bounding box center [59, 72] width 57 height 13
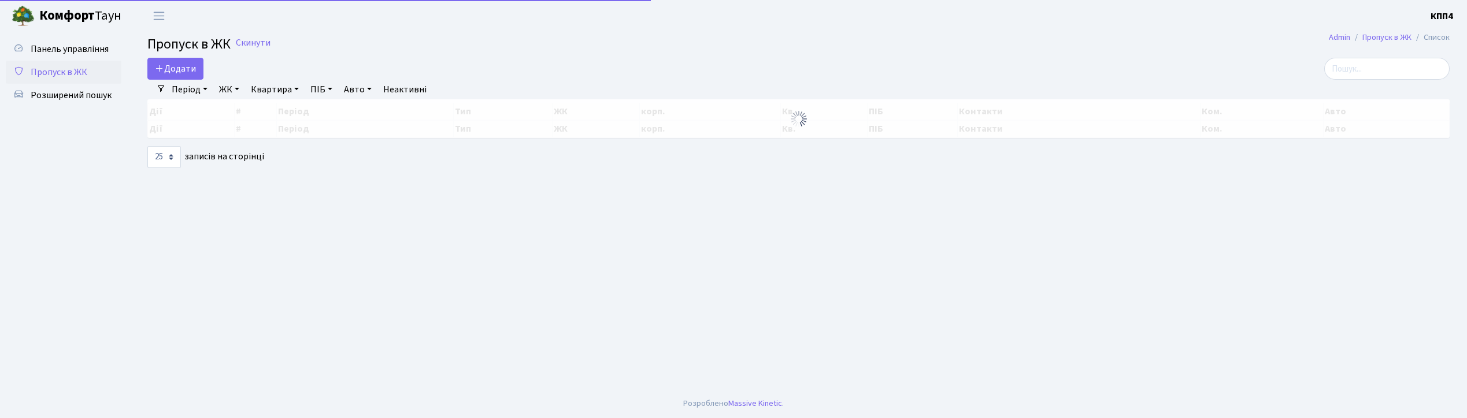
select select "25"
click at [183, 75] on span "Додати" at bounding box center [175, 68] width 41 height 13
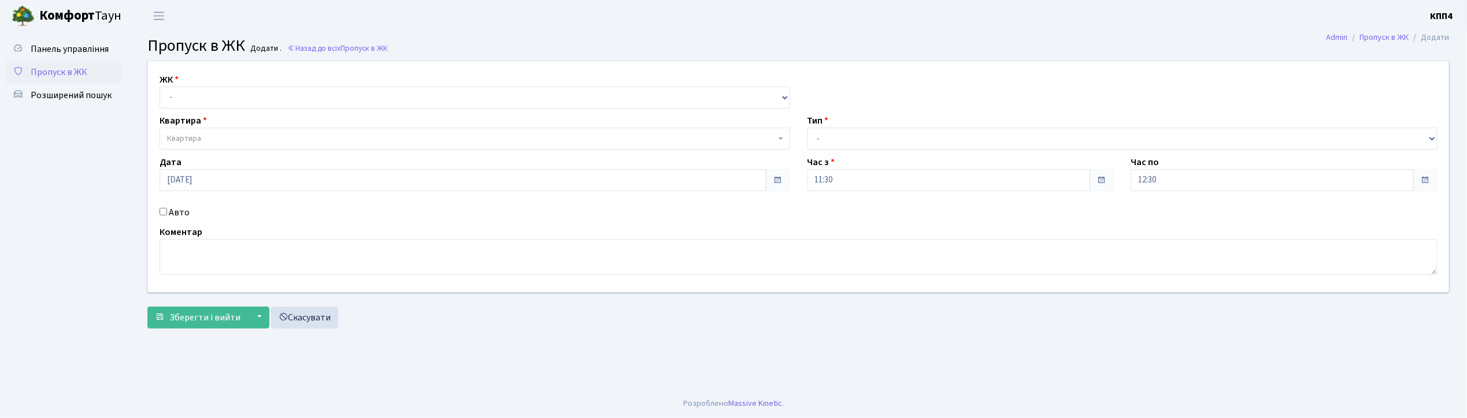
click at [160, 211] on input "Авто" at bounding box center [164, 212] width 8 height 8
checkbox input "true"
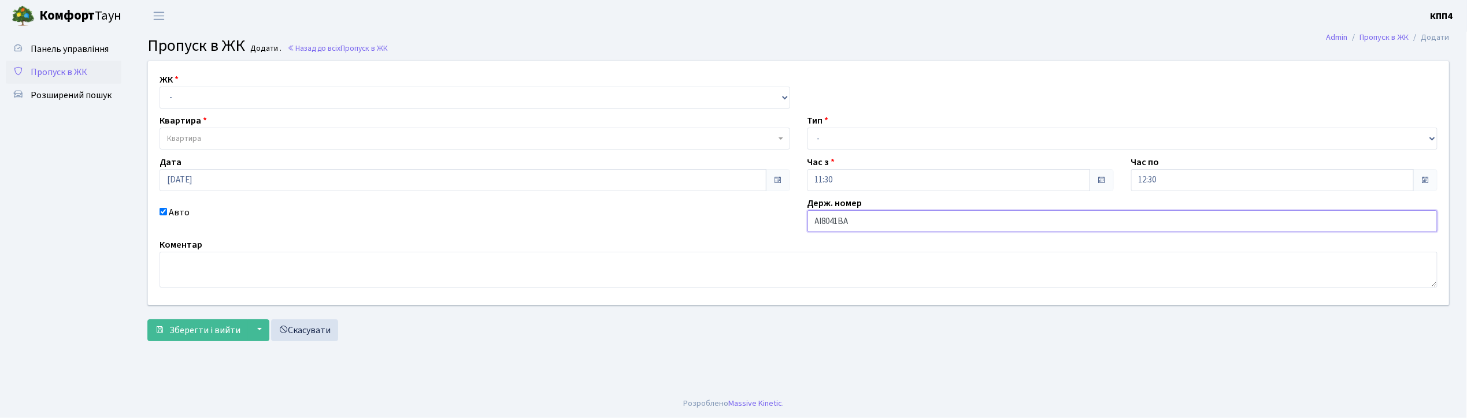
type input "АІ8041ВА"
click at [214, 99] on select "- КТ, вул. Регенераторна, 4 КТ2, просп. Соборності, 17 КТ3, вул. Березнева, 16 …" at bounding box center [475, 98] width 631 height 22
select select "271"
click at [160, 87] on select "- КТ, вул. Регенераторна, 4 КТ2, просп. Соборності, 17 КТ3, вул. Березнева, 16 …" at bounding box center [475, 98] width 631 height 22
select select
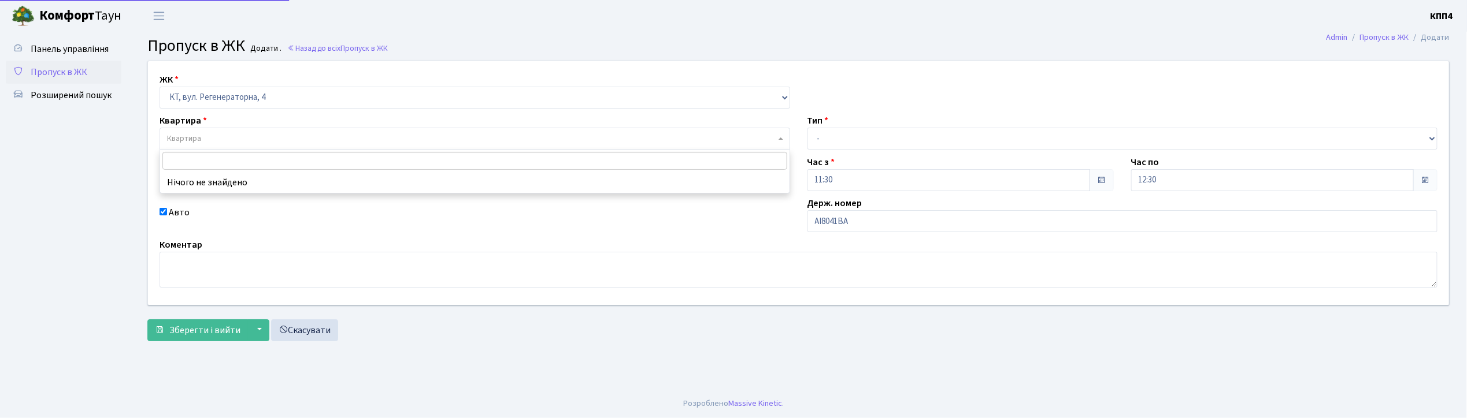
click at [220, 137] on span "Квартира" at bounding box center [471, 139] width 609 height 12
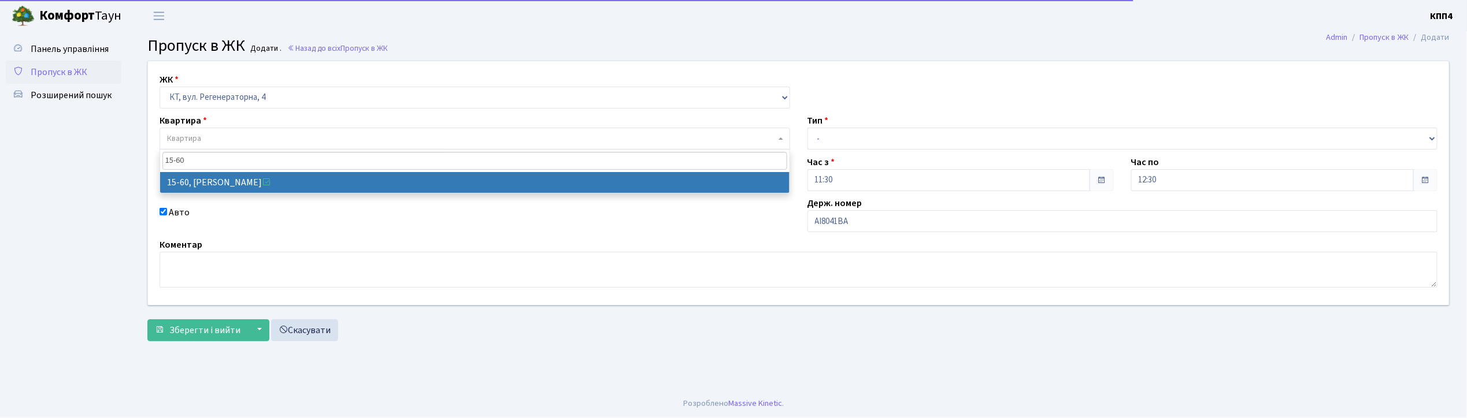
type input "15-60"
select select "8835"
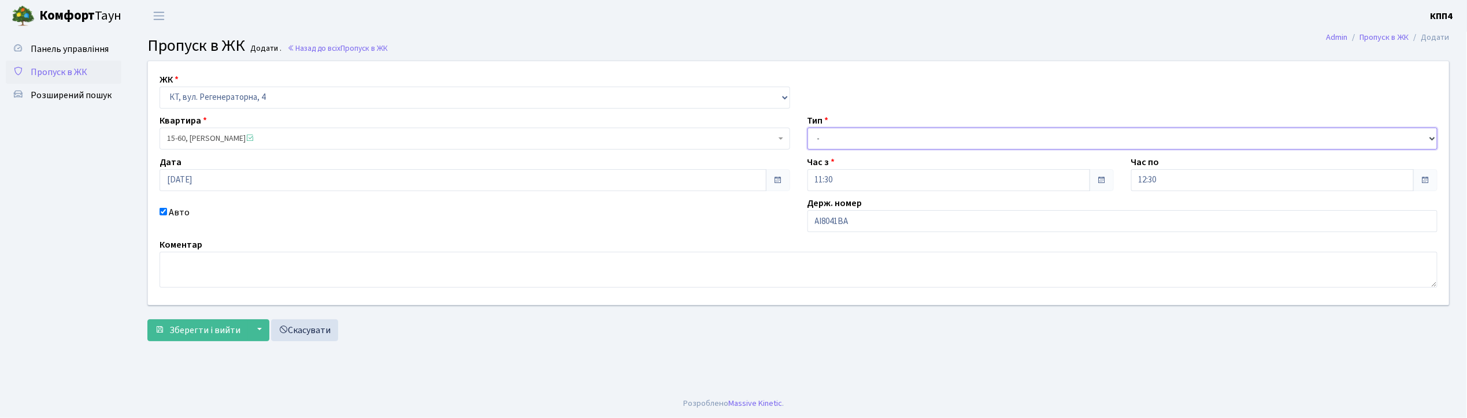
click at [841, 144] on select "- Доставка Таксі Гості Сервіс" at bounding box center [1122, 139] width 631 height 22
select select "3"
click at [807, 128] on select "- Доставка Таксі Гості Сервіс" at bounding box center [1122, 139] width 631 height 22
click at [206, 332] on span "Зберегти і вийти" at bounding box center [204, 330] width 71 height 13
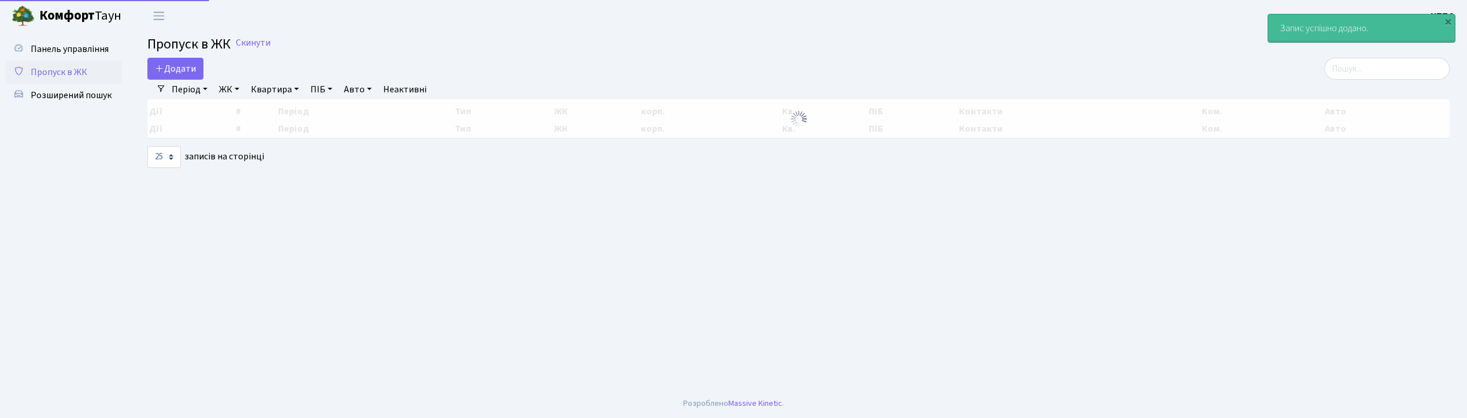
select select "25"
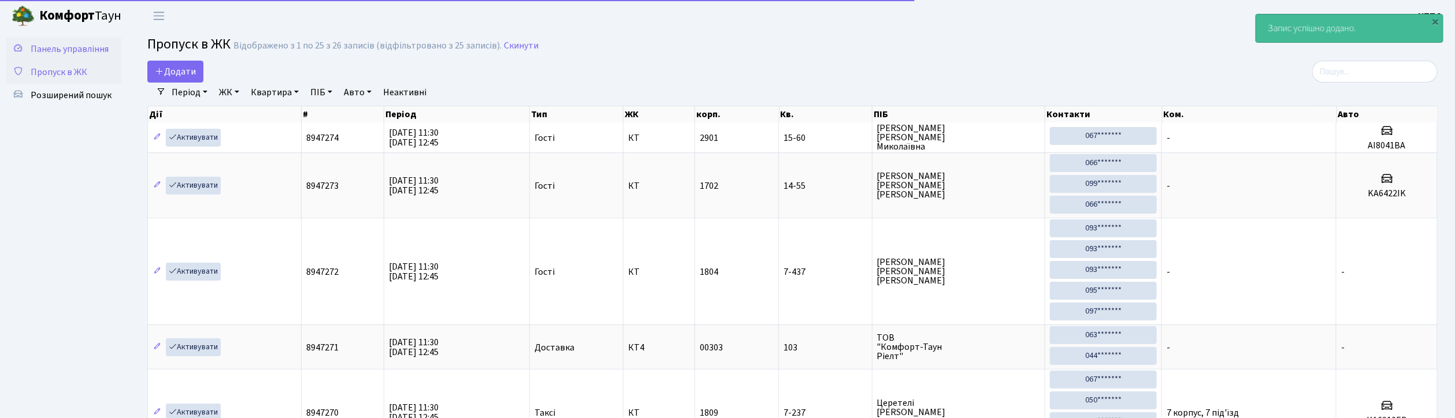
click at [75, 47] on span "Панель управління" at bounding box center [70, 49] width 78 height 13
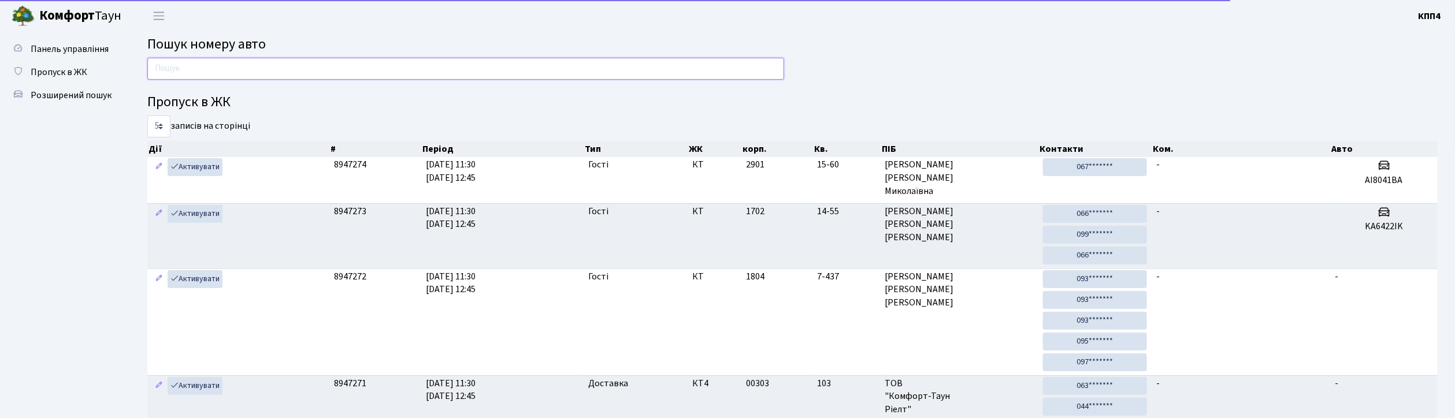
click at [206, 75] on input "text" at bounding box center [465, 69] width 637 height 22
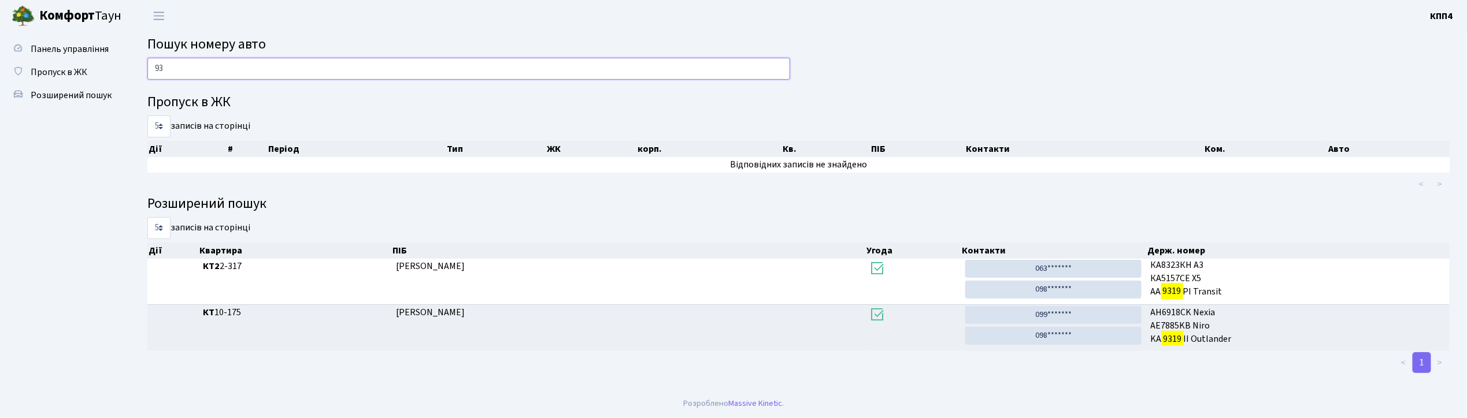
type input "9"
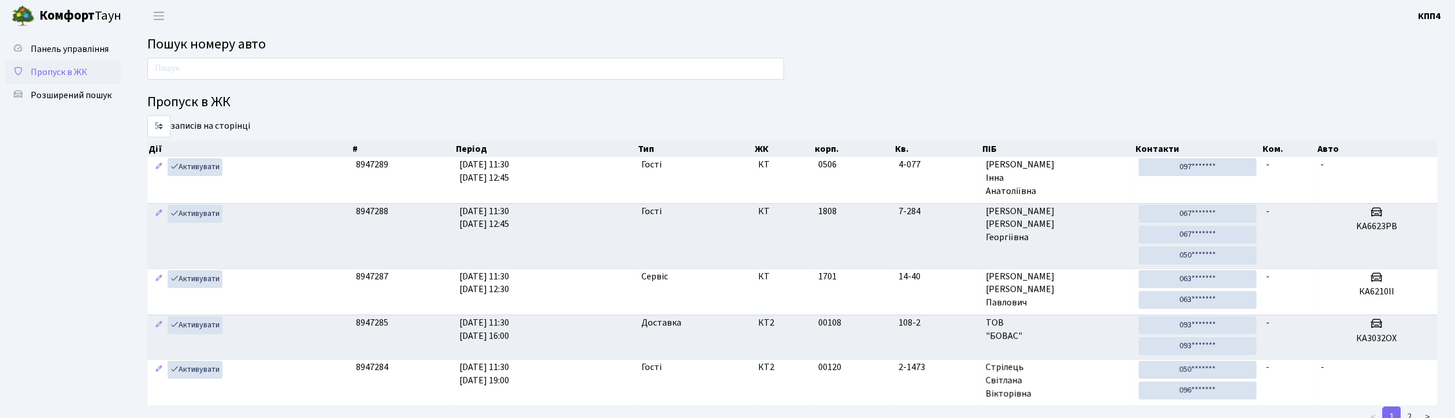
click at [79, 71] on span "Пропуск в ЖК" at bounding box center [59, 72] width 57 height 13
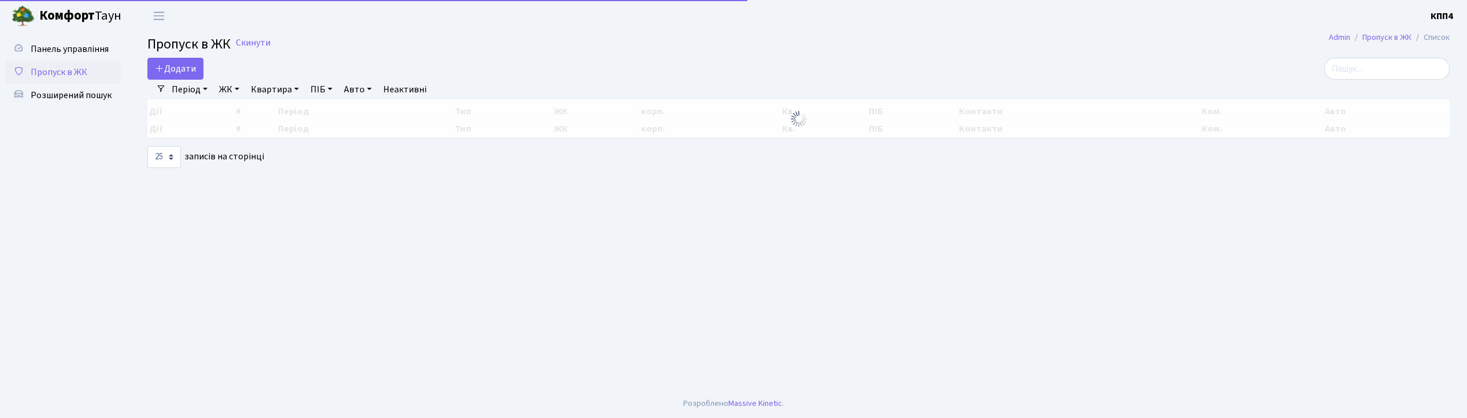
select select "25"
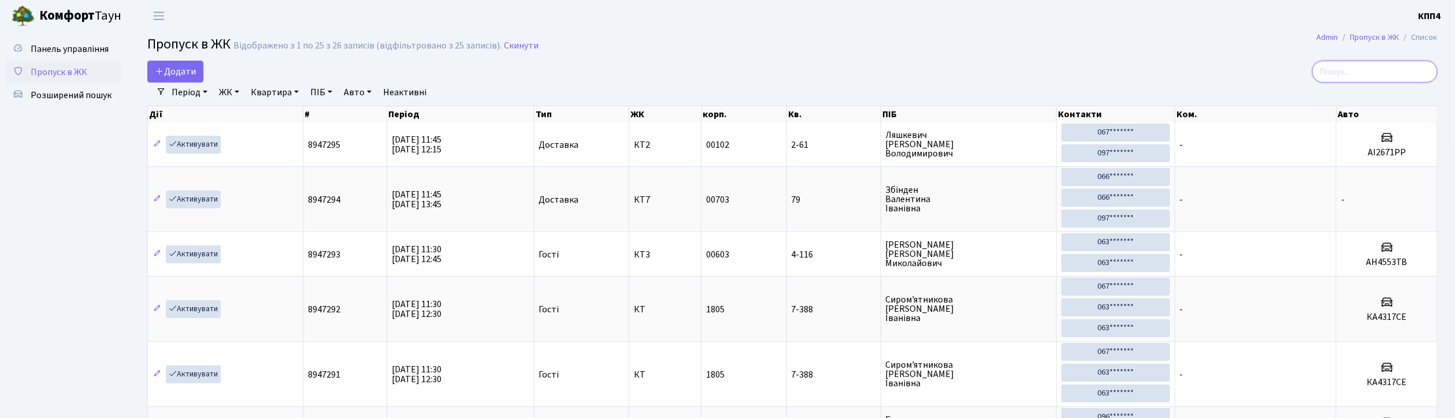
click at [1359, 69] on input "search" at bounding box center [1375, 72] width 125 height 22
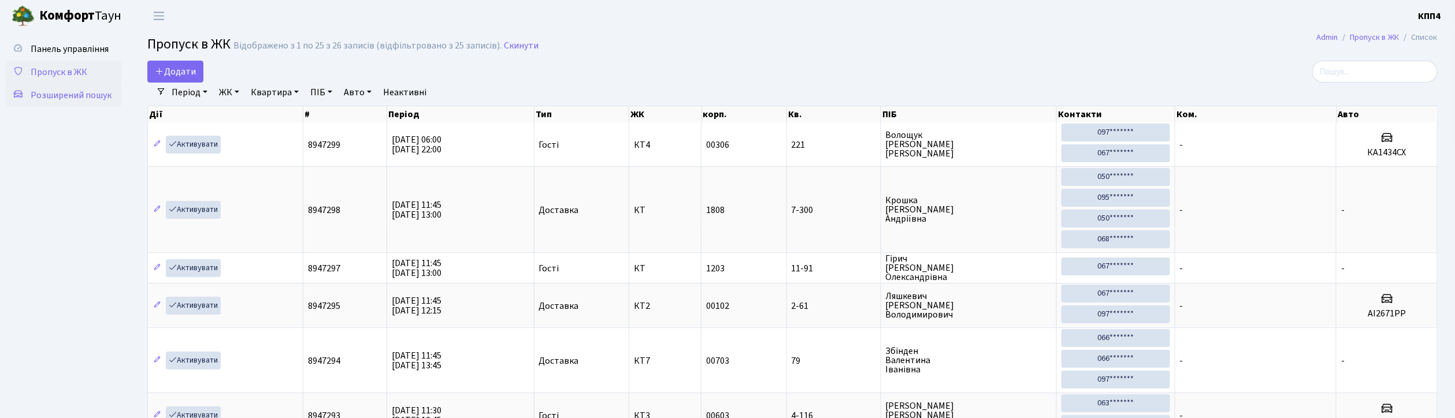
click at [51, 92] on span "Розширений пошук" at bounding box center [71, 95] width 81 height 13
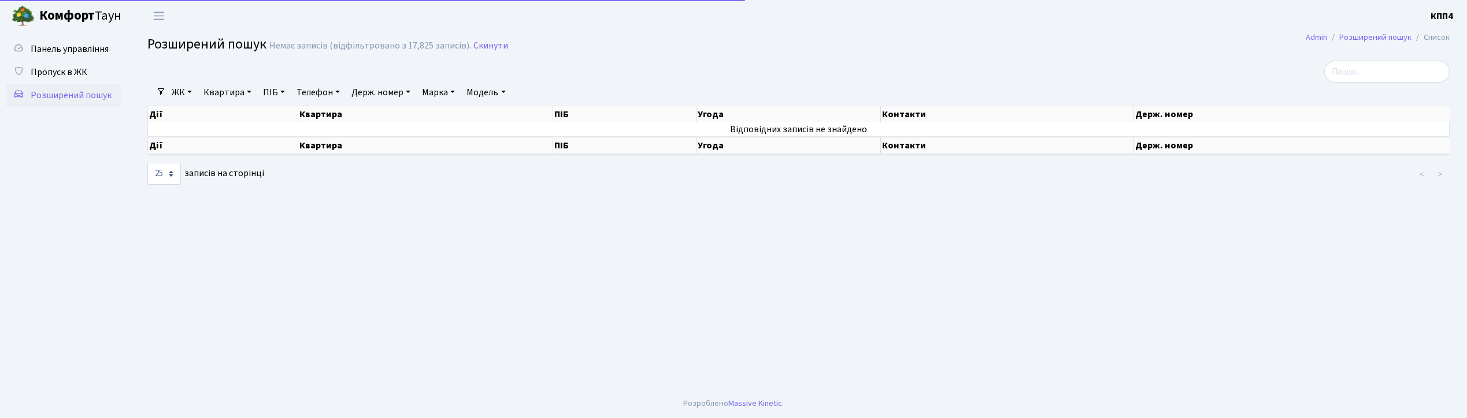
select select "25"
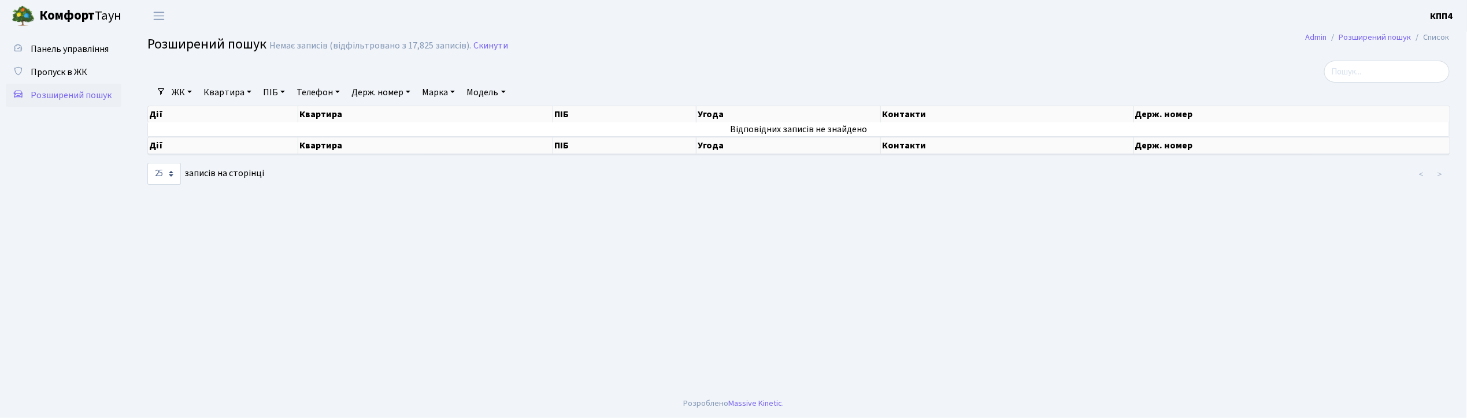
click at [272, 89] on link "ПІБ" at bounding box center [273, 93] width 31 height 20
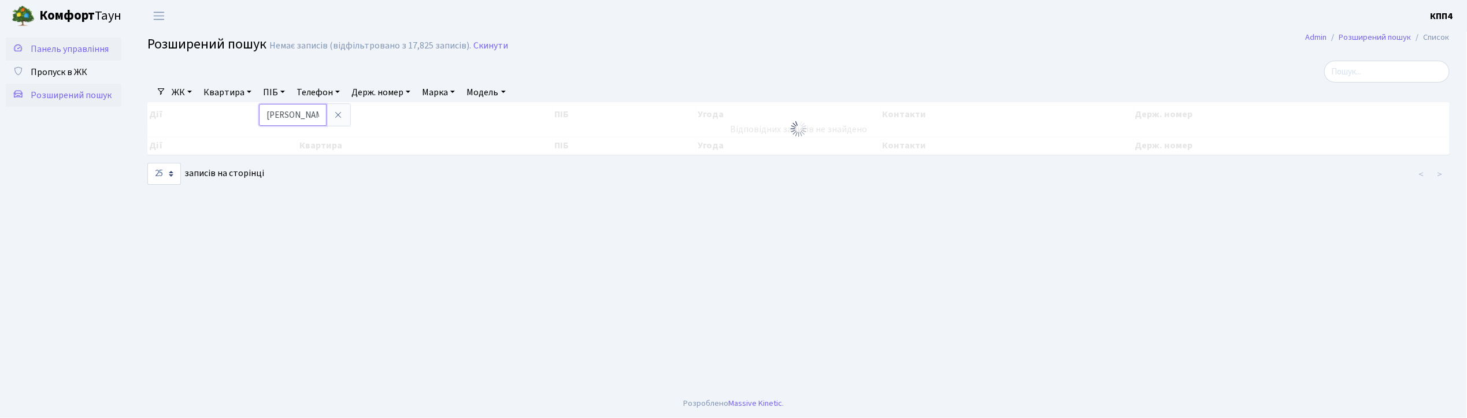
type input "[PERSON_NAME]"
click at [91, 49] on span "Панель управління" at bounding box center [70, 49] width 78 height 13
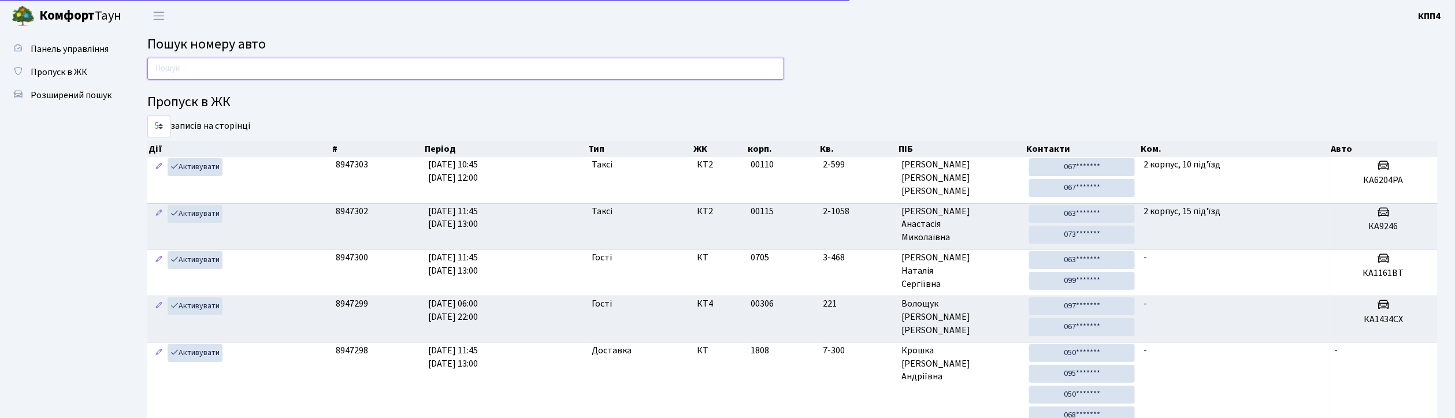
click at [243, 61] on input "text" at bounding box center [465, 69] width 637 height 22
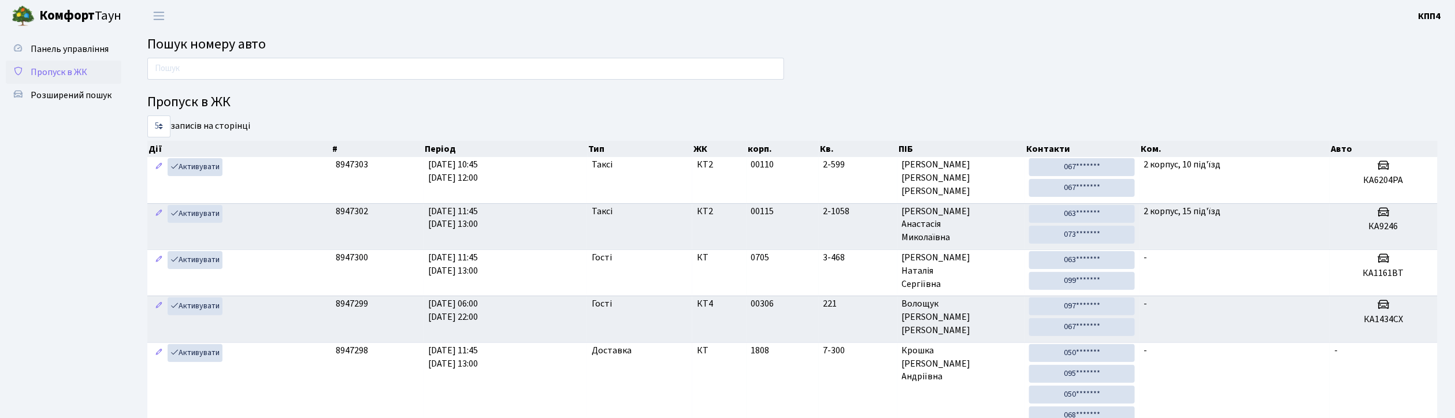
click at [64, 79] on link "Пропуск в ЖК" at bounding box center [64, 72] width 116 height 23
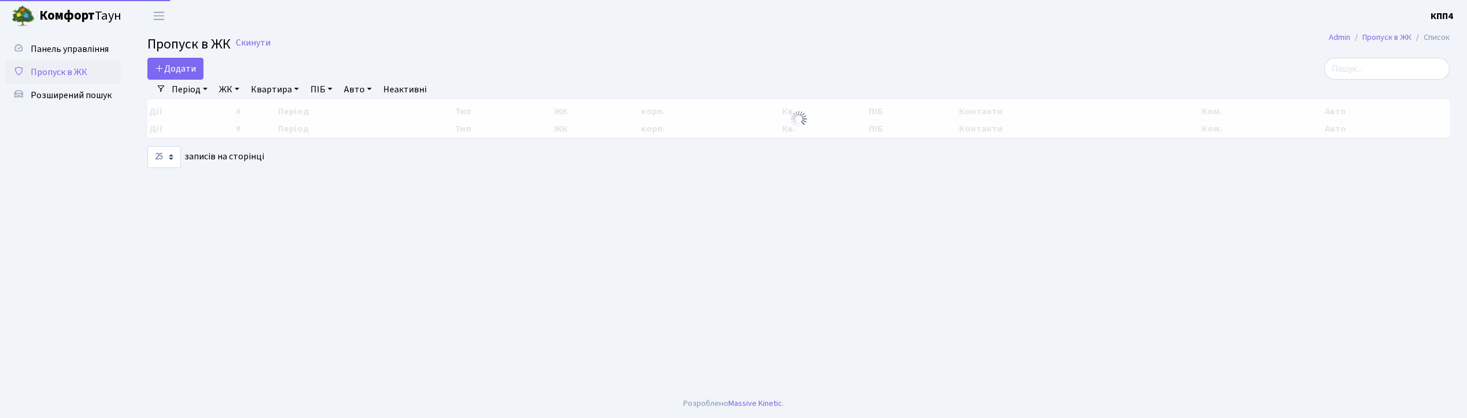
select select "25"
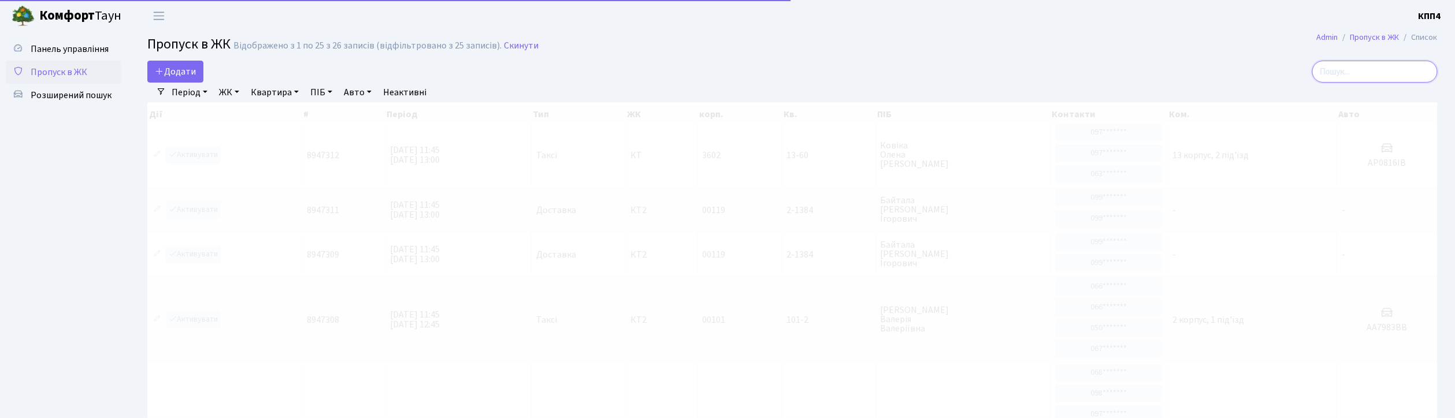
click at [1427, 71] on input "search" at bounding box center [1375, 72] width 125 height 22
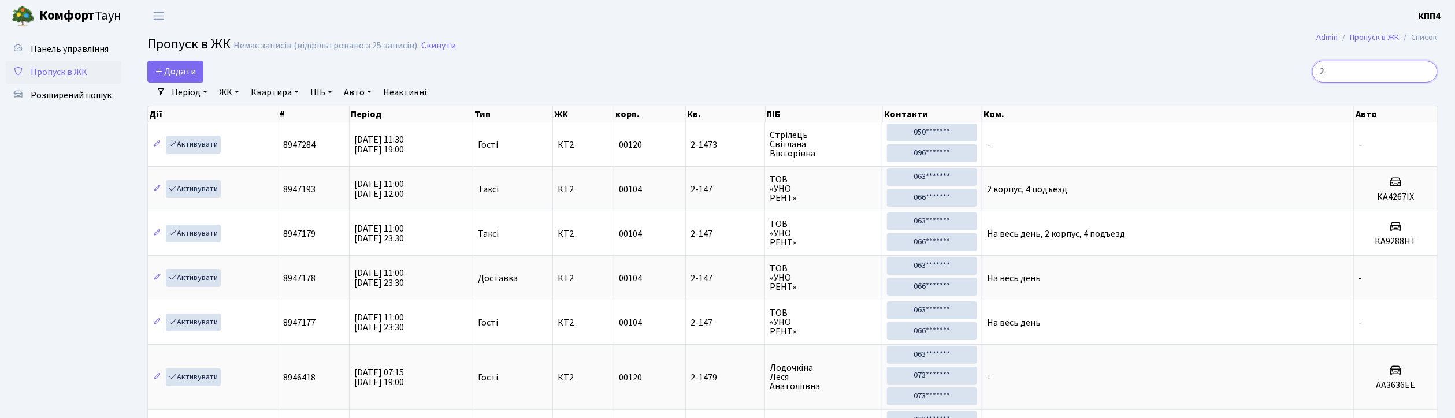
type input "2"
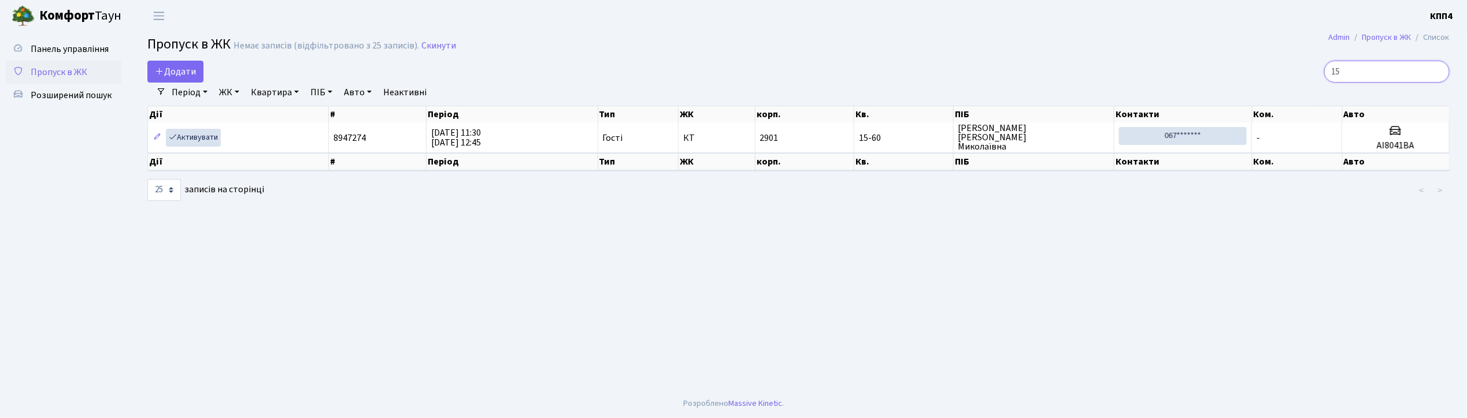
type input "1"
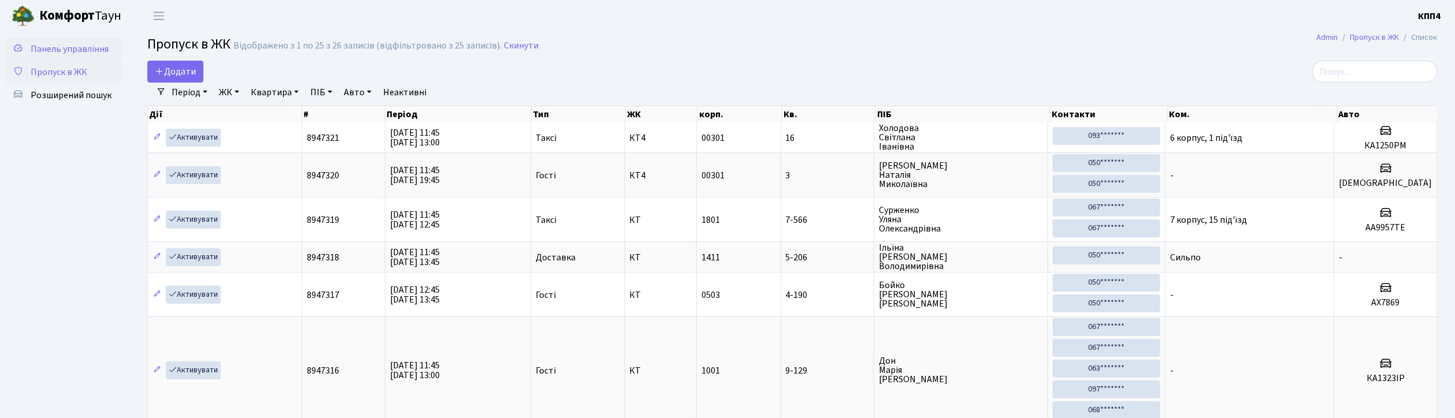
click at [68, 47] on span "Панель управління" at bounding box center [70, 49] width 78 height 13
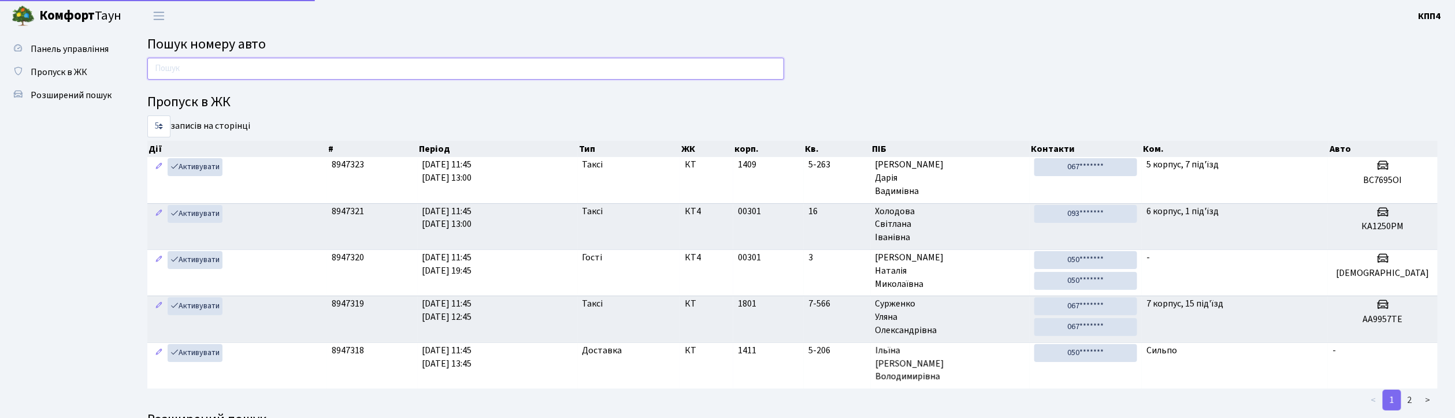
drag, startPoint x: 0, startPoint y: 0, endPoint x: 210, endPoint y: 79, distance: 224.6
click at [210, 79] on input "text" at bounding box center [465, 69] width 637 height 22
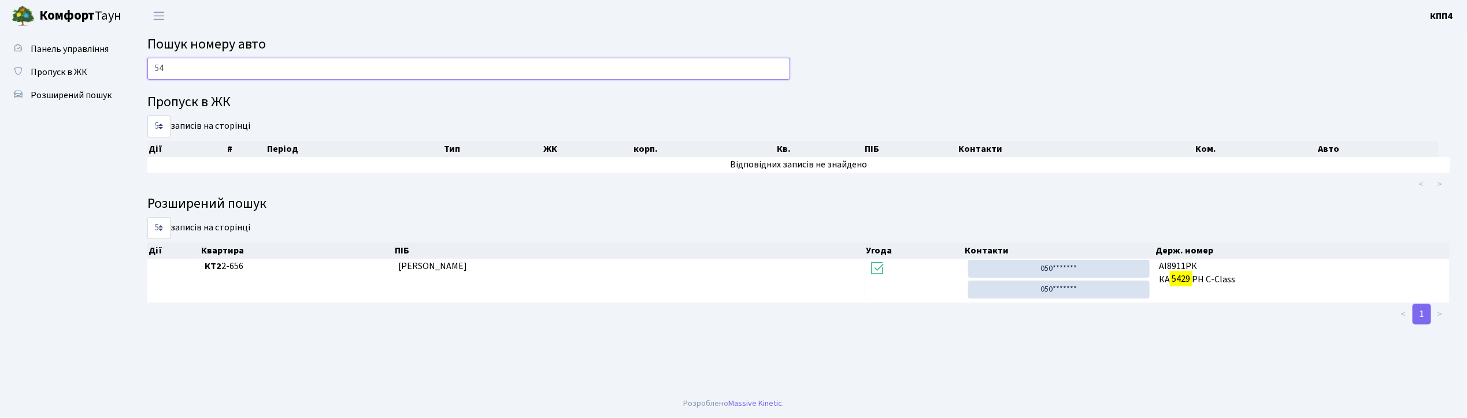
type input "5"
type input "3"
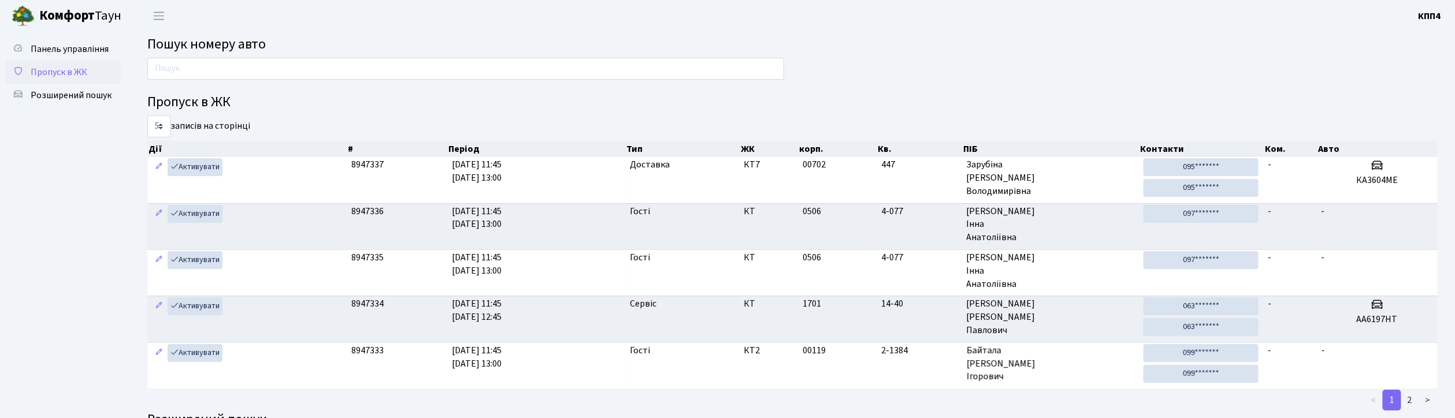
click at [52, 71] on span "Пропуск в ЖК" at bounding box center [59, 72] width 57 height 13
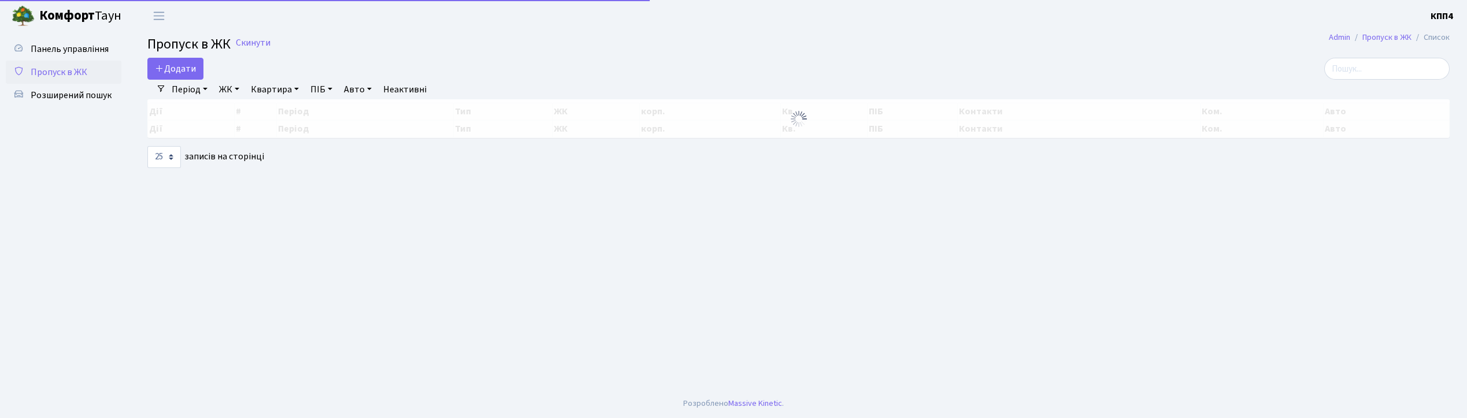
select select "25"
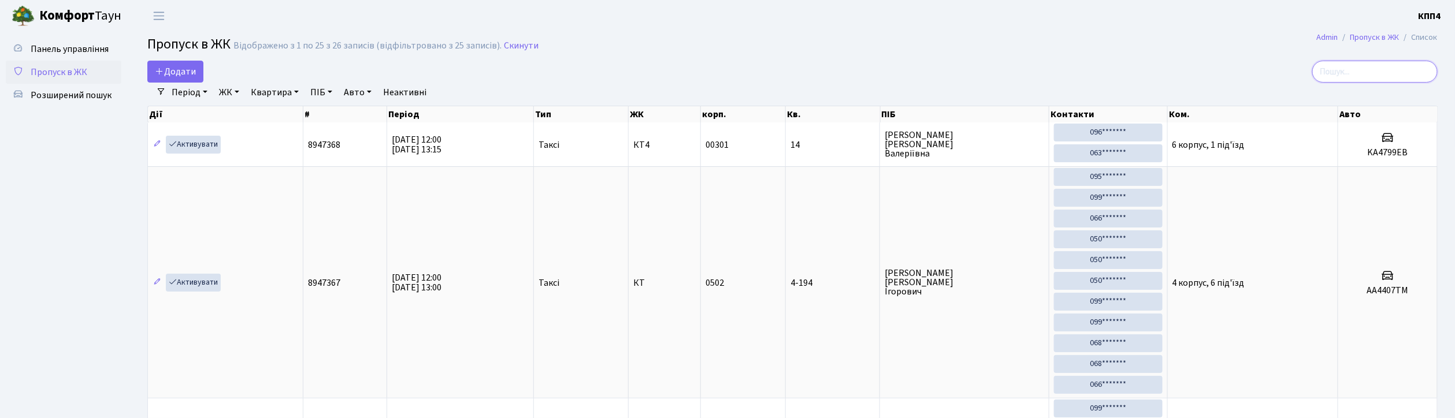
click at [1364, 75] on input "search" at bounding box center [1375, 72] width 125 height 22
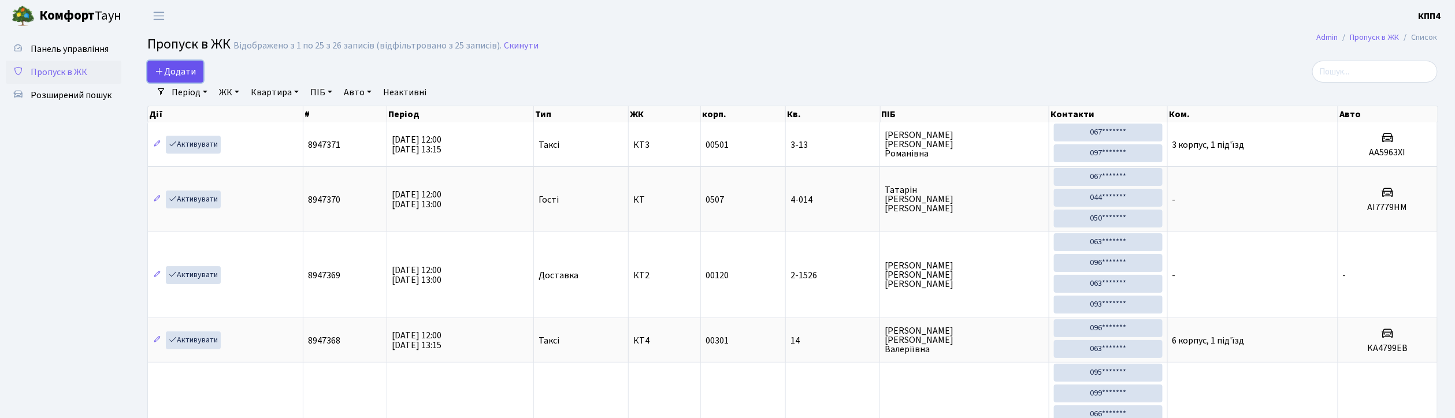
click at [169, 75] on span "Додати" at bounding box center [175, 71] width 41 height 13
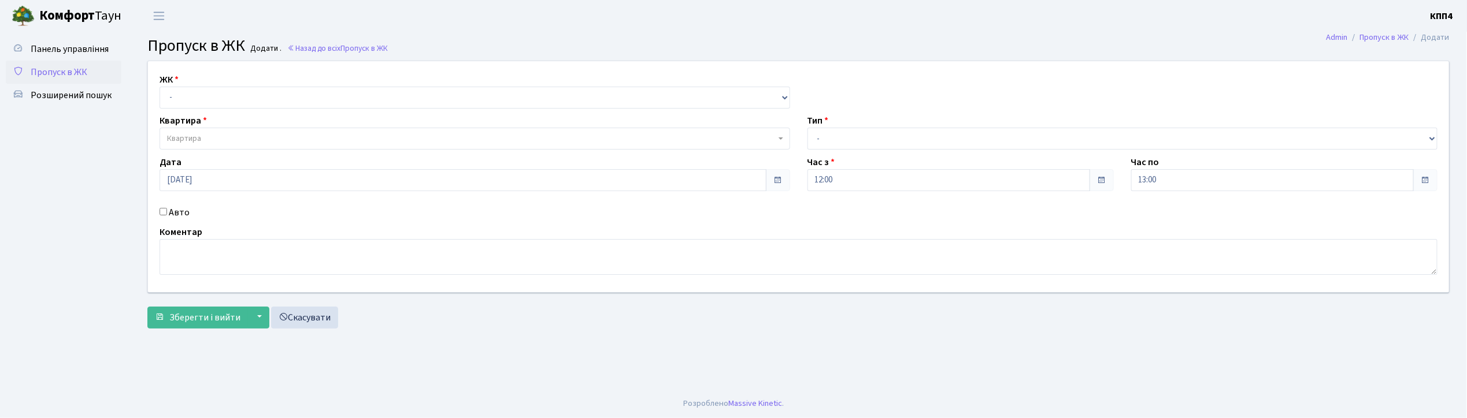
click at [160, 212] on input "Авто" at bounding box center [164, 212] width 8 height 8
checkbox input "true"
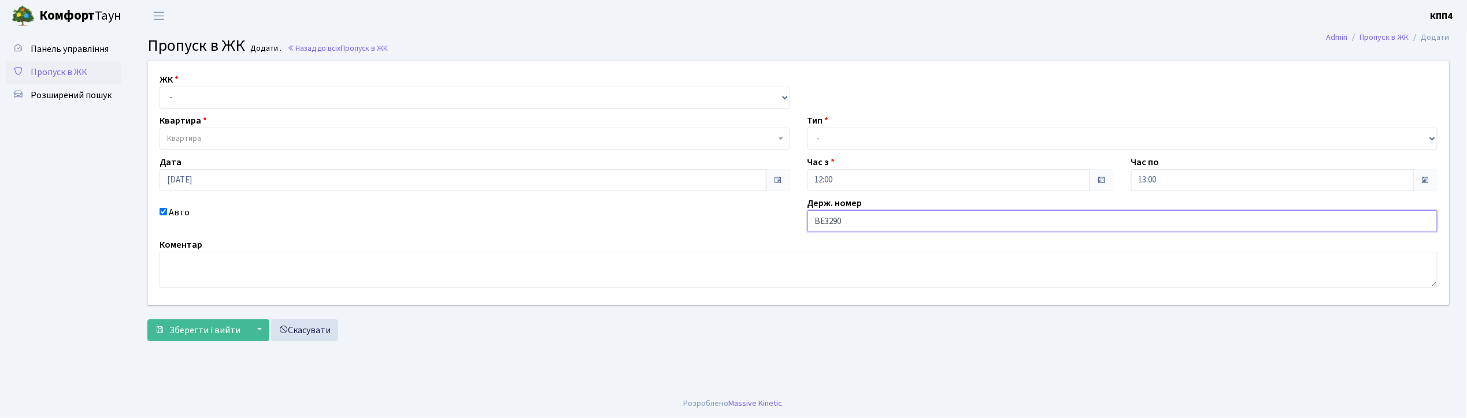
type input "ВЕ3290АО"
click at [203, 102] on select "- КТ, вул. Регенераторна, 4 КТ2, просп. Соборності, 17 КТ3, вул. Березнева, 16 …" at bounding box center [475, 98] width 631 height 22
select select "271"
click at [160, 87] on select "- КТ, вул. Регенераторна, 4 КТ2, просп. Соборності, 17 КТ3, вул. Березнева, 16 …" at bounding box center [475, 98] width 631 height 22
select select
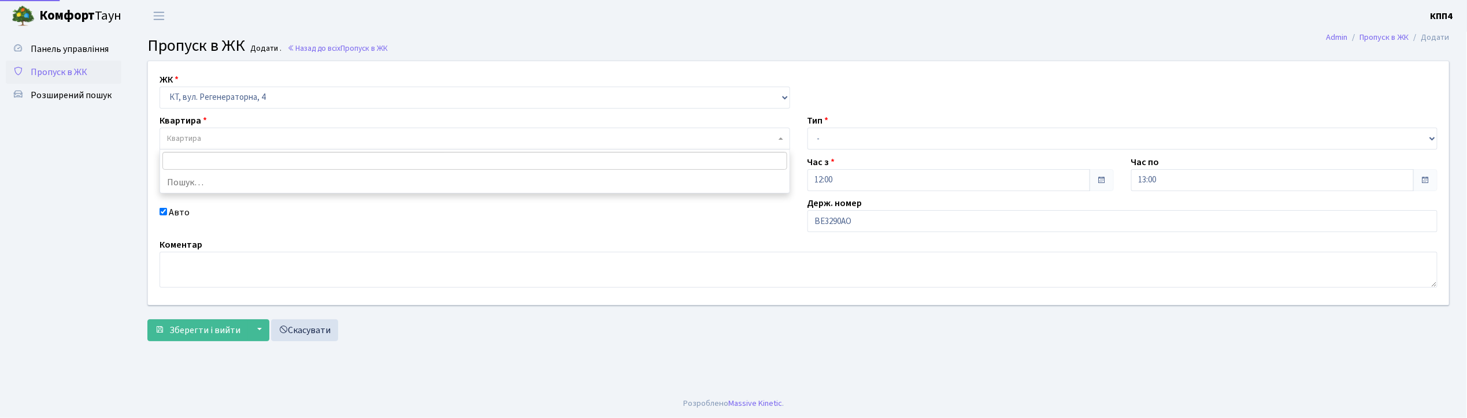
click at [199, 135] on span "Квартира" at bounding box center [184, 139] width 34 height 12
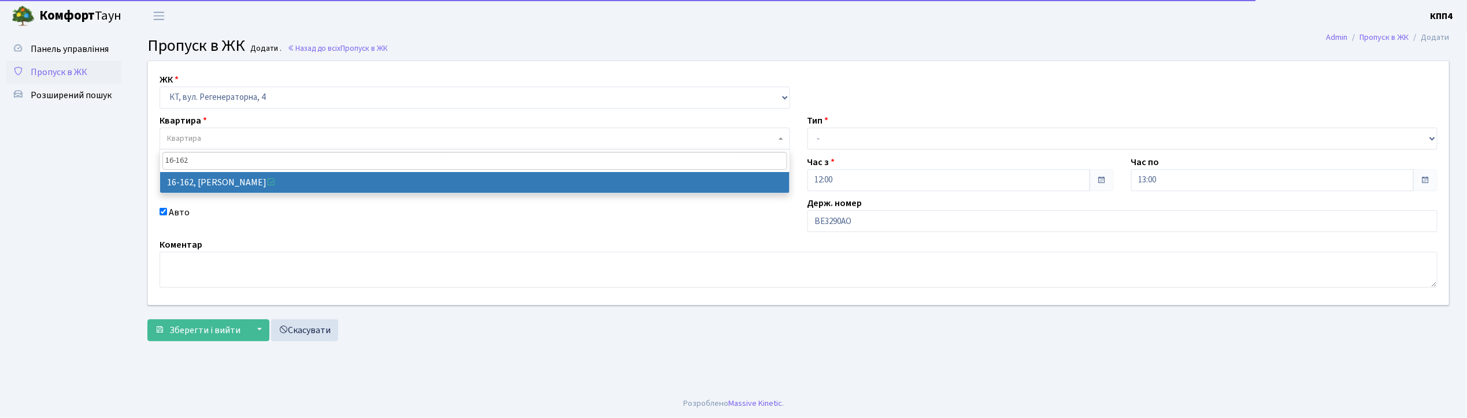
type input "16-162"
select select "8723"
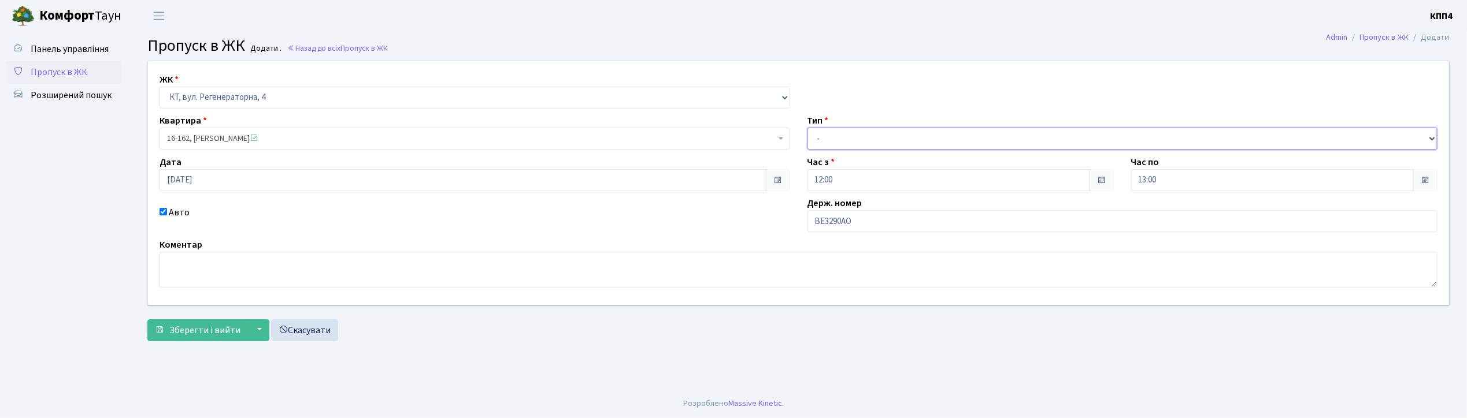
click at [844, 132] on select "- Доставка Таксі Гості Сервіс" at bounding box center [1122, 139] width 631 height 22
select select "3"
click at [807, 128] on select "- Доставка Таксі Гості Сервіс" at bounding box center [1122, 139] width 631 height 22
click at [185, 331] on span "Зберегти і вийти" at bounding box center [204, 330] width 71 height 13
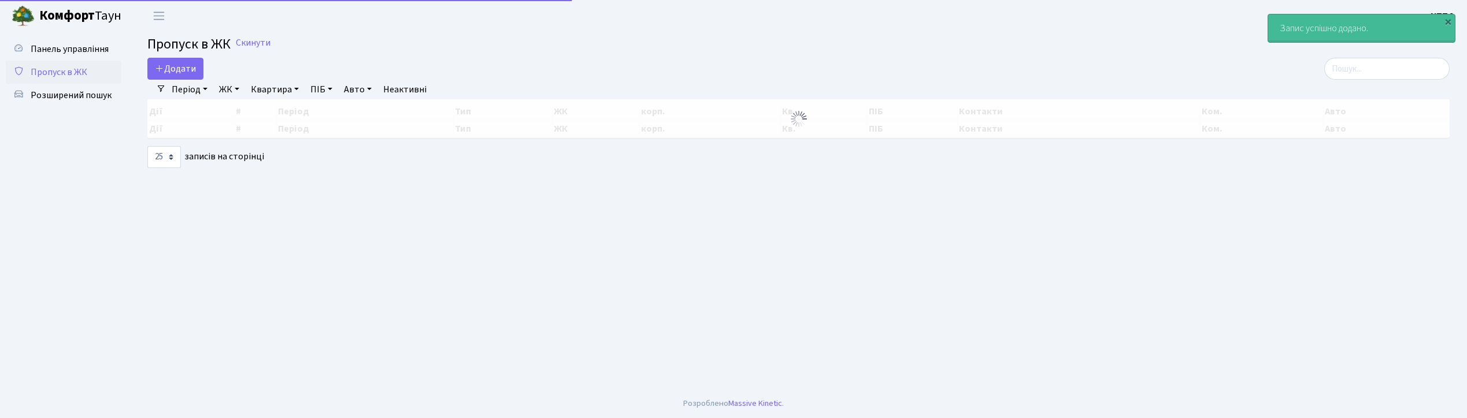
select select "25"
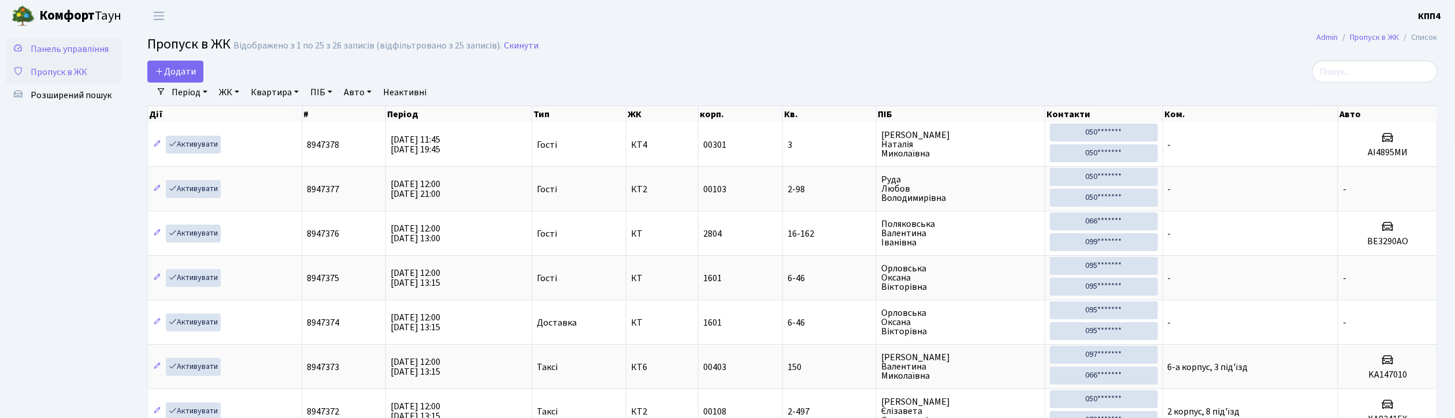
click at [83, 54] on span "Панель управління" at bounding box center [70, 49] width 78 height 13
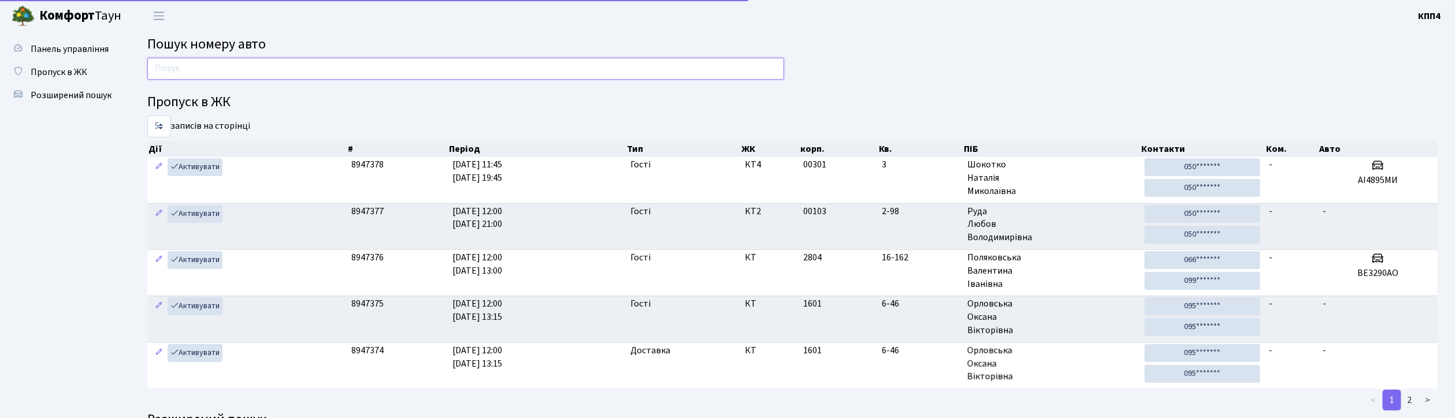
drag, startPoint x: 0, startPoint y: 0, endPoint x: 212, endPoint y: 62, distance: 220.5
click at [212, 62] on input "text" at bounding box center [465, 69] width 637 height 22
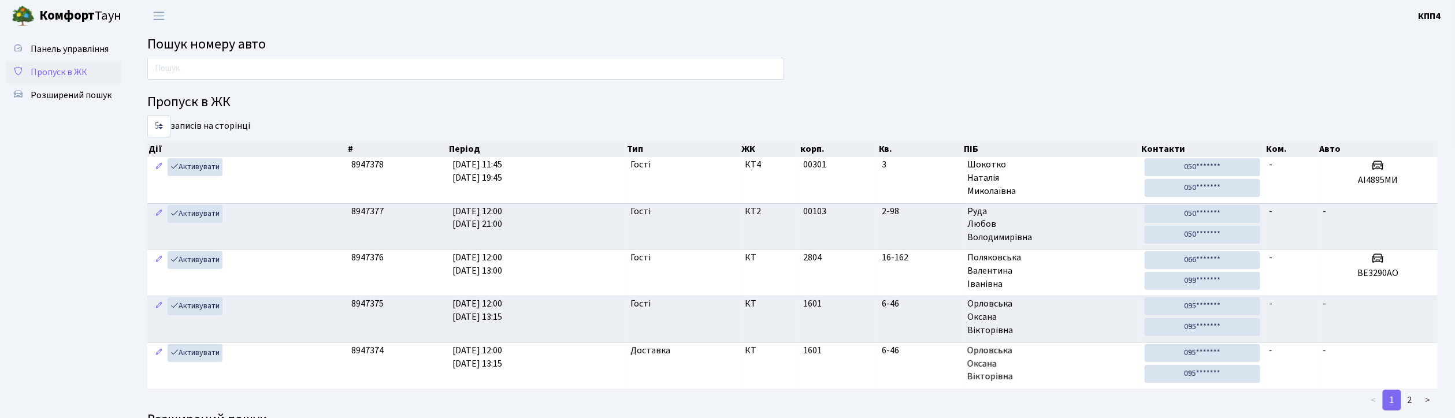
click at [69, 67] on span "Пропуск в ЖК" at bounding box center [59, 72] width 57 height 13
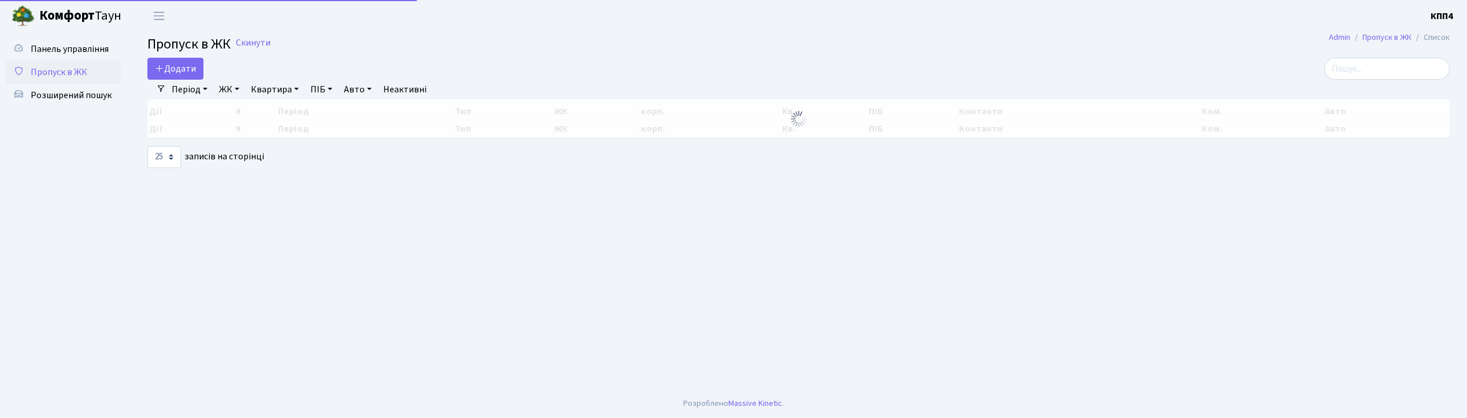
select select "25"
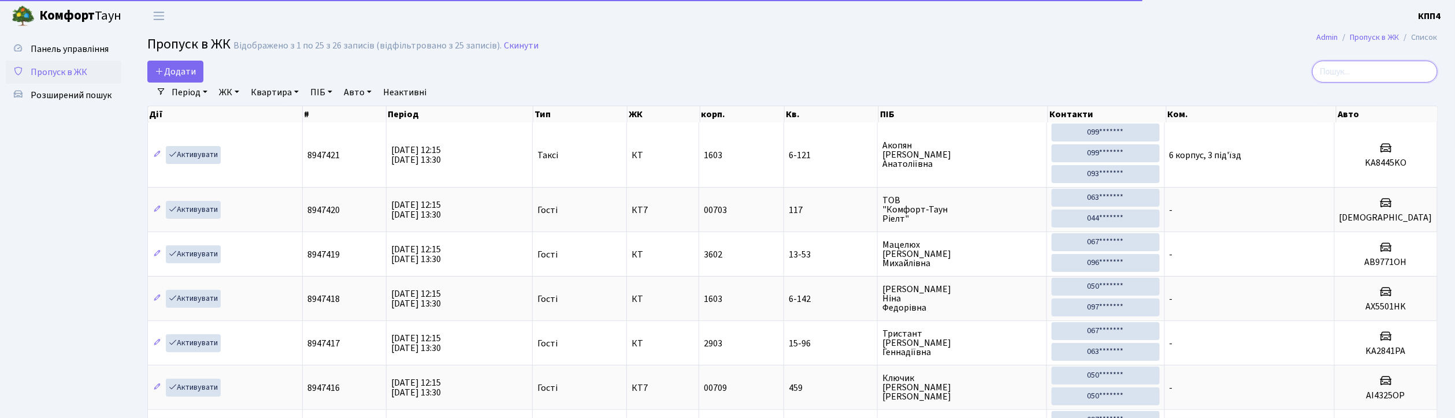
click at [1371, 70] on input "search" at bounding box center [1375, 72] width 125 height 22
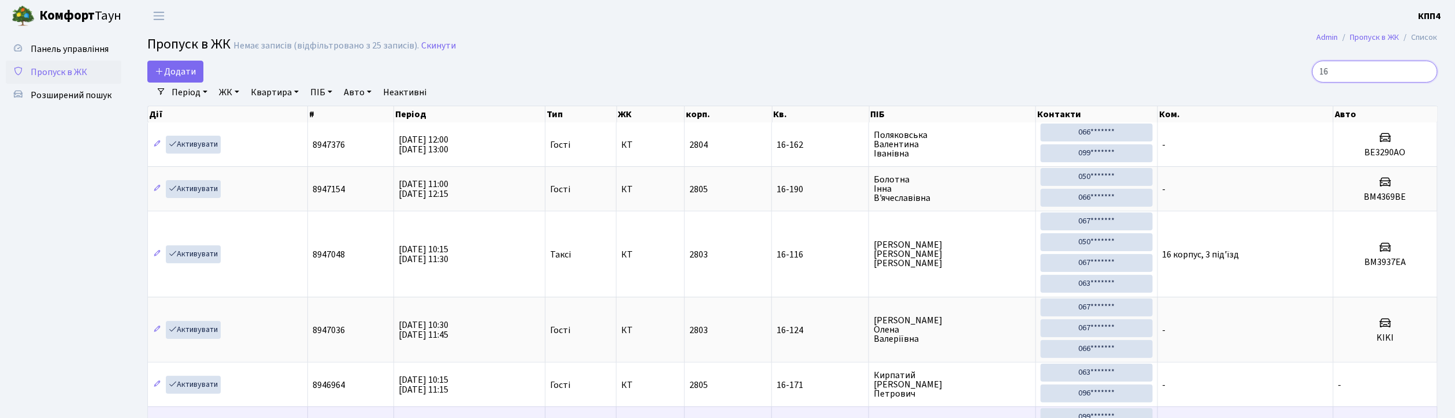
type input "1"
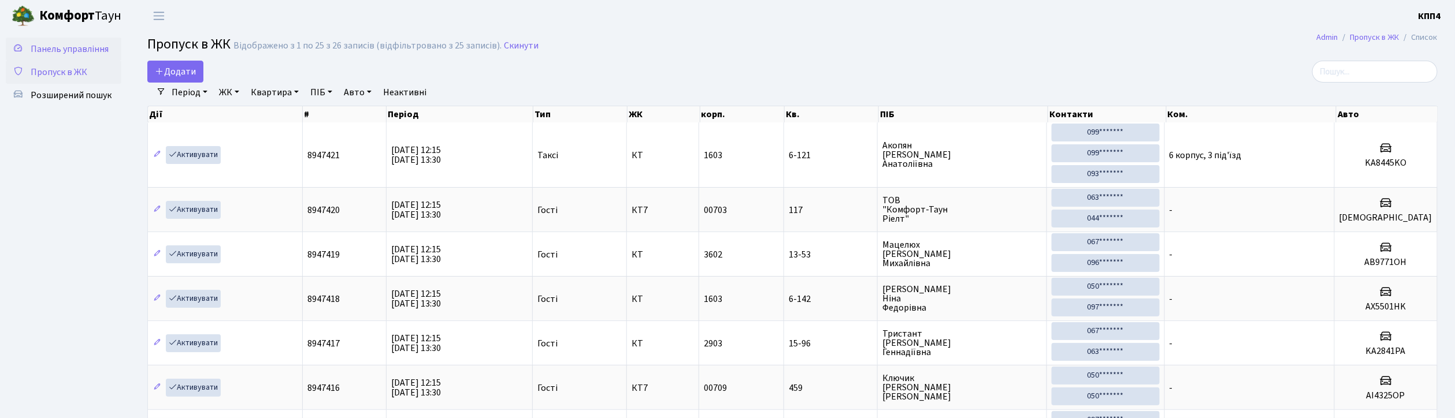
click at [90, 44] on span "Панель управління" at bounding box center [70, 49] width 78 height 13
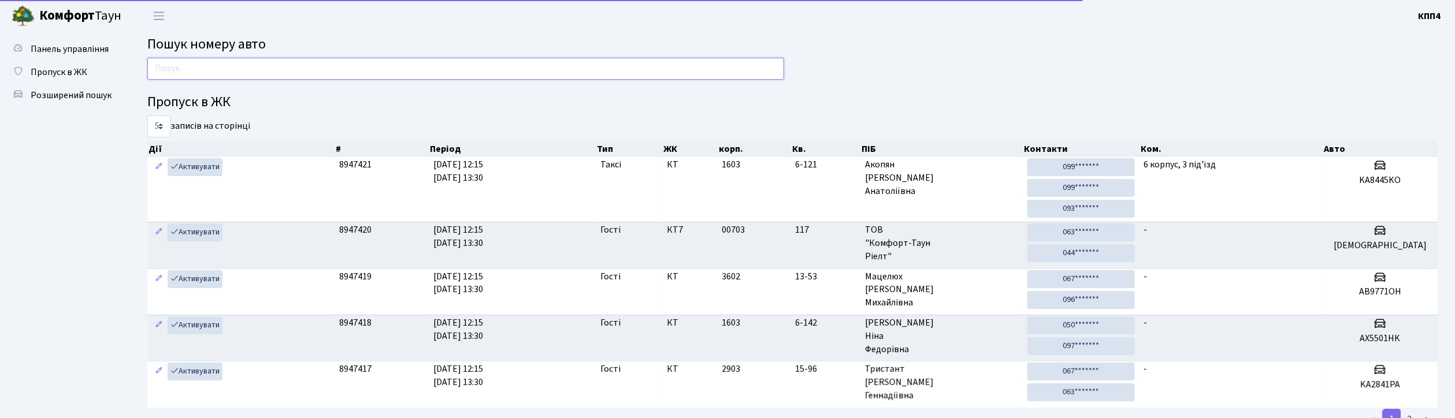
drag, startPoint x: 0, startPoint y: 0, endPoint x: 199, endPoint y: 64, distance: 208.7
click at [199, 64] on input "text" at bounding box center [465, 69] width 637 height 22
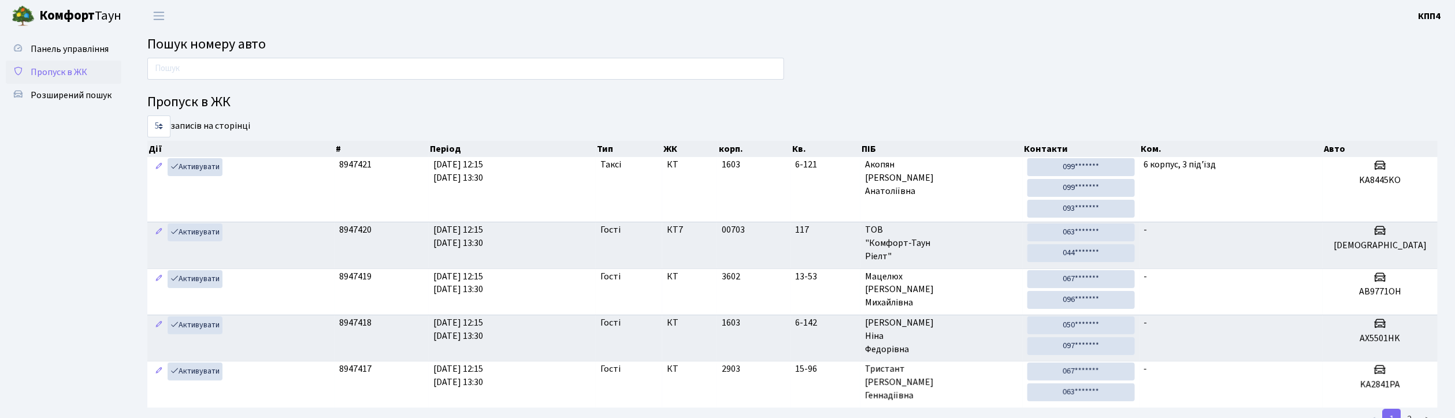
click at [55, 68] on span "Пропуск в ЖК" at bounding box center [59, 72] width 57 height 13
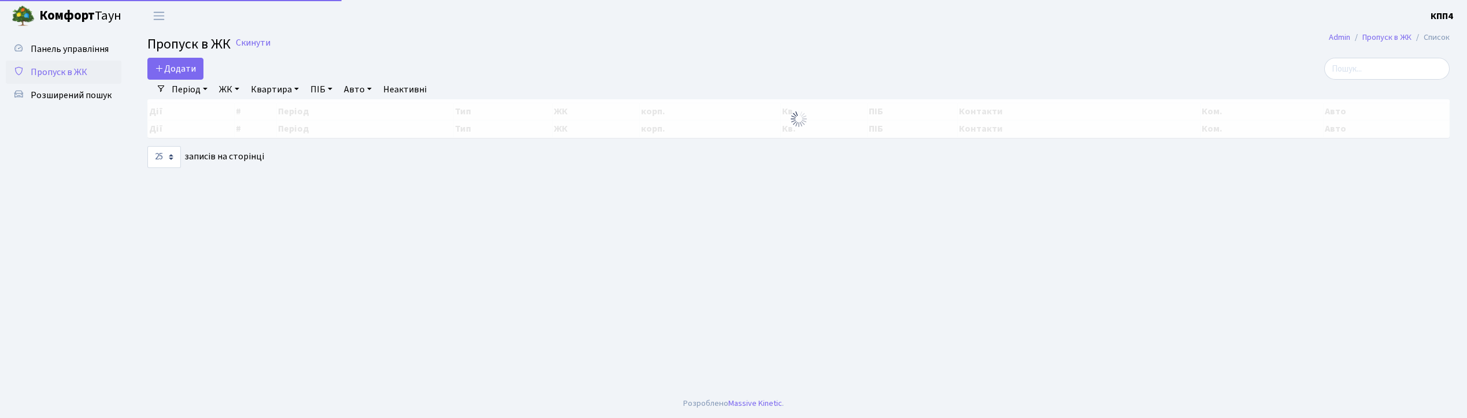
select select "25"
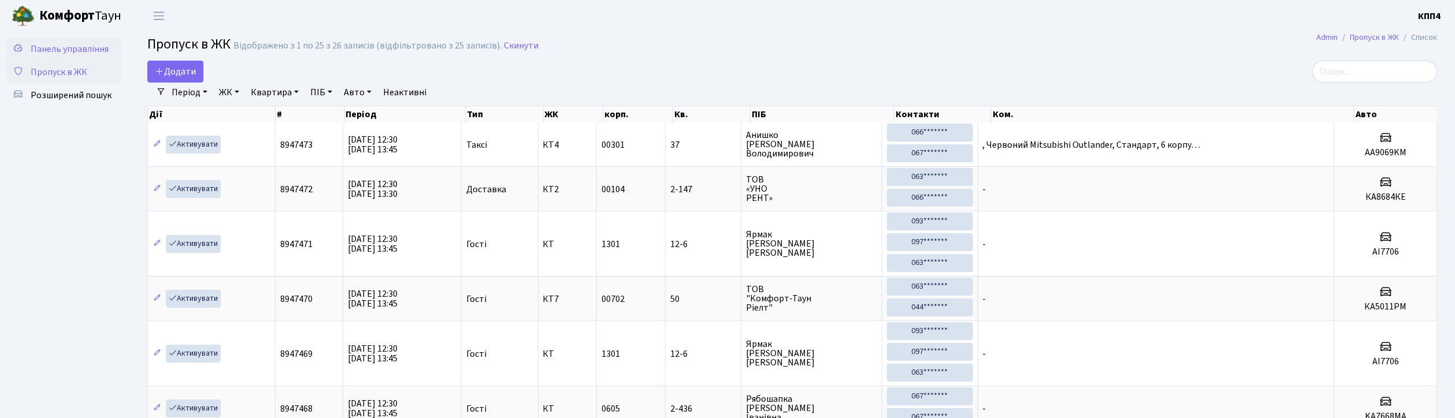
click at [65, 49] on span "Панель управління" at bounding box center [70, 49] width 78 height 13
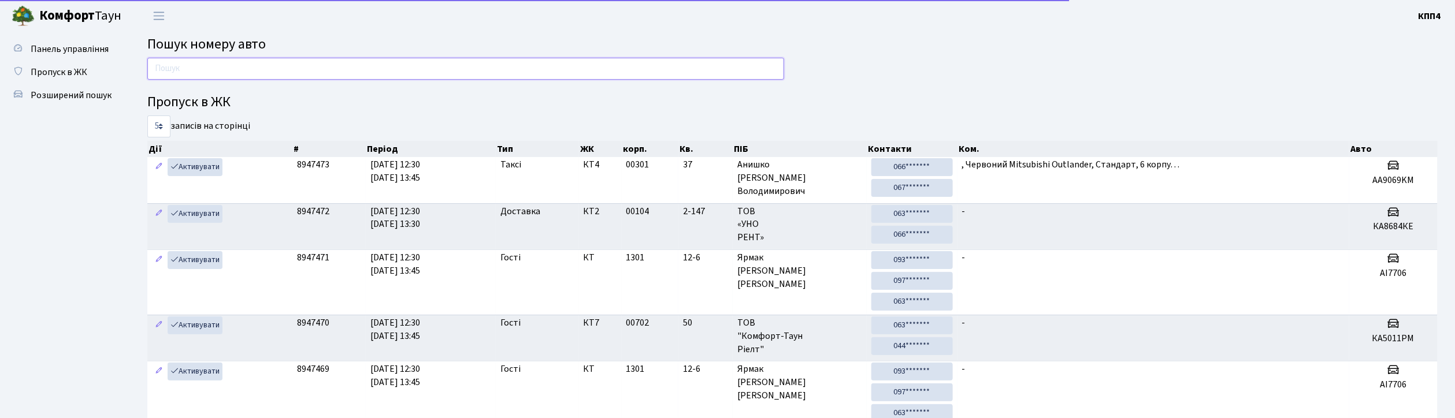
click at [225, 74] on input "text" at bounding box center [465, 69] width 637 height 22
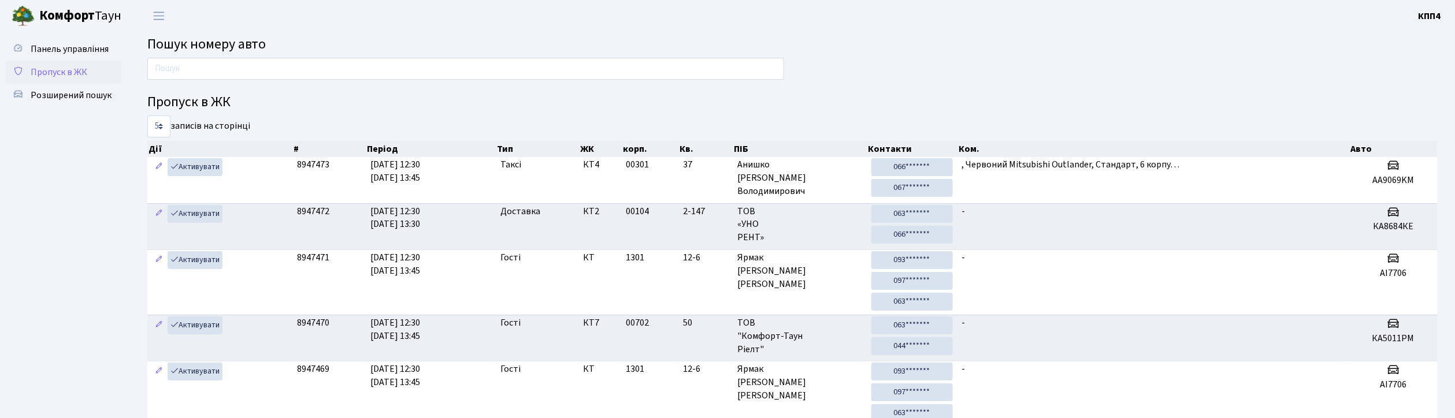
click at [75, 72] on span "Пропуск в ЖК" at bounding box center [59, 72] width 57 height 13
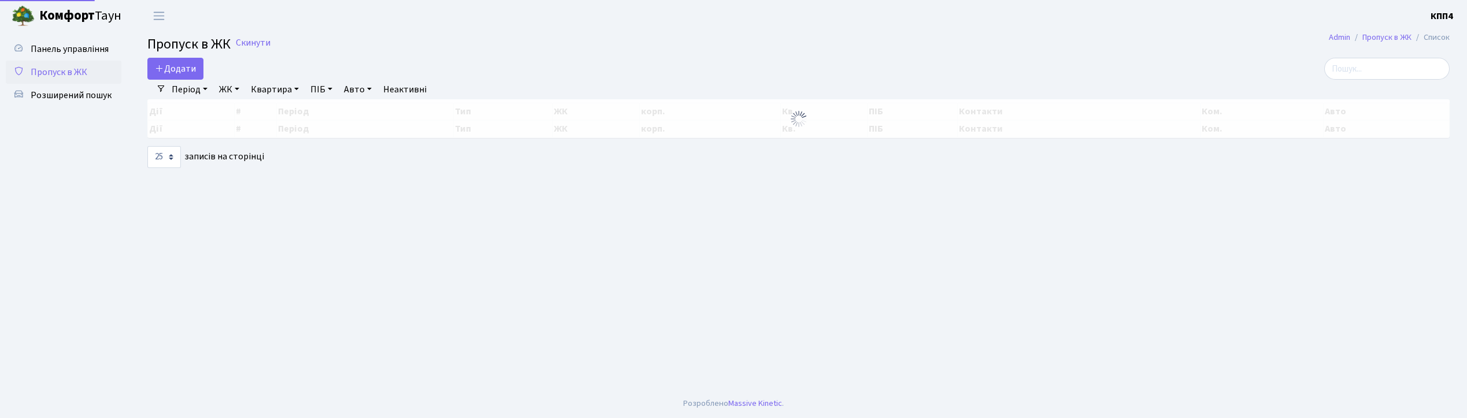
select select "25"
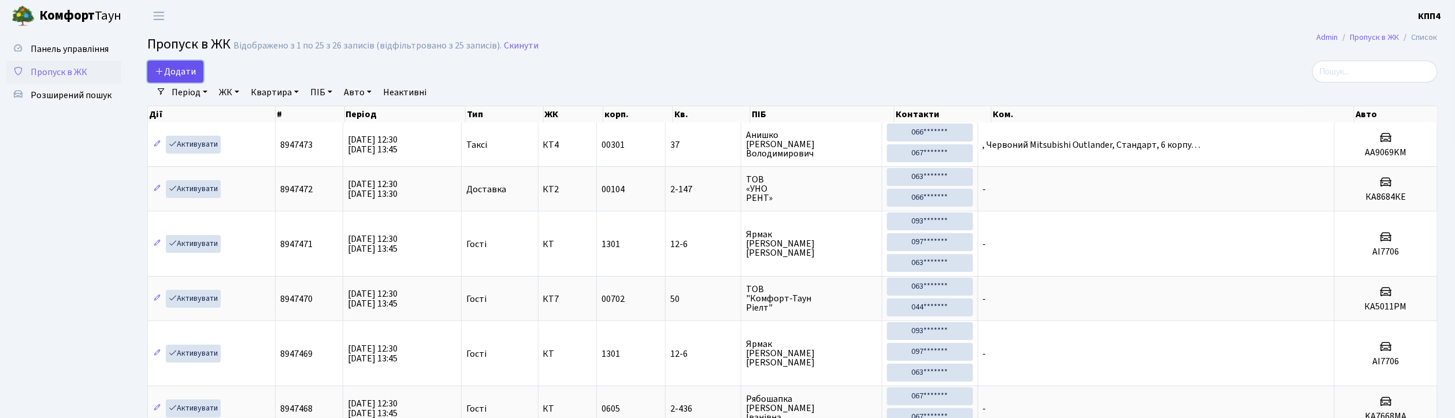
click at [179, 74] on span "Додати" at bounding box center [175, 71] width 41 height 13
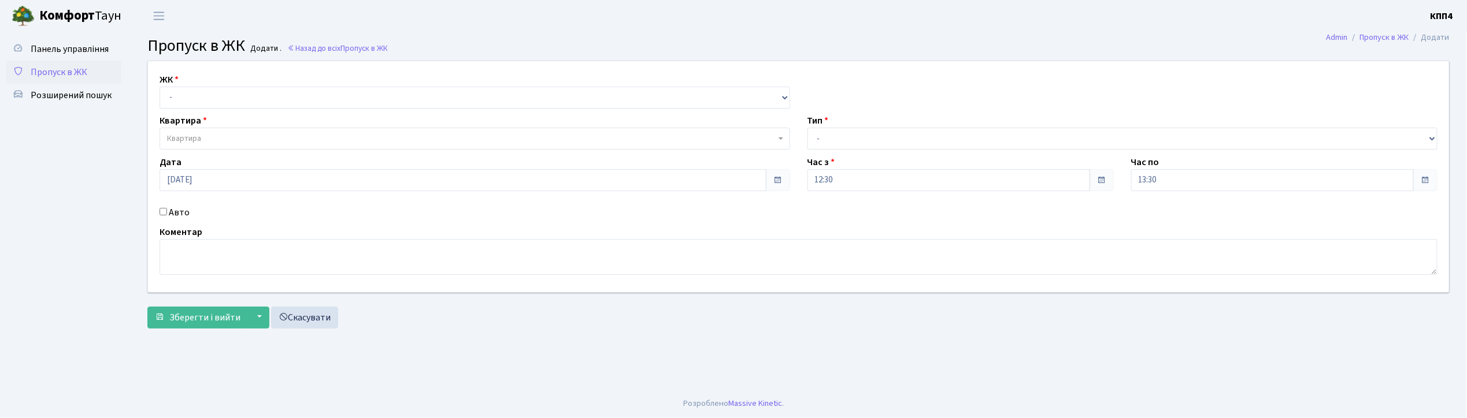
click at [163, 213] on input "Авто" at bounding box center [164, 212] width 8 height 8
checkbox input "true"
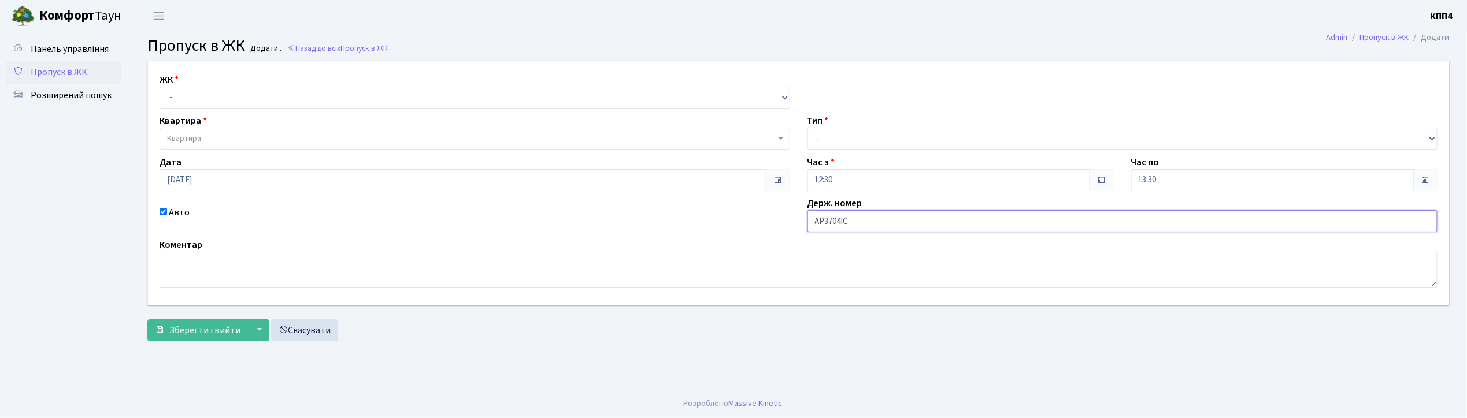
type input "АР3704ІС"
click at [180, 102] on select "- КТ, вул. Регенераторна, 4 КТ2, просп. Соборності, 17 КТ3, вул. Березнева, 16 …" at bounding box center [475, 98] width 631 height 22
select select "271"
click at [160, 87] on select "- КТ, вул. Регенераторна, 4 КТ2, просп. Соборності, 17 КТ3, вул. Березнева, 16 …" at bounding box center [475, 98] width 631 height 22
select select
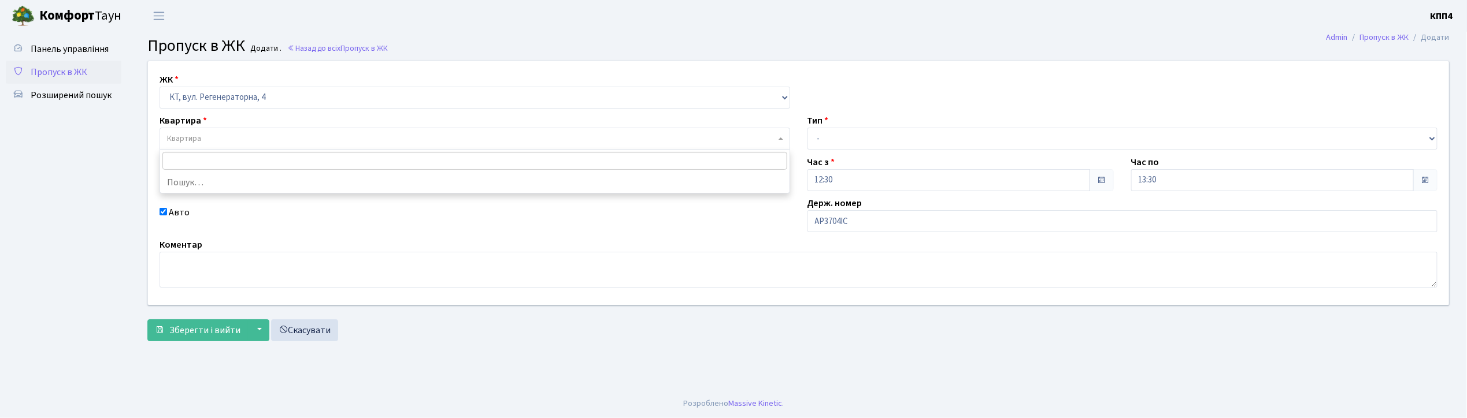
click at [188, 141] on span "Квартира" at bounding box center [184, 139] width 34 height 12
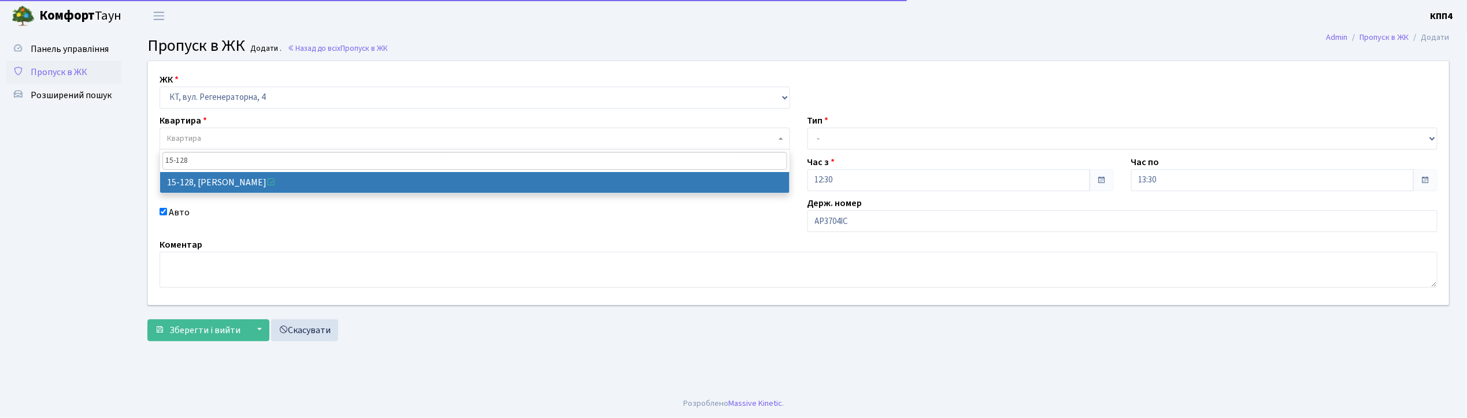
type input "15-128"
select select "8903"
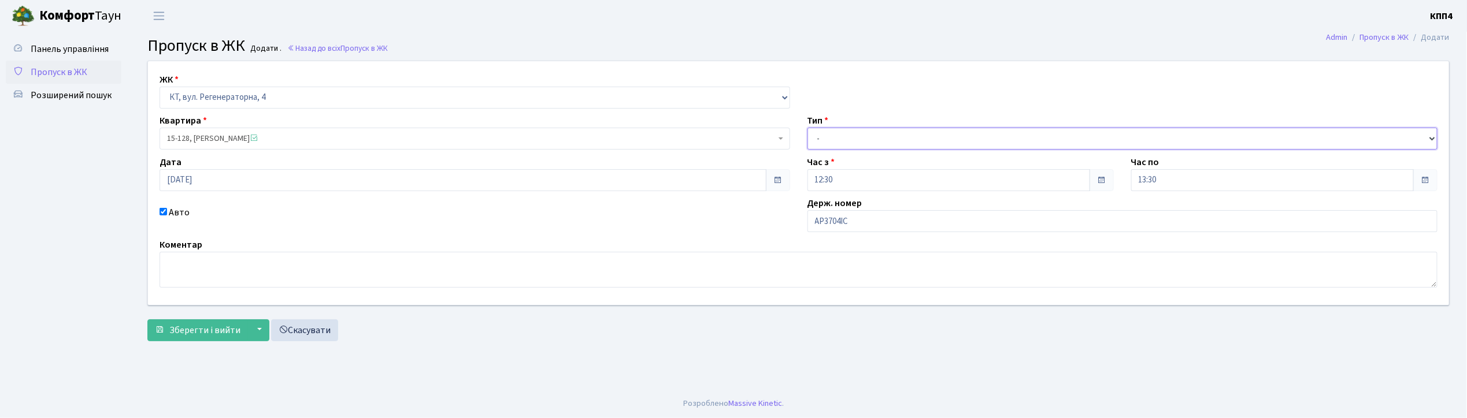
click at [853, 142] on select "- Доставка Таксі Гості Сервіс" at bounding box center [1122, 139] width 631 height 22
click at [807, 128] on select "- Доставка Таксі Гості Сервіс" at bounding box center [1122, 139] width 631 height 22
click at [841, 141] on select "- Доставка Таксі Гості Сервіс" at bounding box center [1122, 139] width 631 height 22
select select "2"
click at [807, 128] on select "- Доставка Таксі Гості Сервіс" at bounding box center [1122, 139] width 631 height 22
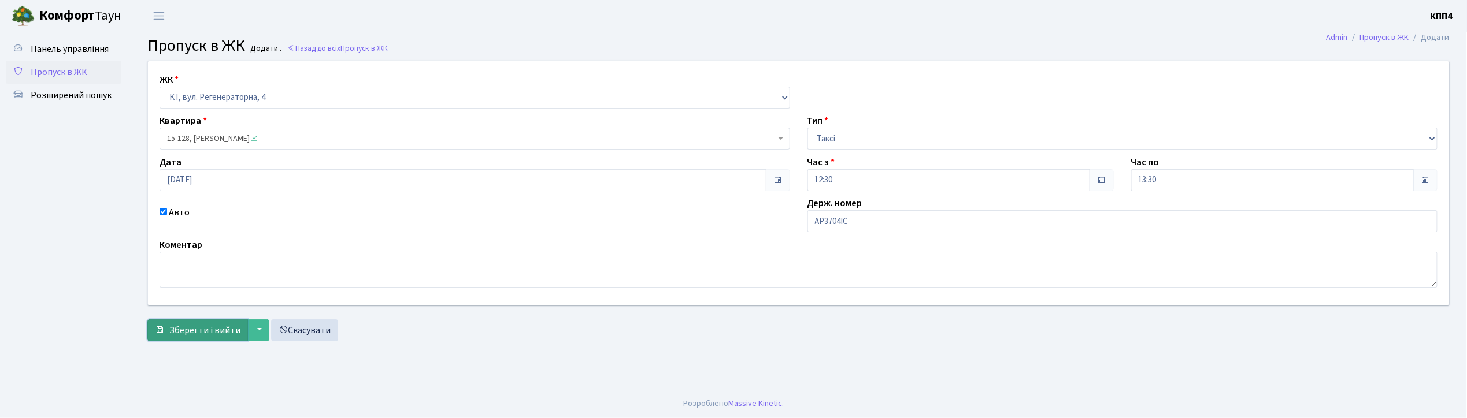
click at [195, 338] on button "Зберегти і вийти" at bounding box center [197, 331] width 101 height 22
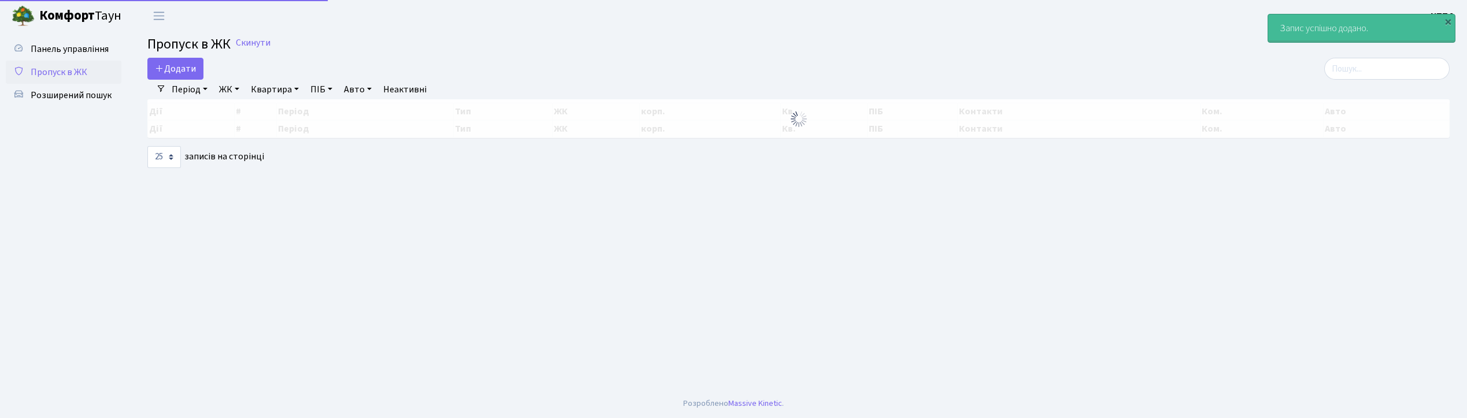
select select "25"
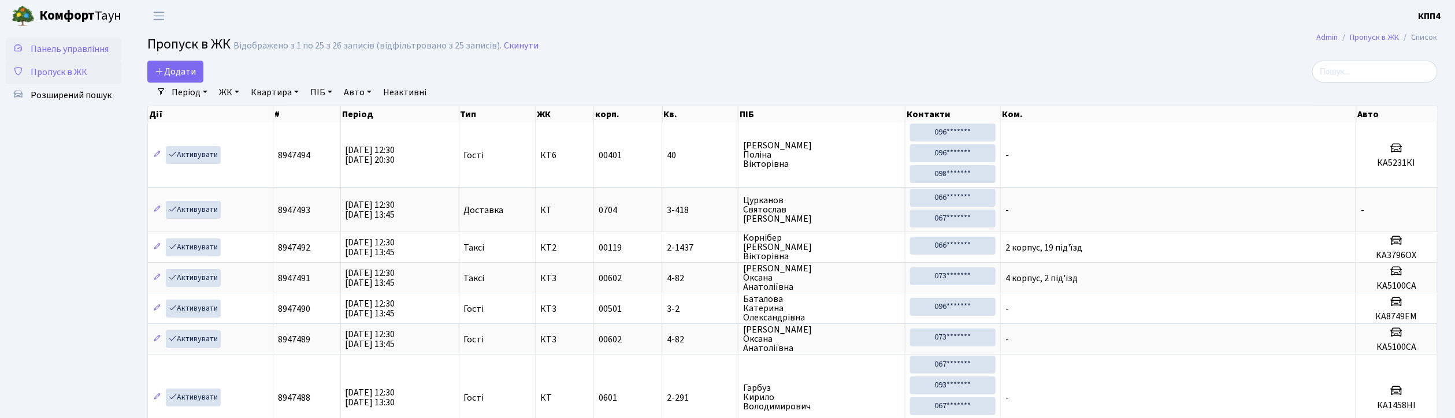
click at [70, 55] on link "Панель управління" at bounding box center [64, 49] width 116 height 23
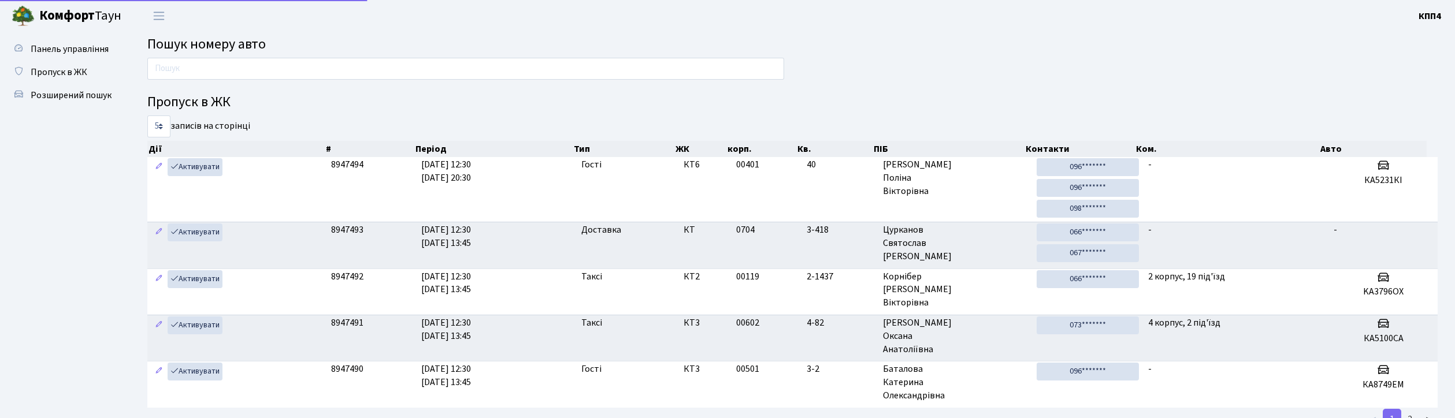
click at [188, 75] on input "text" at bounding box center [465, 69] width 637 height 22
click at [72, 75] on span "Пропуск в ЖК" at bounding box center [59, 72] width 57 height 13
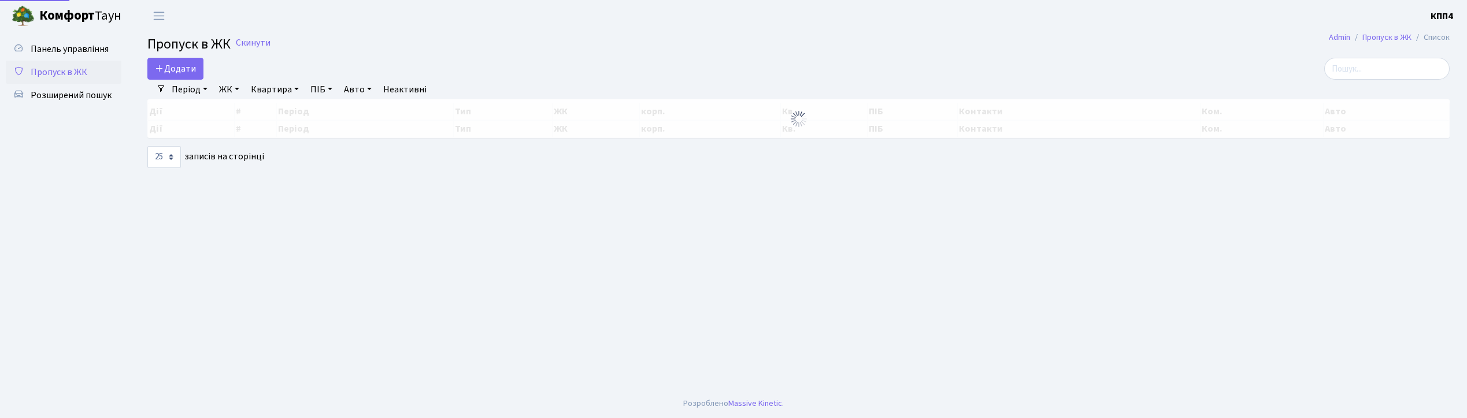
select select "25"
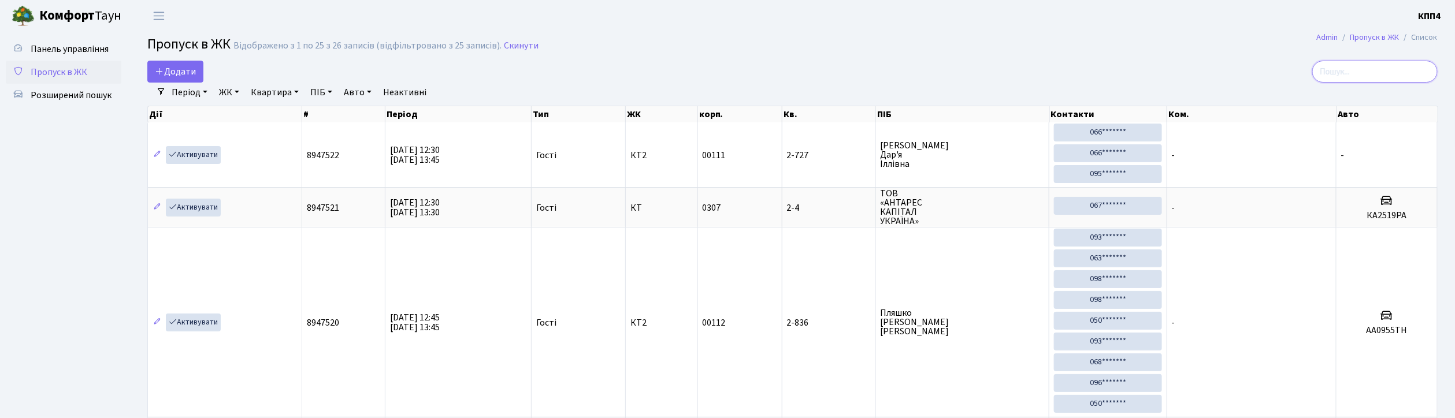
click at [1381, 68] on input "search" at bounding box center [1375, 72] width 125 height 22
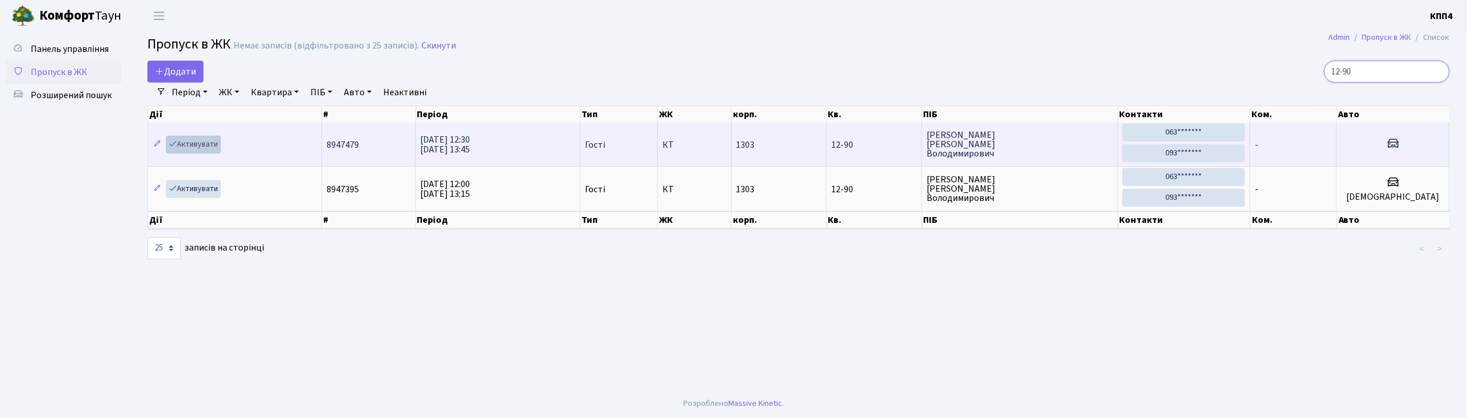
type input "12-90"
click at [186, 142] on link "Активувати" at bounding box center [193, 145] width 55 height 18
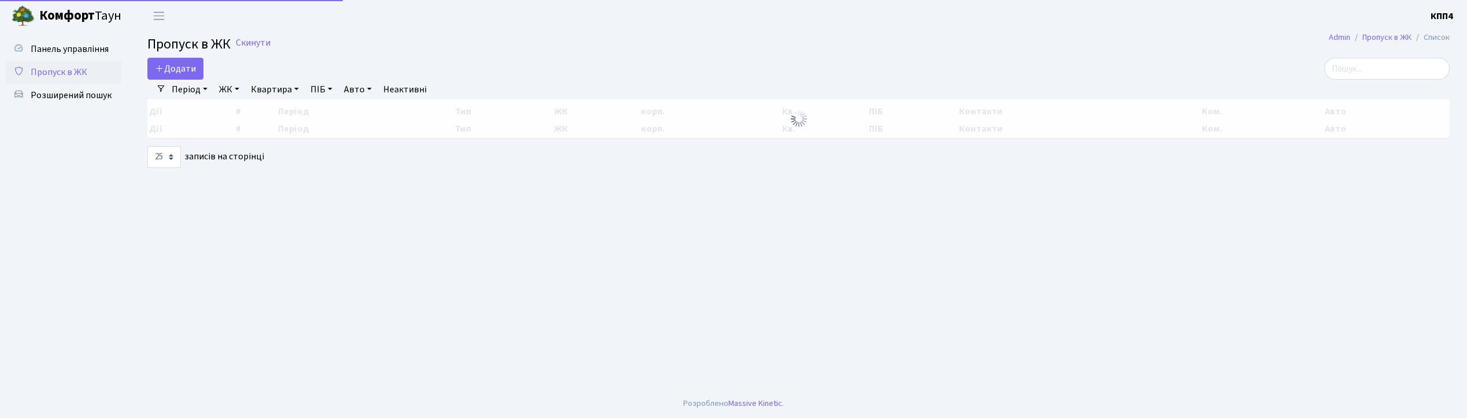
select select "25"
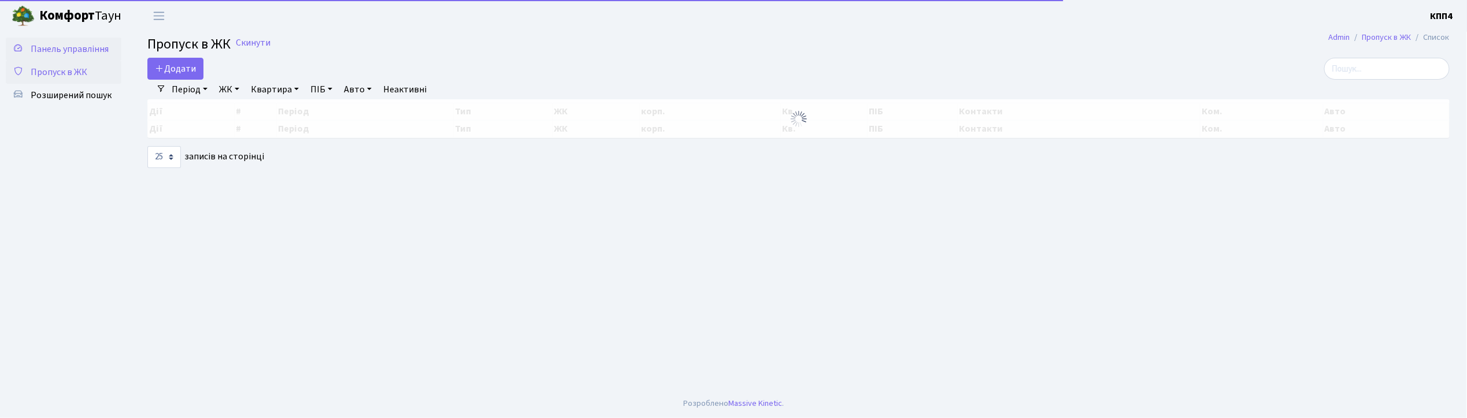
click at [42, 45] on span "Панель управління" at bounding box center [70, 49] width 78 height 13
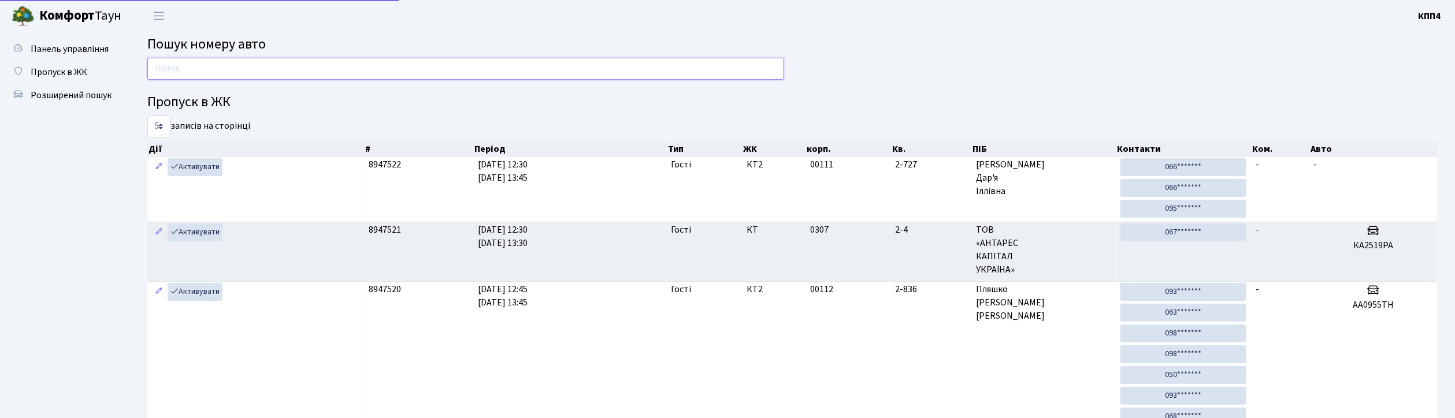
drag, startPoint x: 0, startPoint y: 0, endPoint x: 195, endPoint y: 71, distance: 207.1
click at [195, 71] on input "text" at bounding box center [465, 69] width 637 height 22
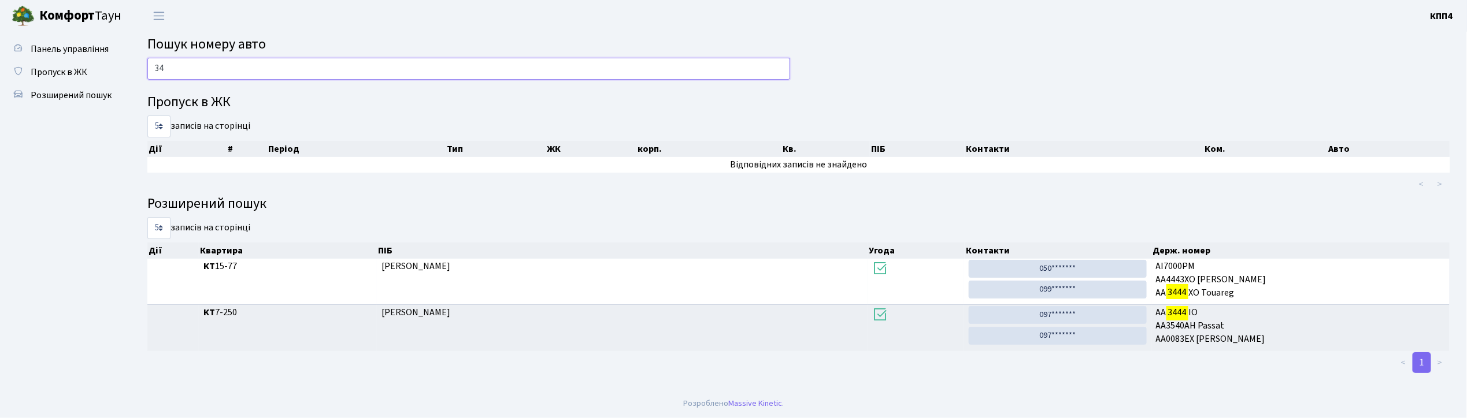
type input "3"
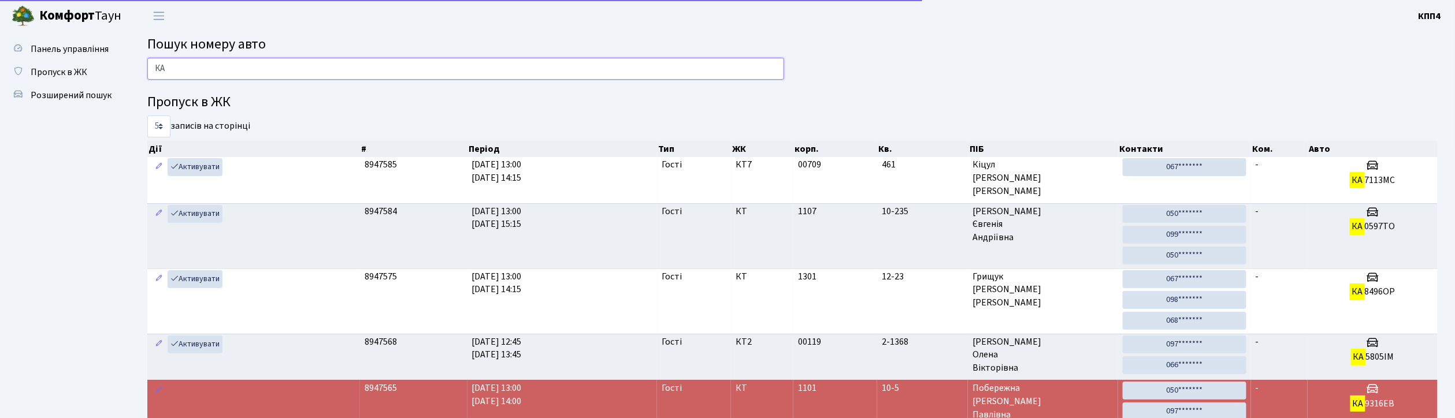
type input "[PERSON_NAME]"
